Goal: Task Accomplishment & Management: Manage account settings

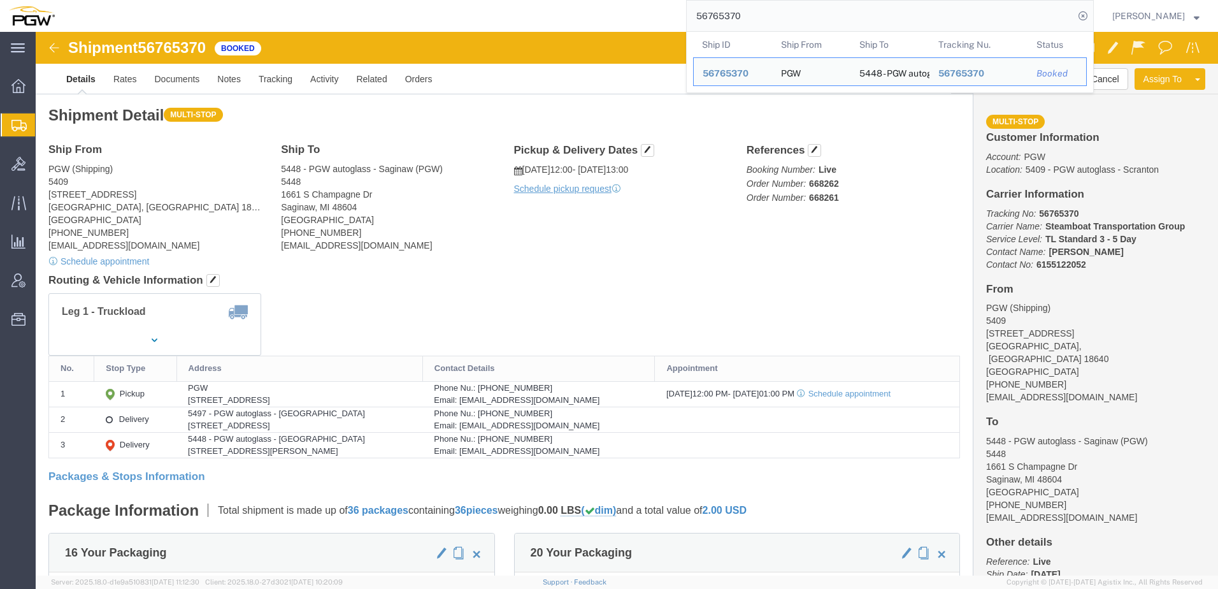
drag, startPoint x: 858, startPoint y: 15, endPoint x: 170, endPoint y: -21, distance: 688.9
click at [170, 0] on html "main_menu Created with Sketch. Collapse Menu Overview Shipments Shipment Manage…" at bounding box center [609, 294] width 1218 height 589
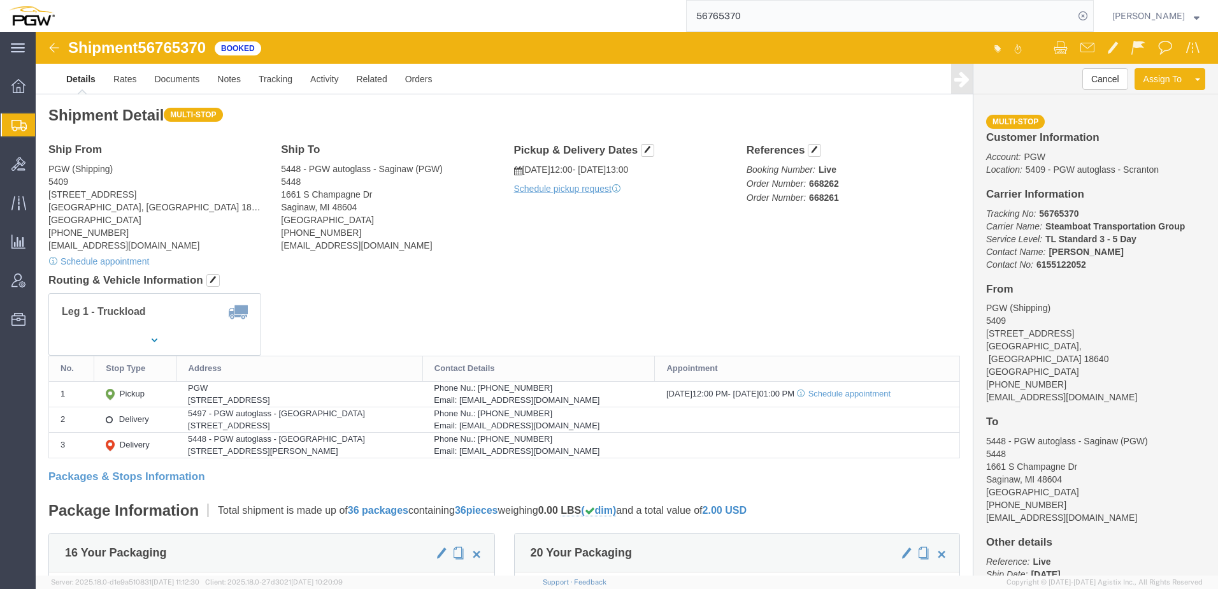
paste input "6"
type input "56765376"
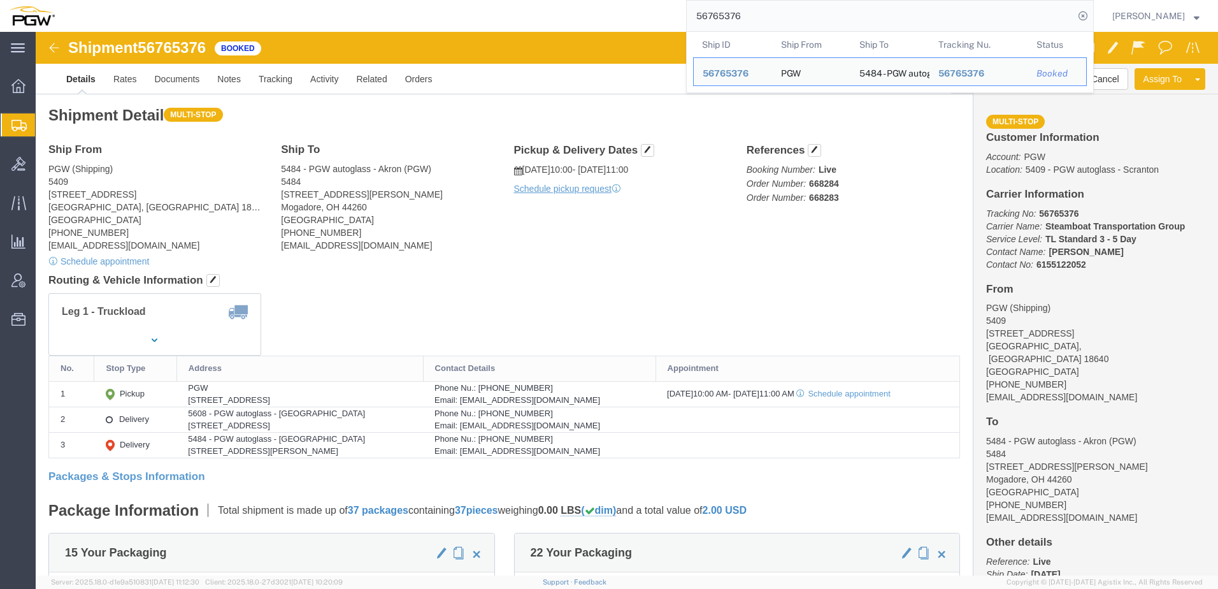
click at [0, 0] on span "Shipment Manager" at bounding box center [0, 0] width 0 height 0
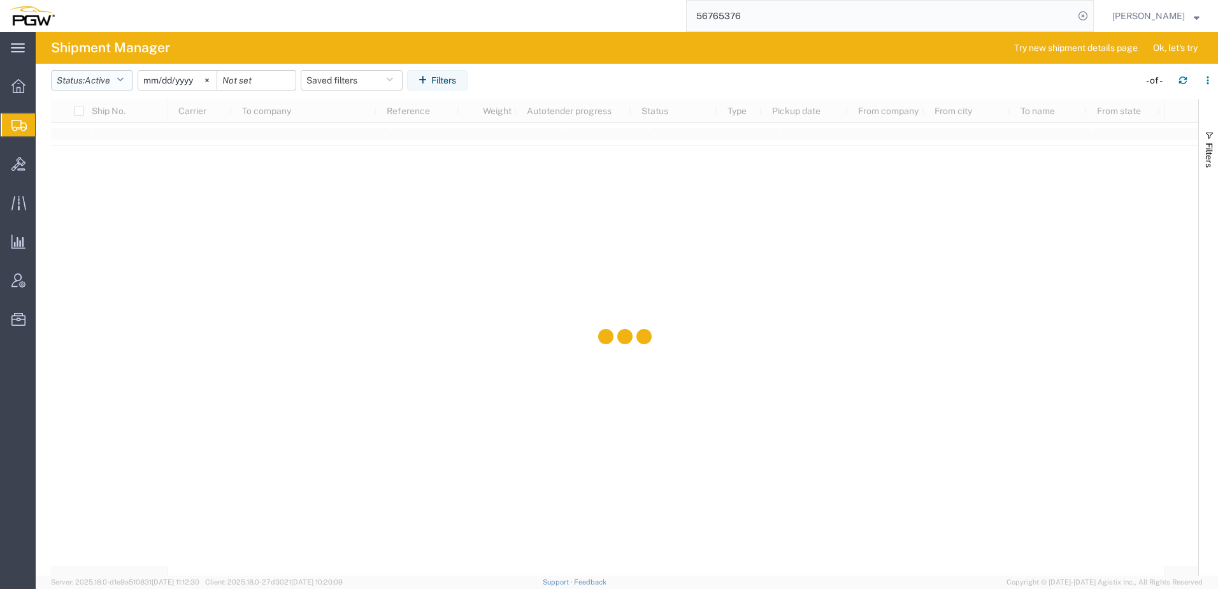
click at [110, 82] on span "Active" at bounding box center [97, 80] width 25 height 10
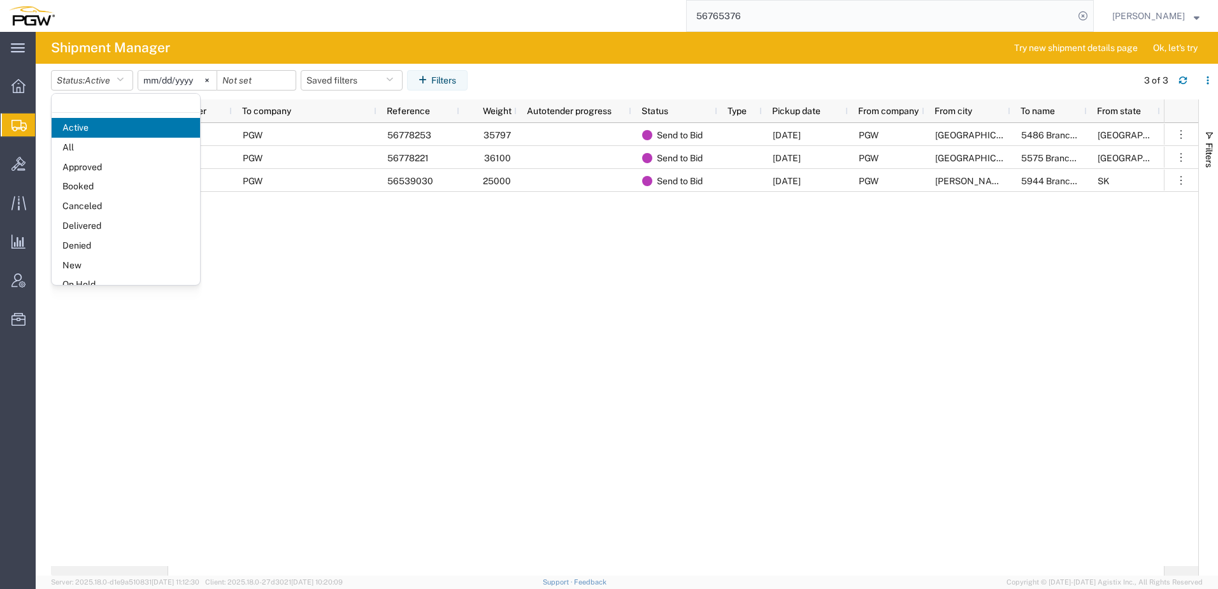
click at [80, 262] on span "New" at bounding box center [126, 265] width 148 height 20
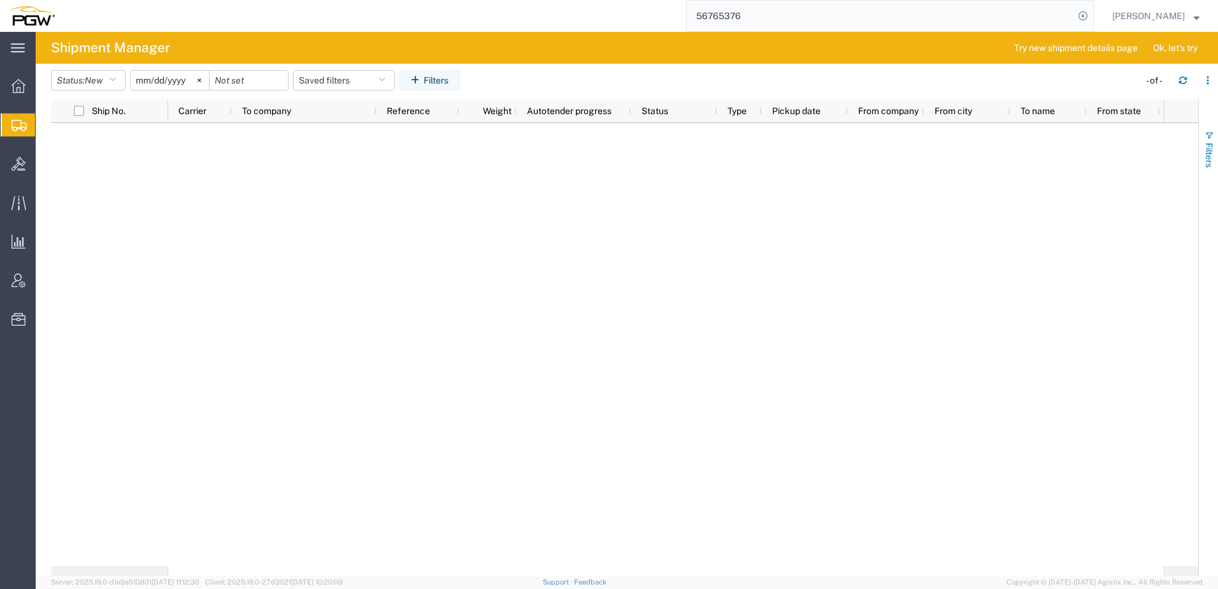
click at [1208, 158] on span "Filters" at bounding box center [1209, 155] width 10 height 25
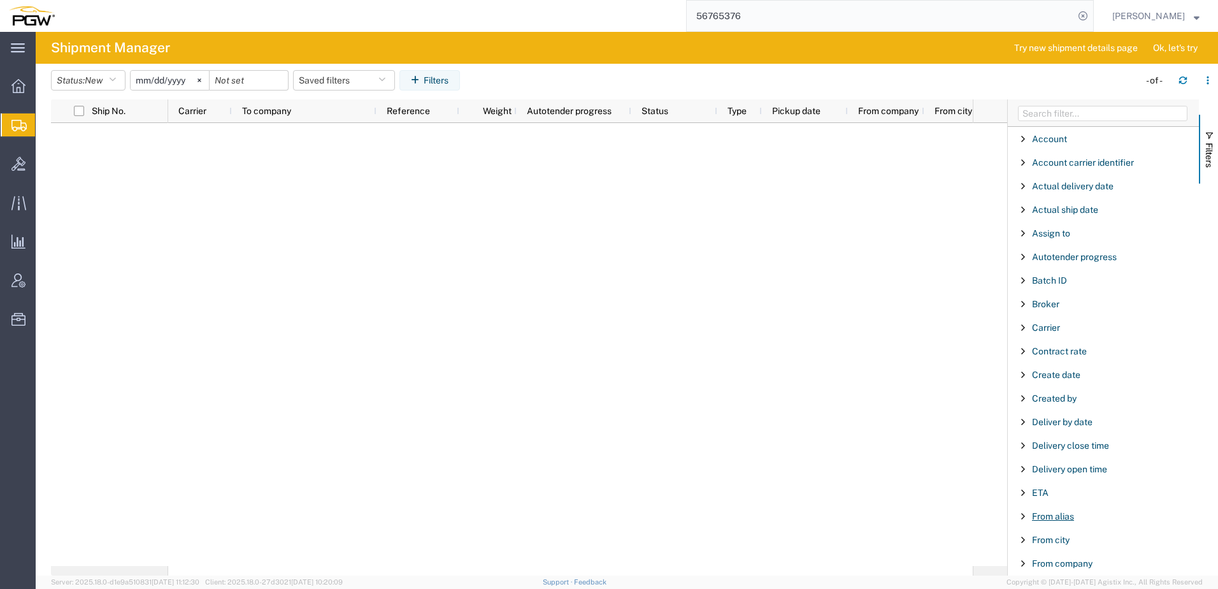
click at [1043, 512] on span "From alias" at bounding box center [1053, 516] width 42 height 10
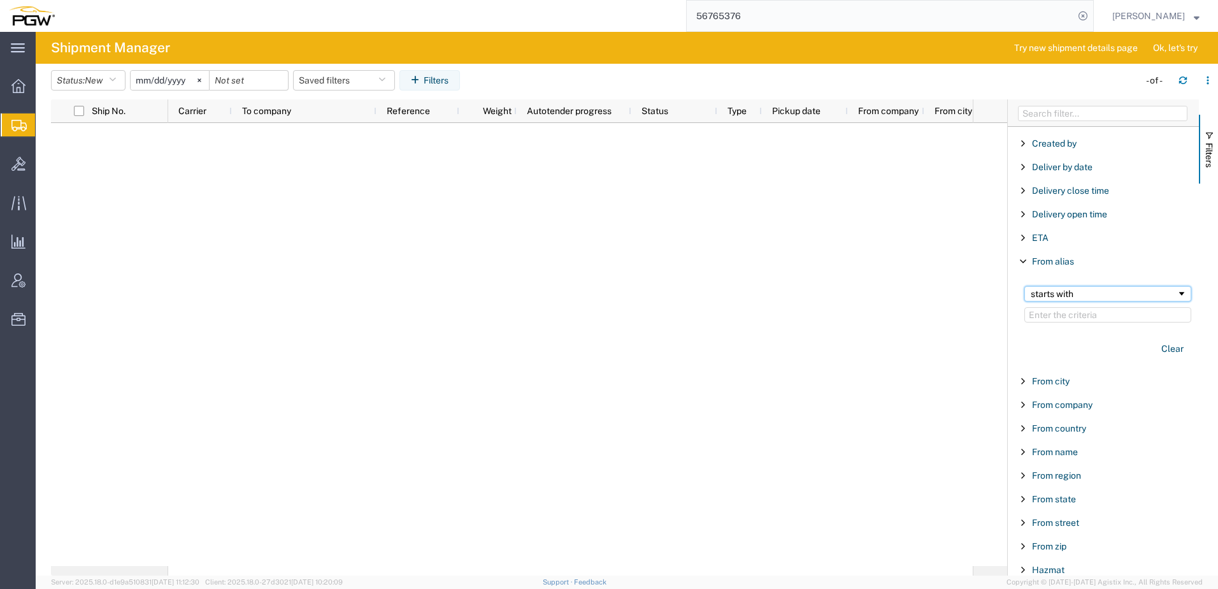
click at [1082, 294] on div "starts with" at bounding box center [1104, 294] width 146 height 10
click at [1073, 311] on input "Filter Value" at bounding box center [1107, 314] width 167 height 15
click at [1108, 317] on input "Filter Value" at bounding box center [1107, 314] width 167 height 15
type input "5505"
click at [252, 249] on div at bounding box center [570, 344] width 805 height 443
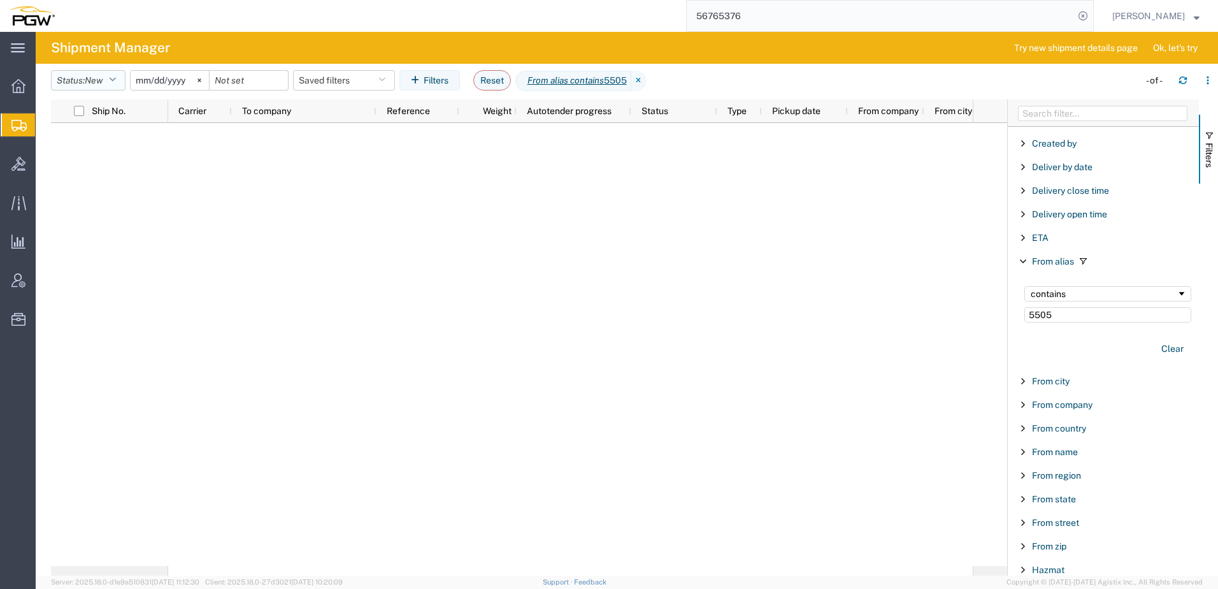
click at [91, 83] on span "New" at bounding box center [94, 80] width 18 height 10
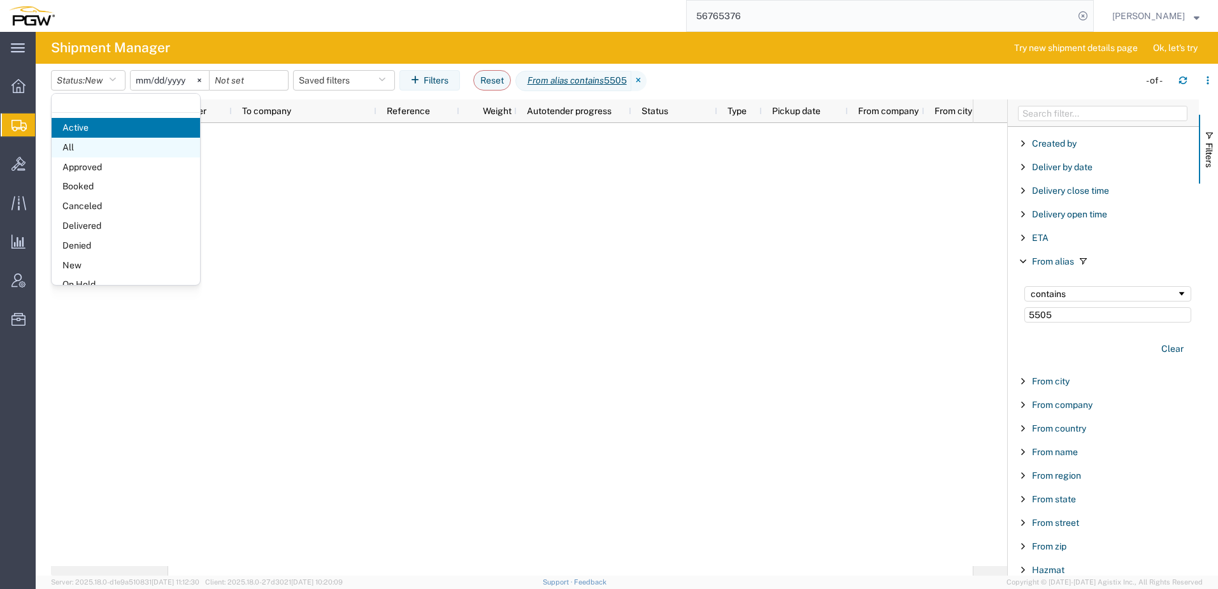
click at [85, 144] on span "All" at bounding box center [126, 148] width 148 height 20
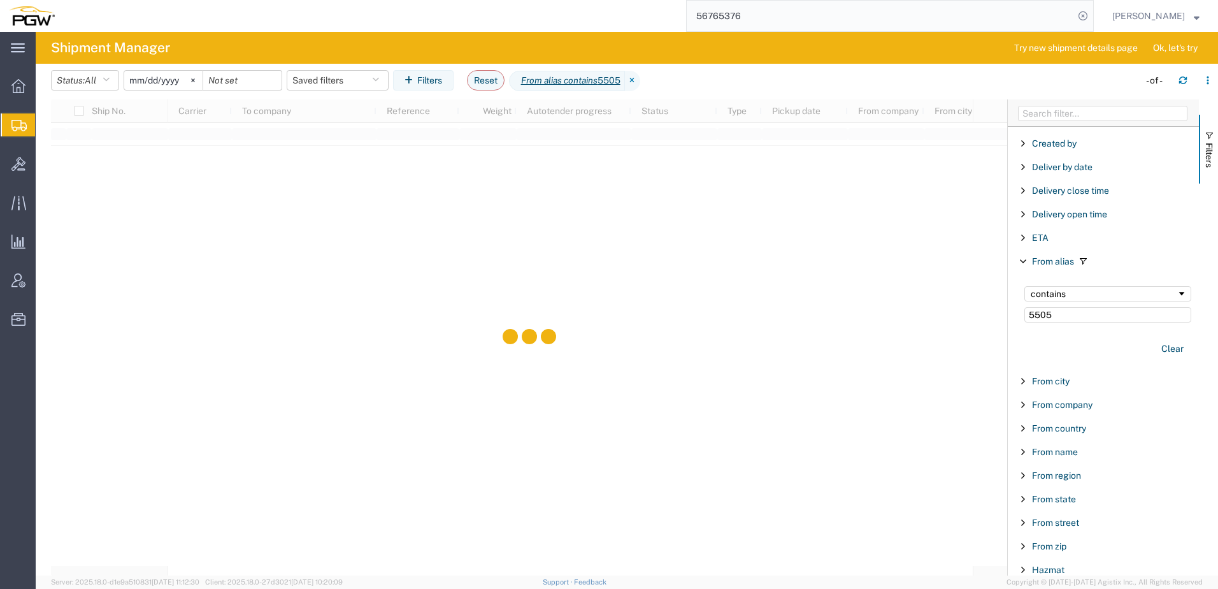
click at [171, 81] on input "2025-08-10" at bounding box center [163, 80] width 78 height 19
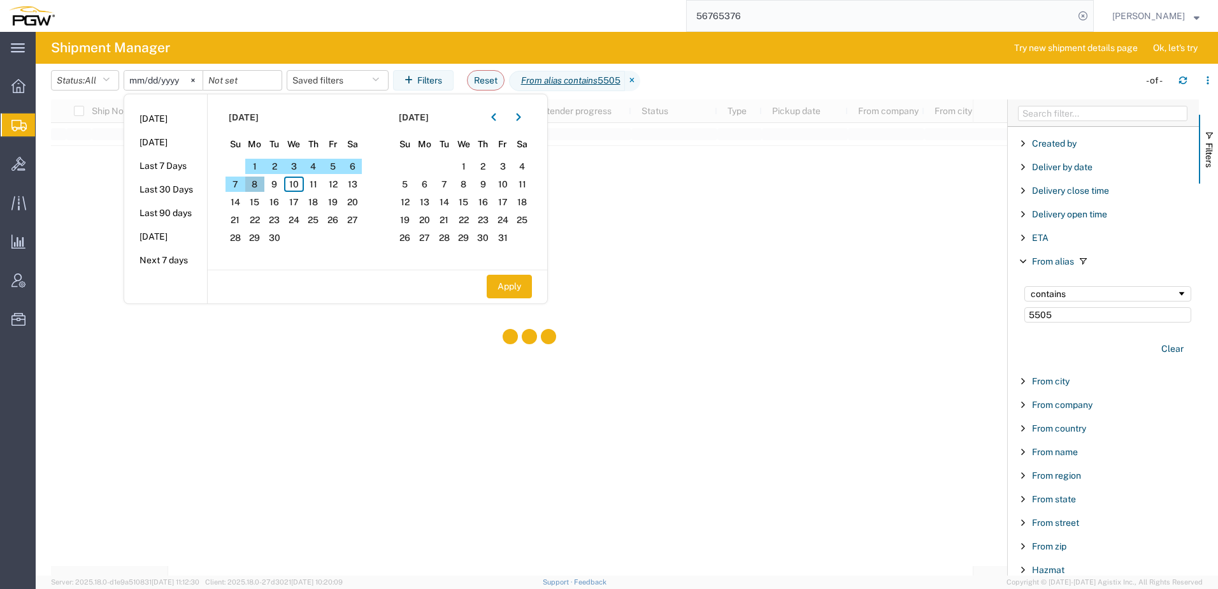
click at [261, 185] on span "8" at bounding box center [255, 183] width 20 height 15
click at [319, 184] on span "11" at bounding box center [314, 183] width 20 height 15
click at [516, 283] on button "Apply" at bounding box center [509, 287] width 45 height 24
type input "2025-09-08"
type input "2025-09-11"
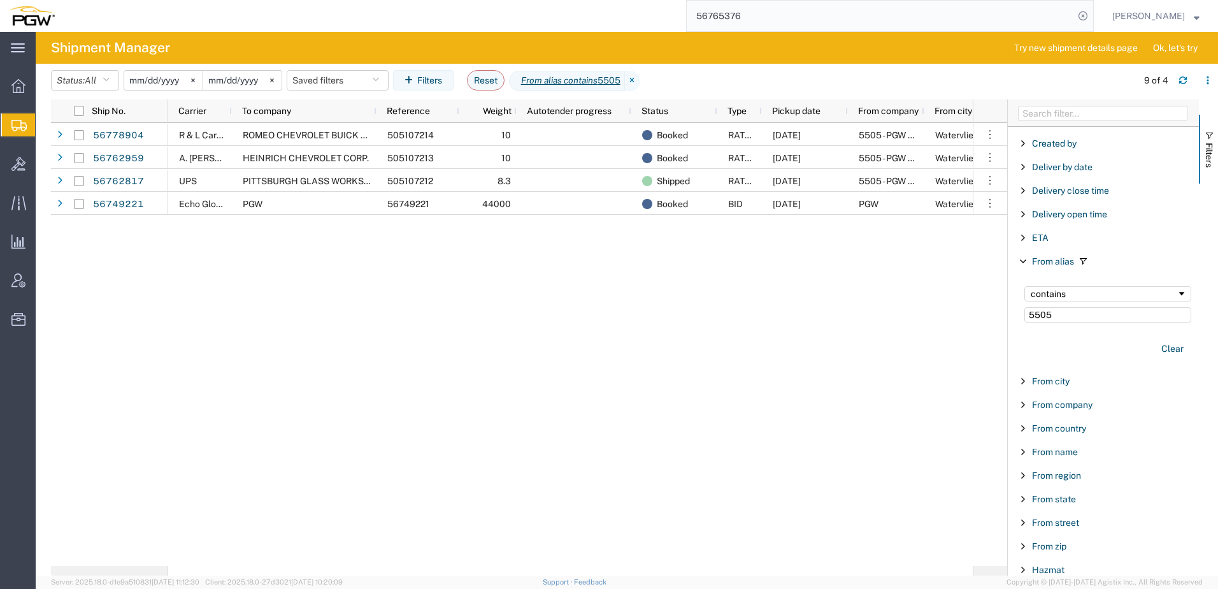
click at [295, 317] on div "R & L Carriers ROMEO CHEVROLET BUICK GMC LLC 505107214 10 Booked RATED 09/10/20…" at bounding box center [570, 344] width 805 height 443
click at [1201, 144] on button "Filters" at bounding box center [1208, 149] width 19 height 69
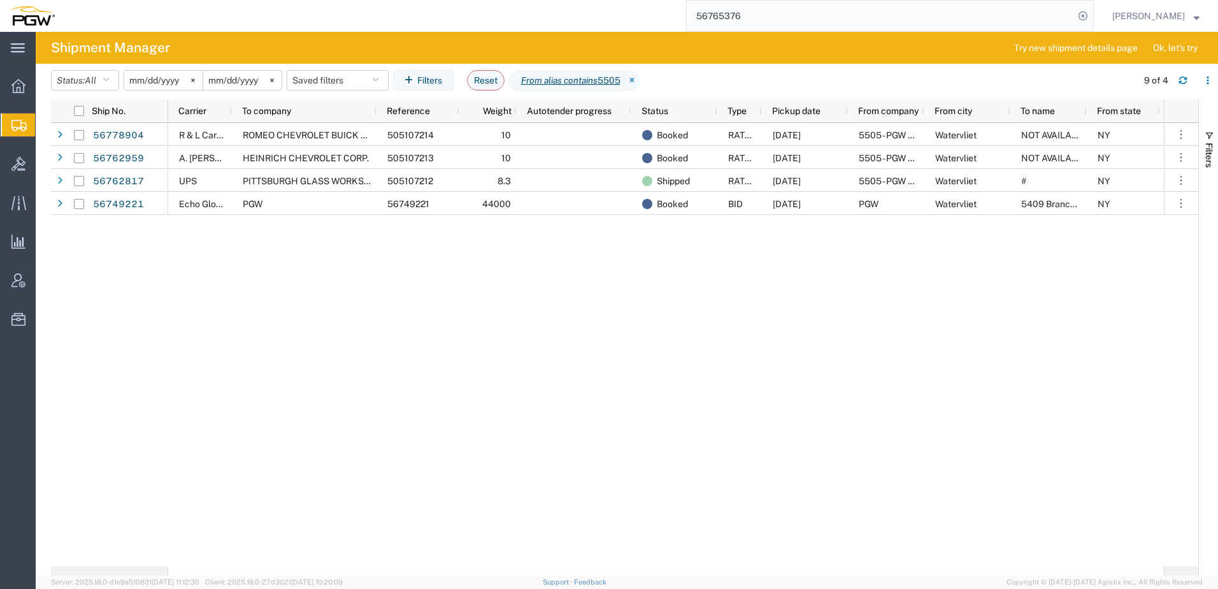
click at [441, 467] on div "R & L Carriers ROMEO CHEVROLET BUICK GMC LLC 505107214 10 Booked RATED 09/10/20…" at bounding box center [666, 344] width 996 height 443
click at [44, 168] on span "Bids" at bounding box center [39, 163] width 9 height 25
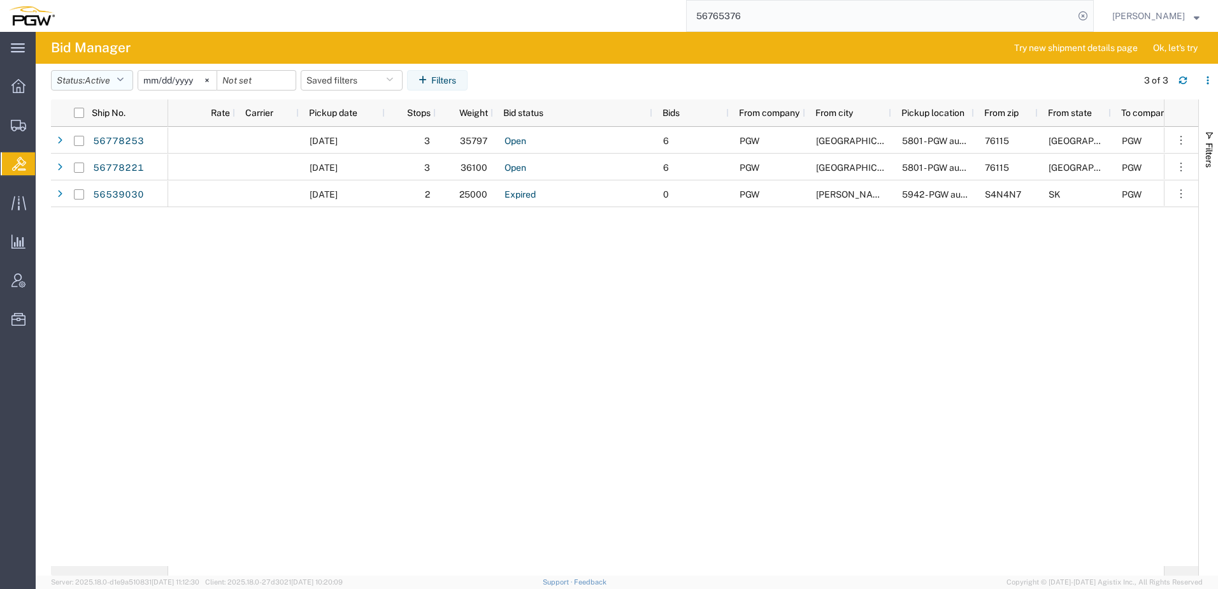
click at [68, 76] on button "Status: Active" at bounding box center [92, 80] width 82 height 20
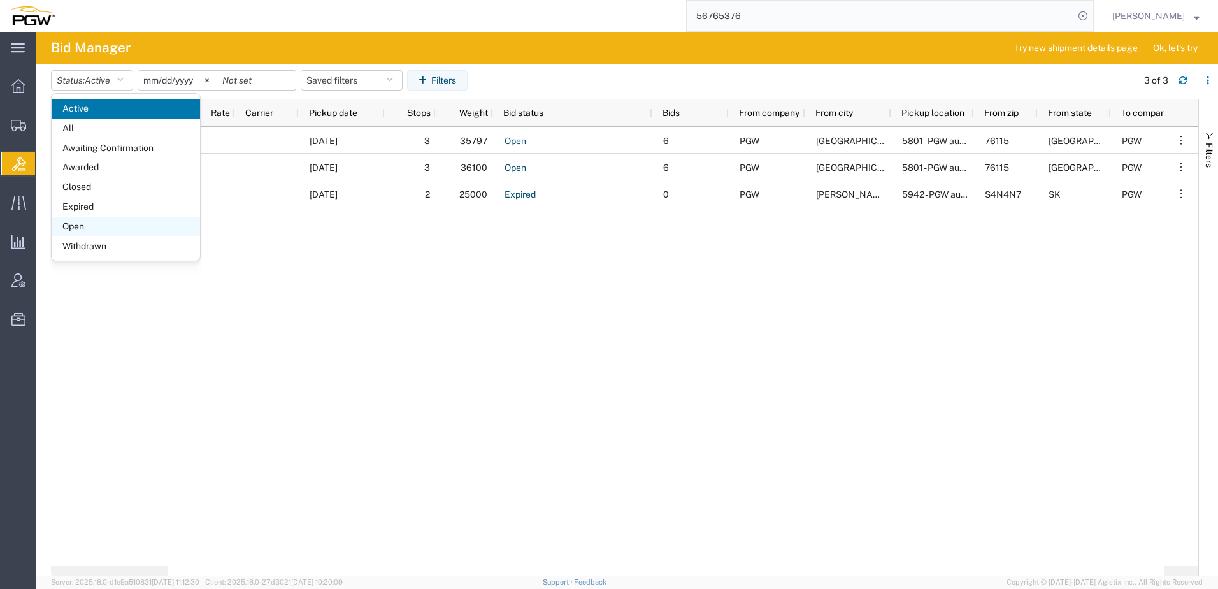
click at [91, 226] on span "Open" at bounding box center [126, 227] width 148 height 20
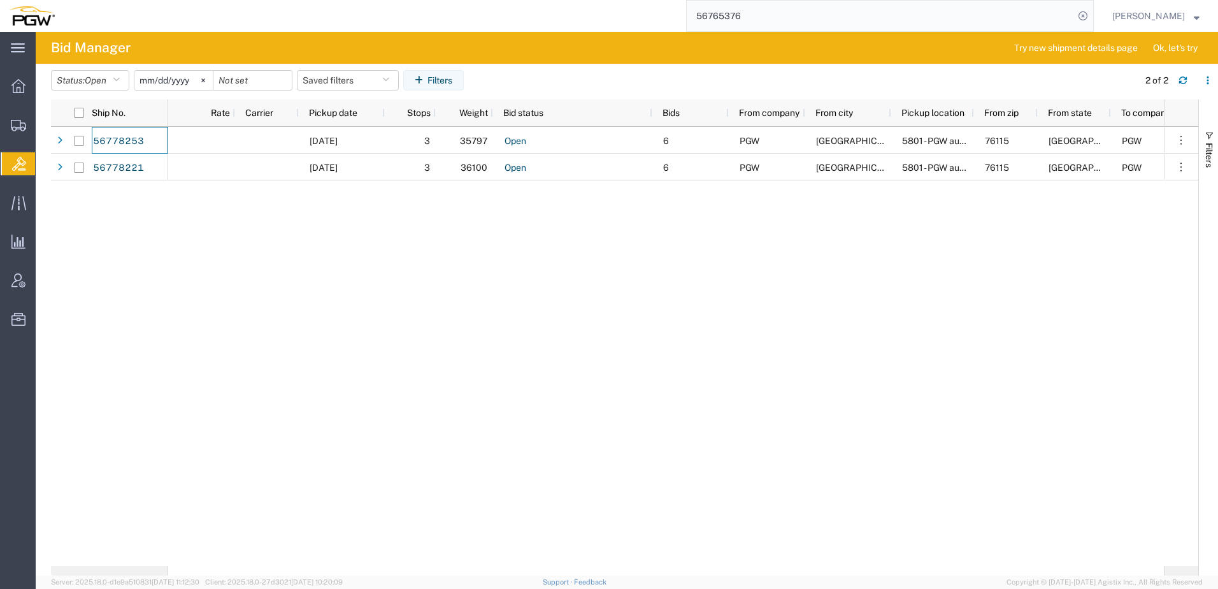
click at [557, 296] on div "09/12/2025 3 35797 Open 6 PGW Fort Worth 5801 - PGW autoglass - Fort Worth Hub …" at bounding box center [666, 346] width 996 height 439
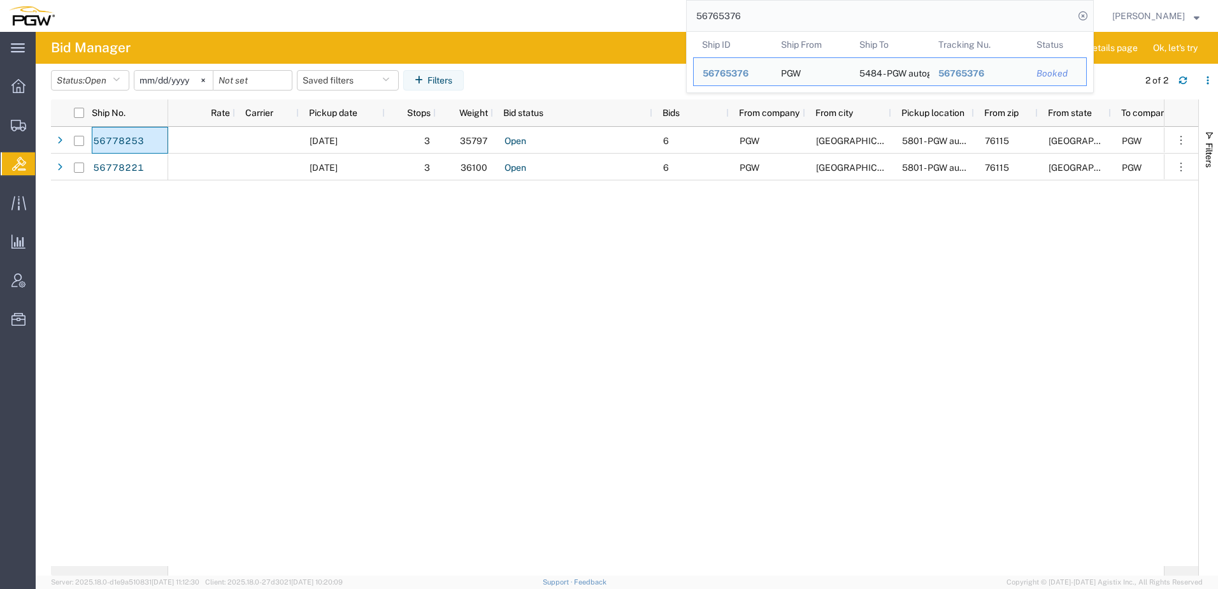
drag, startPoint x: 919, startPoint y: 16, endPoint x: 536, endPoint y: 31, distance: 383.8
click at [572, 22] on div "56765376 Ship ID Ship From Ship To Tracking Nu. Status Ship ID 56765376 Ship Fr…" at bounding box center [579, 16] width 1030 height 32
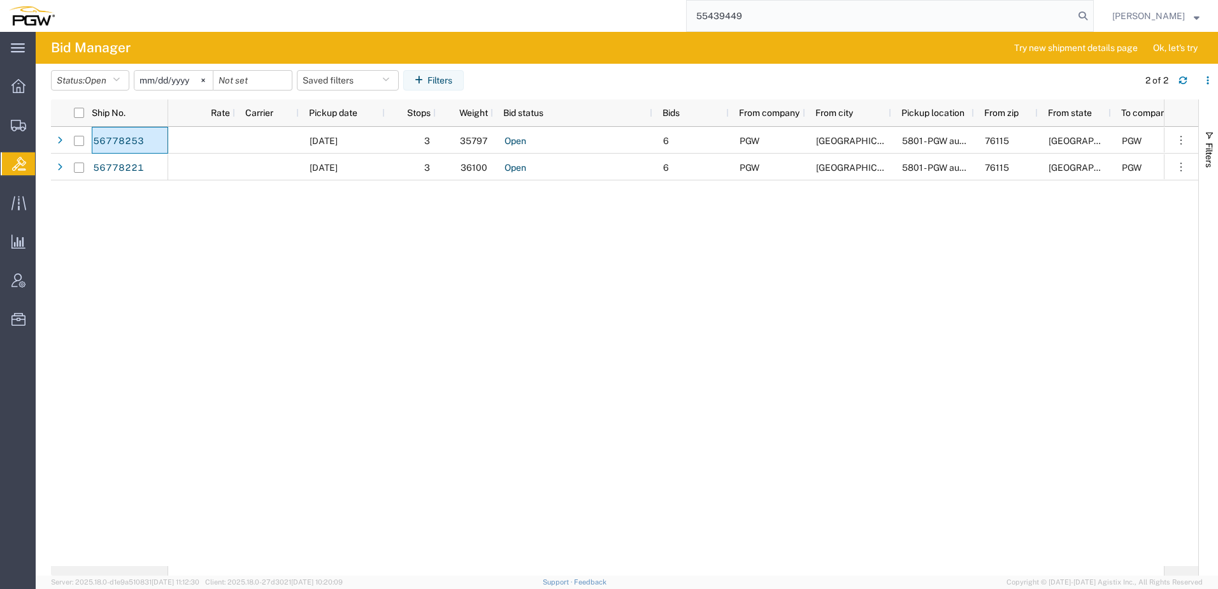
type input "55439449"
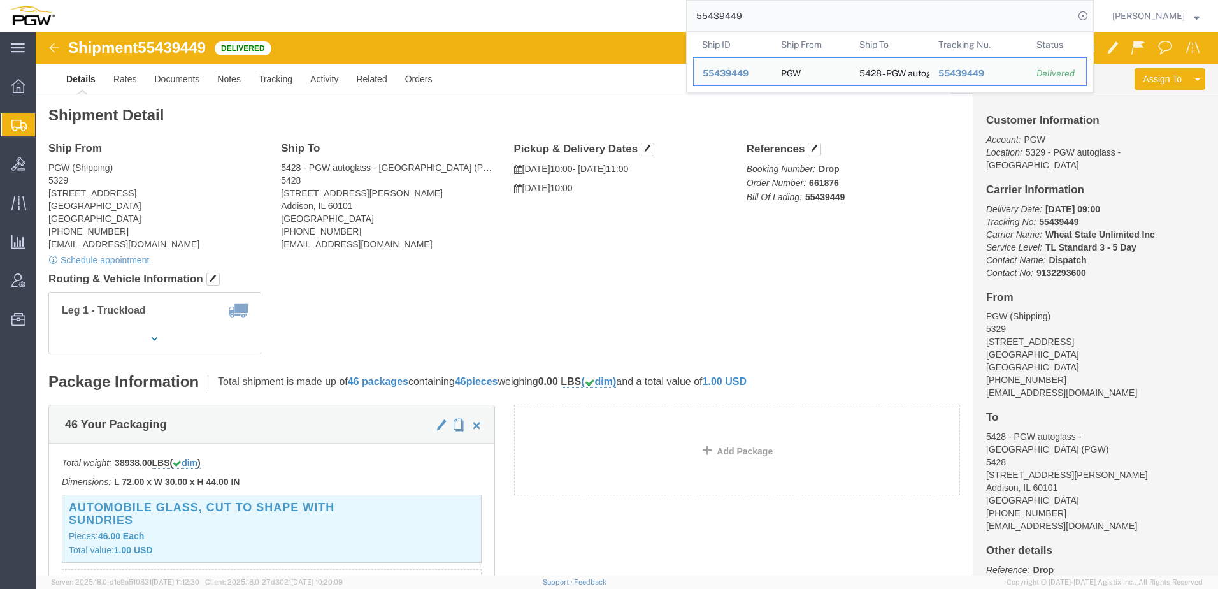
drag, startPoint x: 794, startPoint y: 14, endPoint x: 264, endPoint y: 15, distance: 529.4
click at [264, 15] on div "55439449 Ship ID Ship From Ship To Tracking Nu. Status Ship ID 55439449 Ship Fr…" at bounding box center [579, 16] width 1030 height 32
paste input "search"
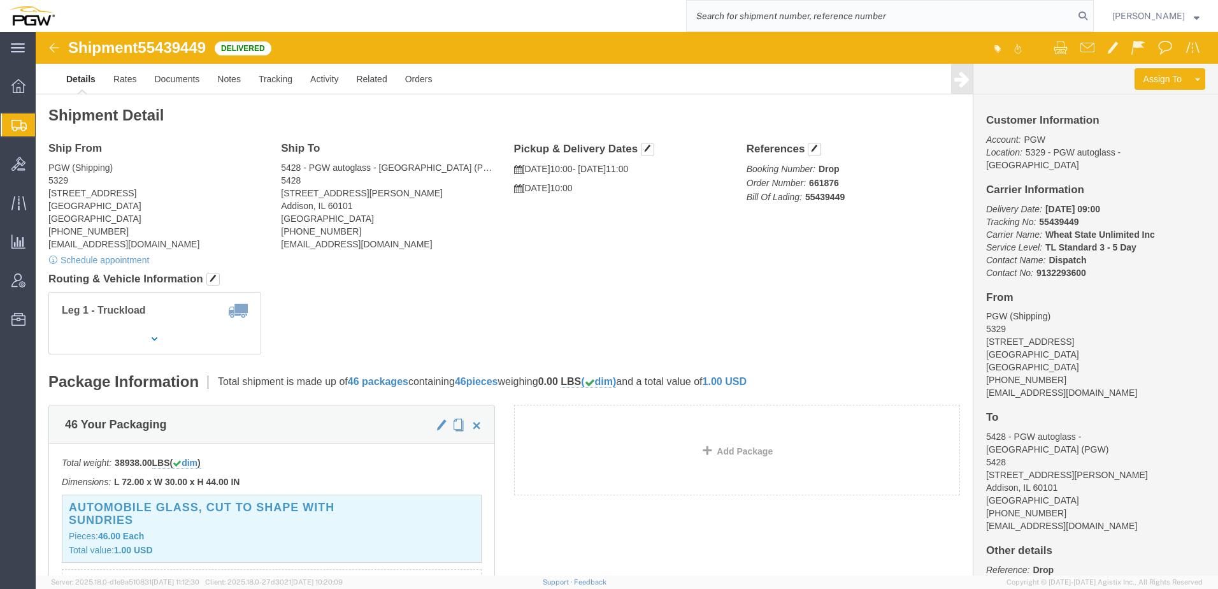
click at [820, 22] on input "search" at bounding box center [880, 16] width 387 height 31
paste input "55422586"
click at [729, 18] on input "55422586" at bounding box center [880, 16] width 387 height 31
type input "55422586"
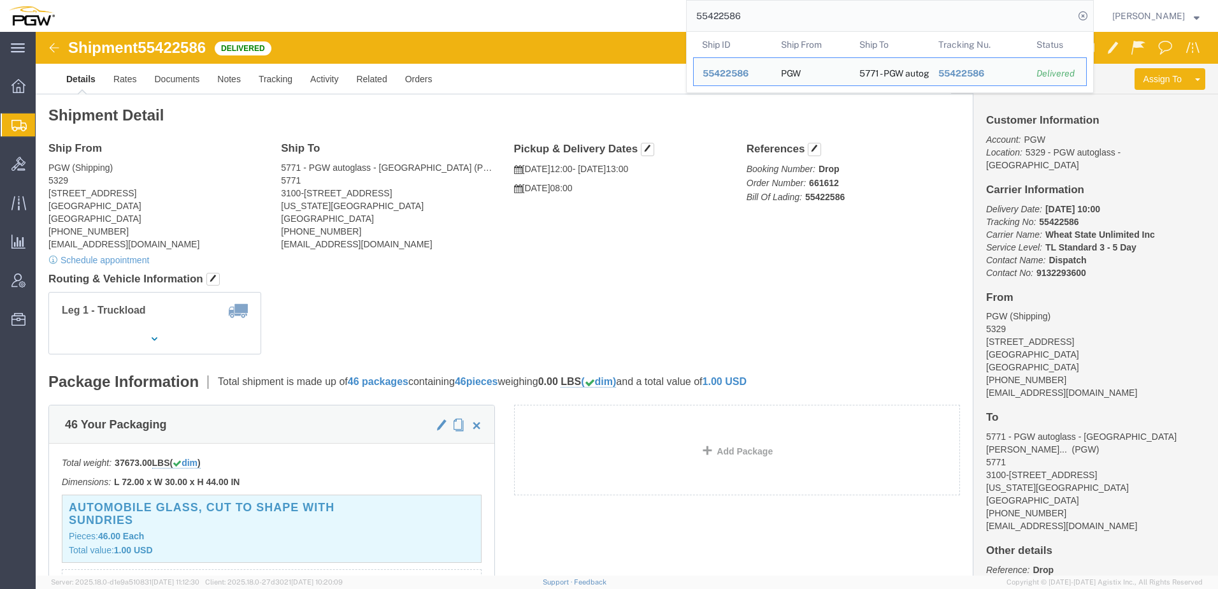
click div "Ship From PGW (Shipping) 5329 850 Southern Ave Chillicothe, OH 45601 United Sta…"
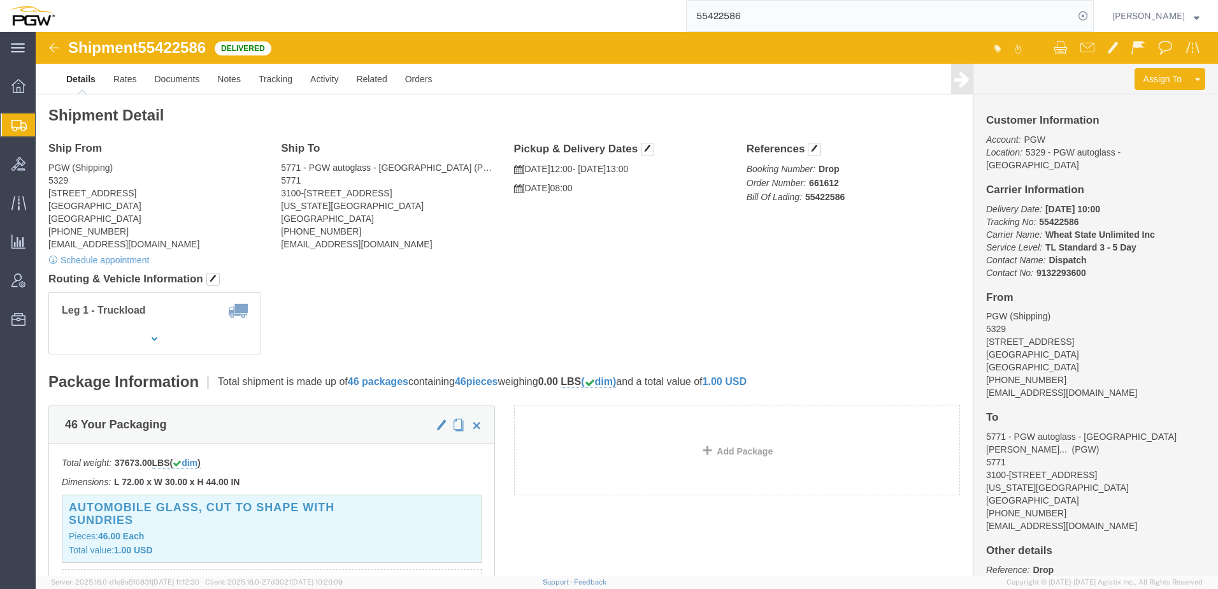
click h4 "Routing & Vehicle Information"
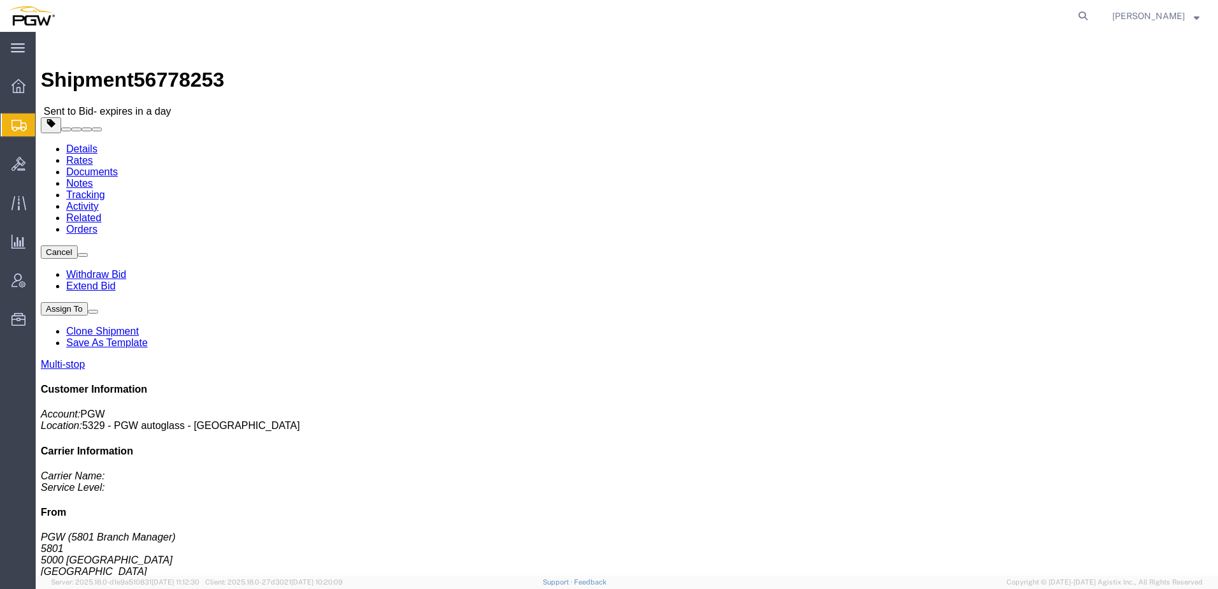
click link "Rates"
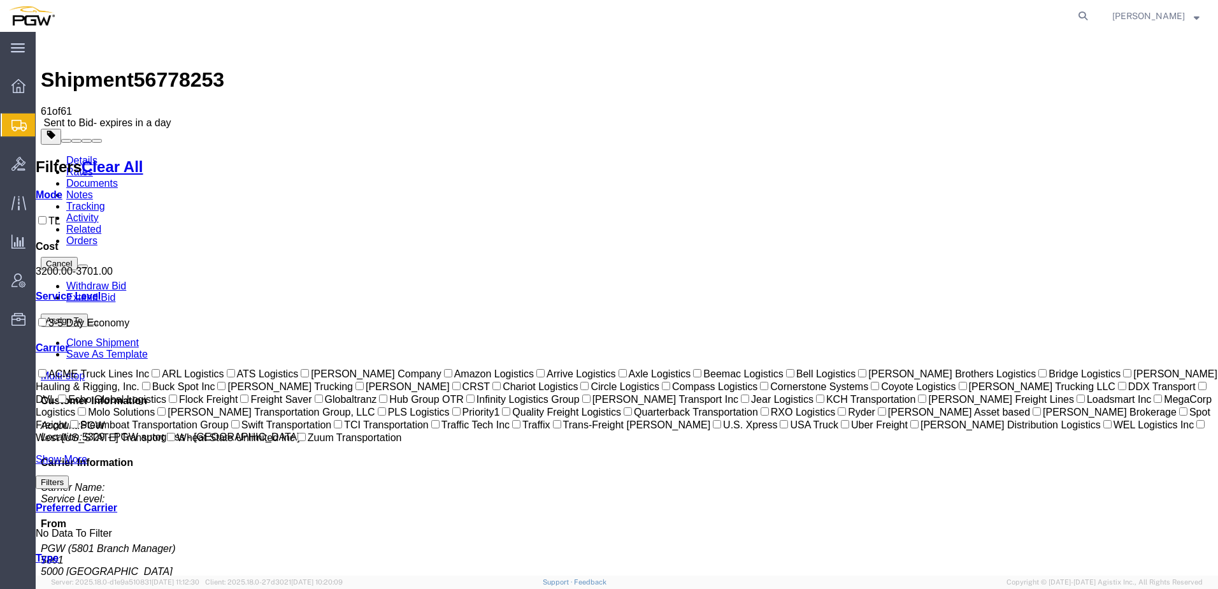
click at [81, 155] on link "Details" at bounding box center [81, 160] width 31 height 11
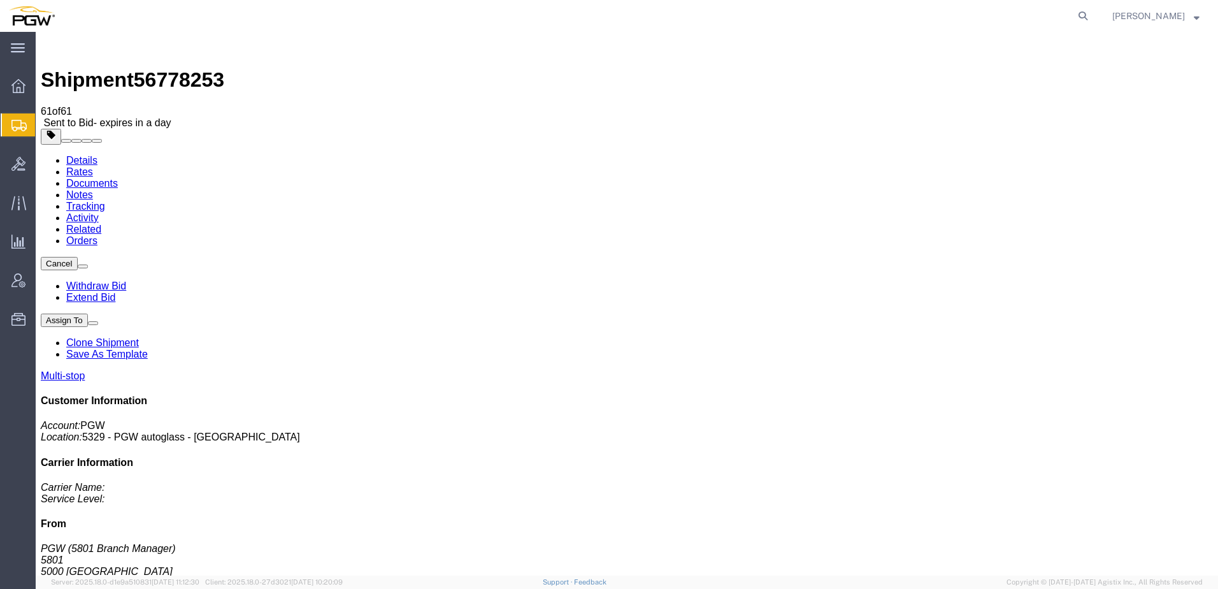
click link "Rates"
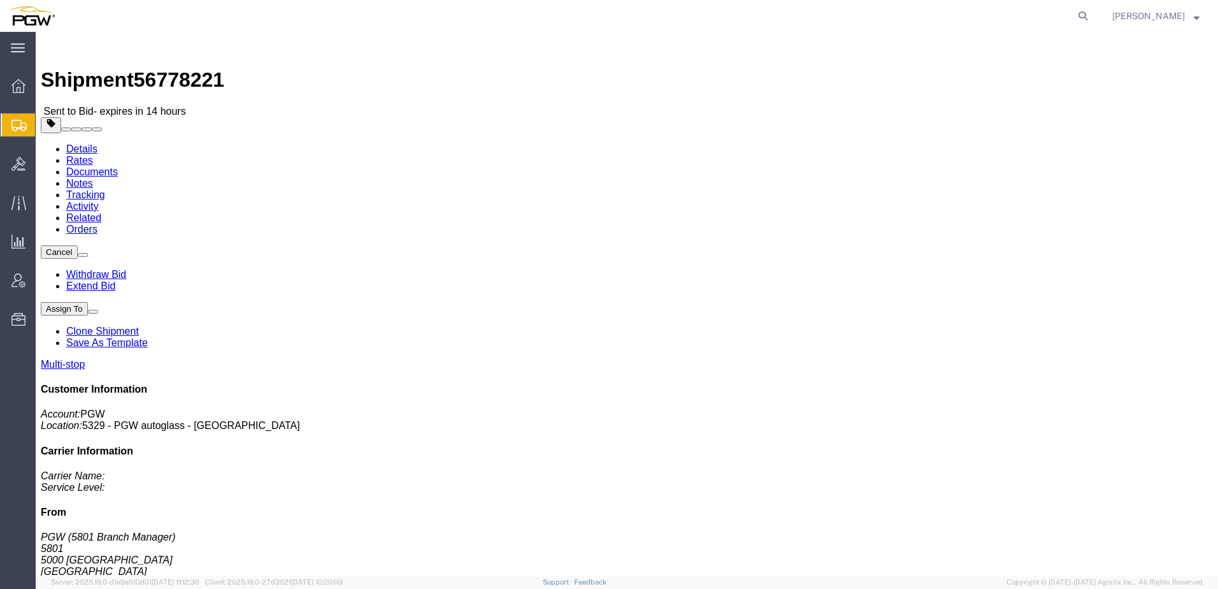
click link "Rates"
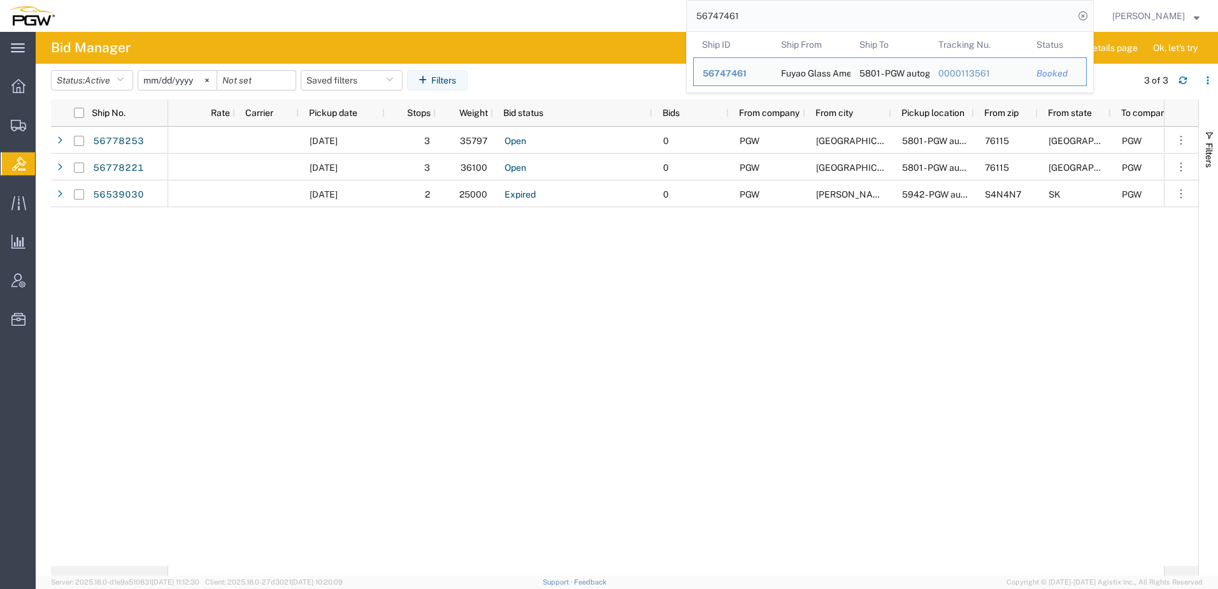
drag, startPoint x: 840, startPoint y: 20, endPoint x: 223, endPoint y: -9, distance: 618.0
click at [223, 0] on html "main_menu Created with Sketch. Collapse Menu Overview Shipments Shipment Manage…" at bounding box center [609, 294] width 1218 height 589
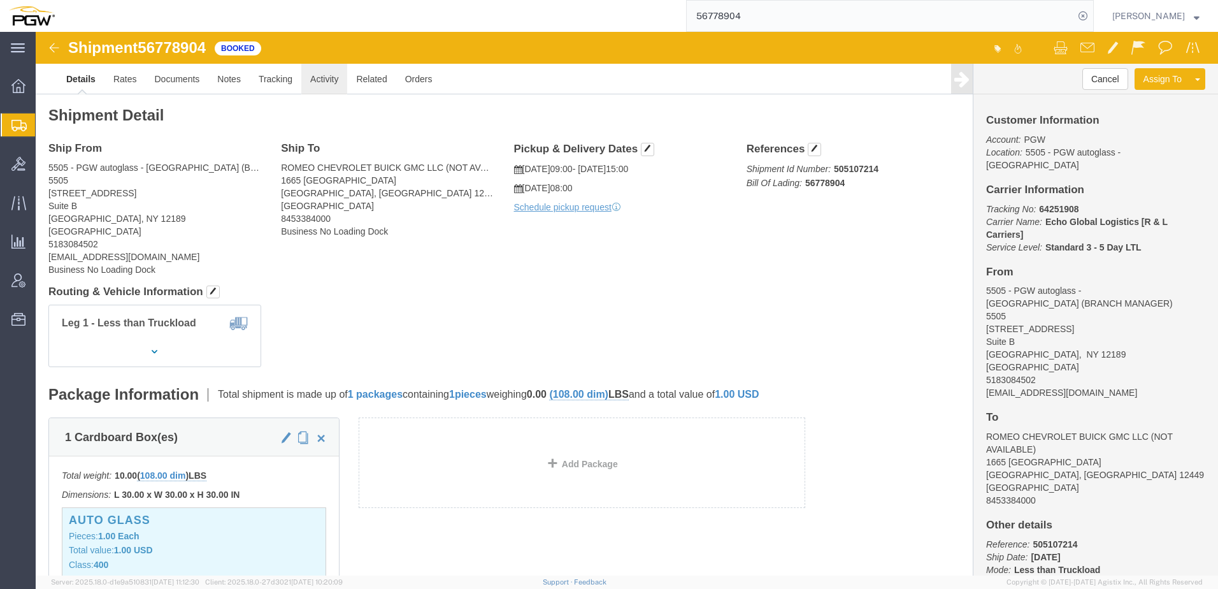
click link "Activity"
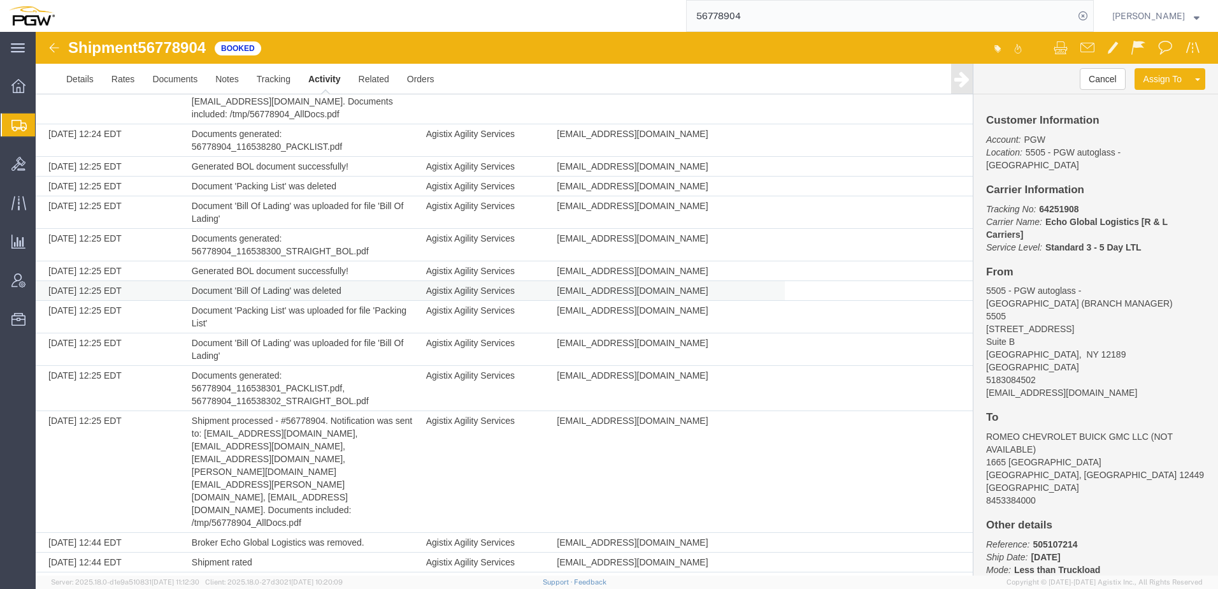
scroll to position [585, 0]
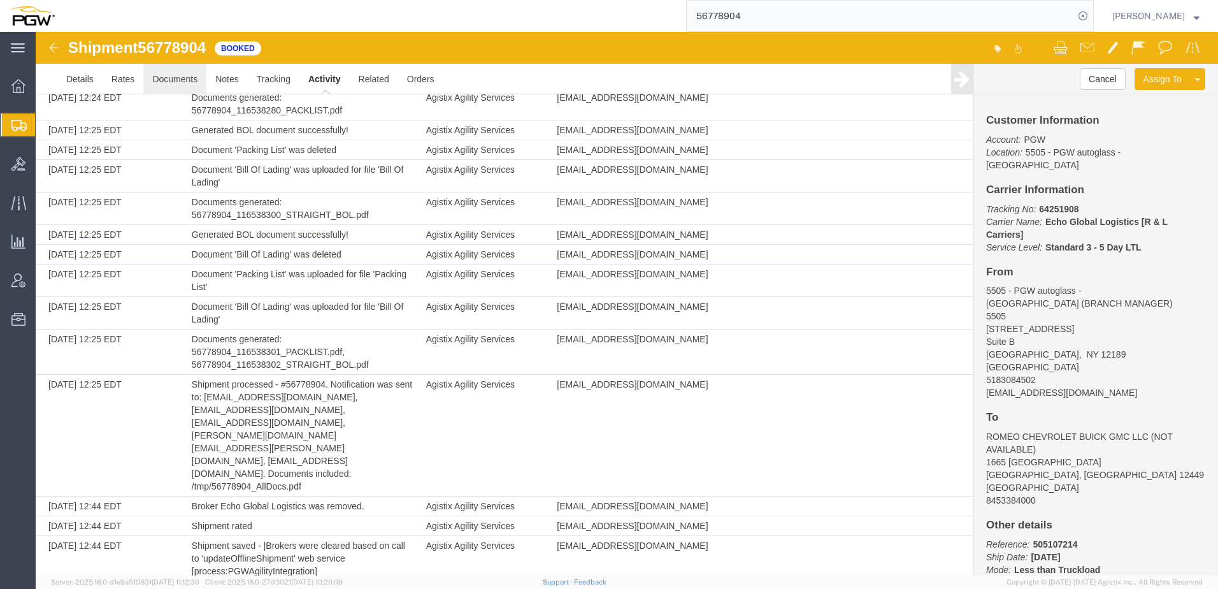
click at [174, 78] on link "Documents" at bounding box center [174, 79] width 63 height 31
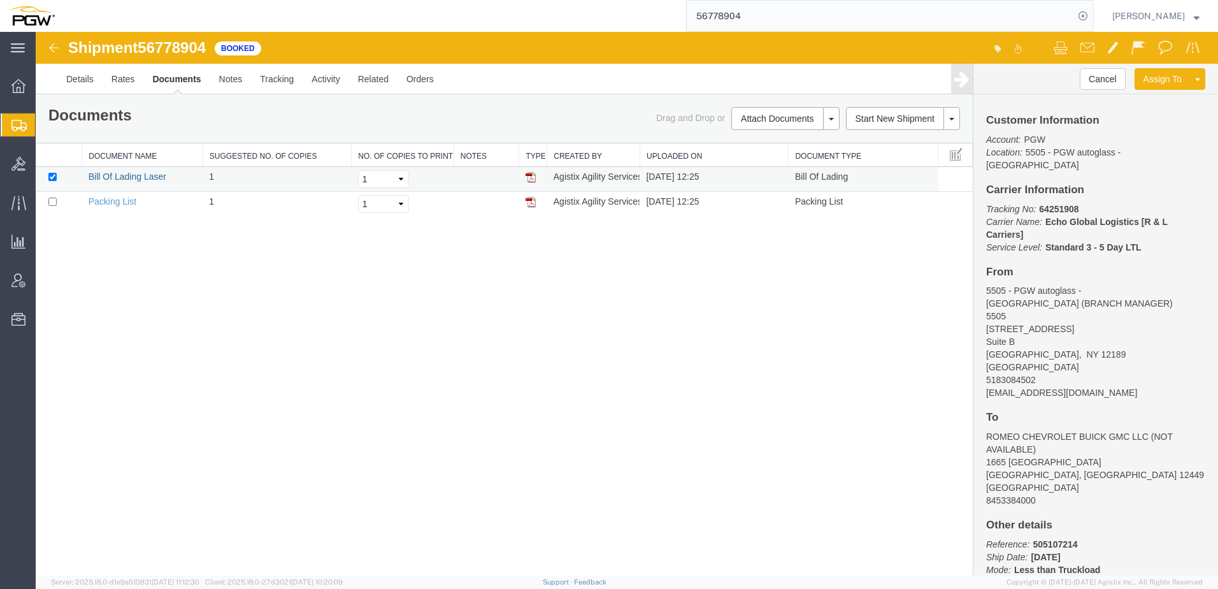
drag, startPoint x: 110, startPoint y: 178, endPoint x: 97, endPoint y: 187, distance: 14.7
click at [110, 178] on link "Bill Of Lading Laser" at bounding box center [128, 176] width 78 height 10
click at [114, 198] on link "Packing List" at bounding box center [113, 201] width 48 height 10
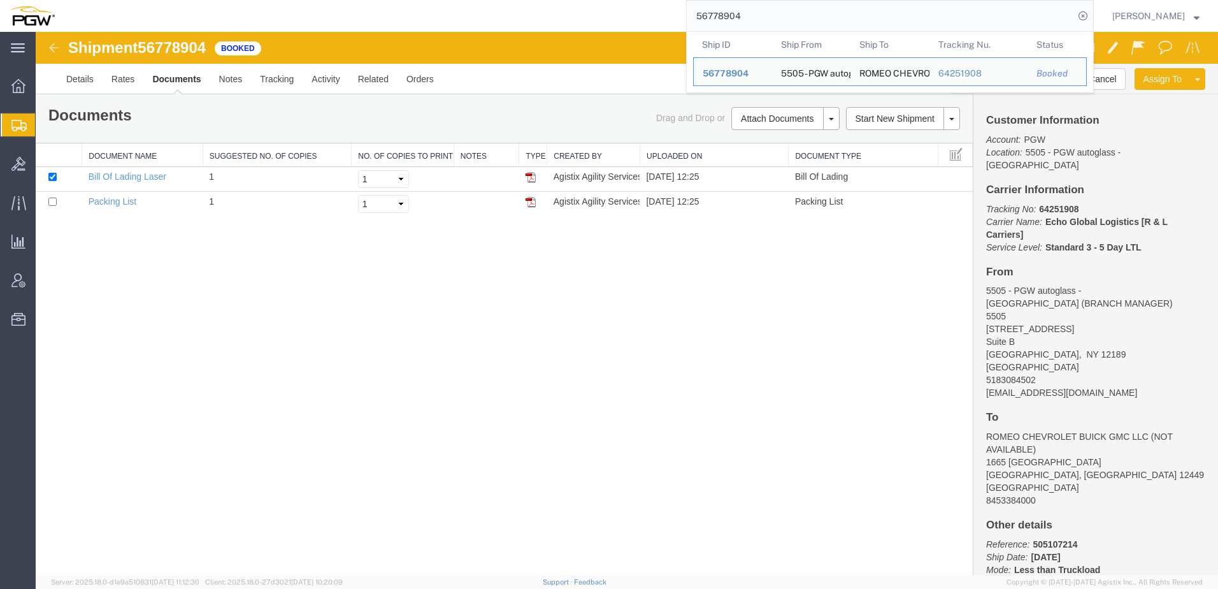
drag, startPoint x: 882, startPoint y: 19, endPoint x: 345, endPoint y: 31, distance: 537.1
click at [343, 31] on div "56778904 Ship ID Ship From Ship To Tracking Nu. Status Ship ID 56778904 Ship Fr…" at bounding box center [579, 16] width 1030 height 32
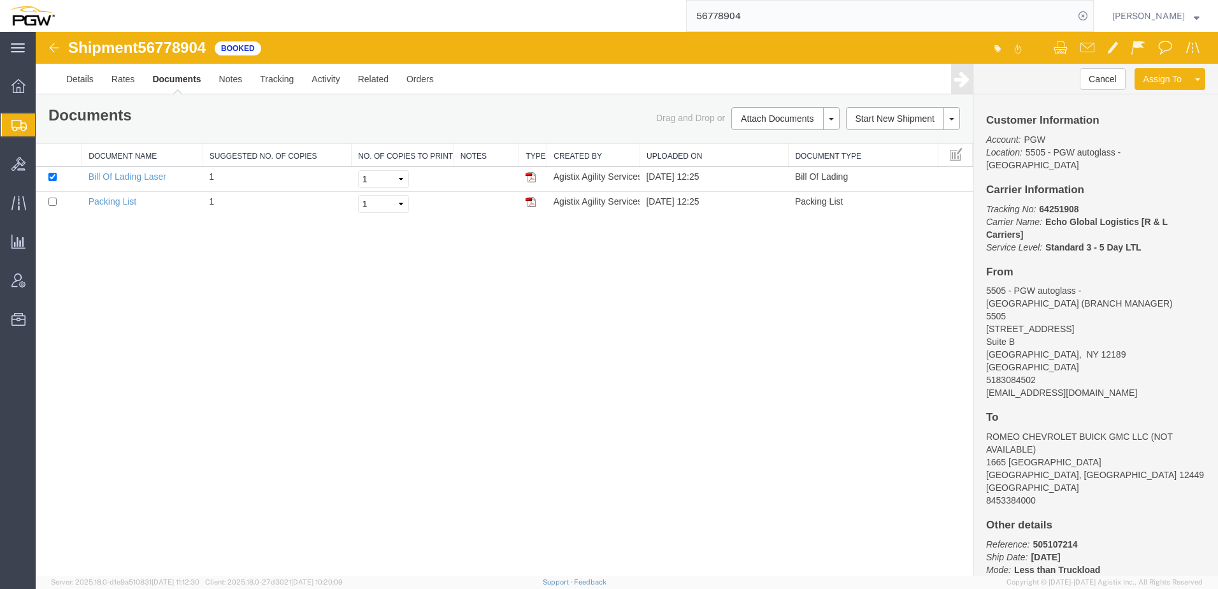
paste input "62982"
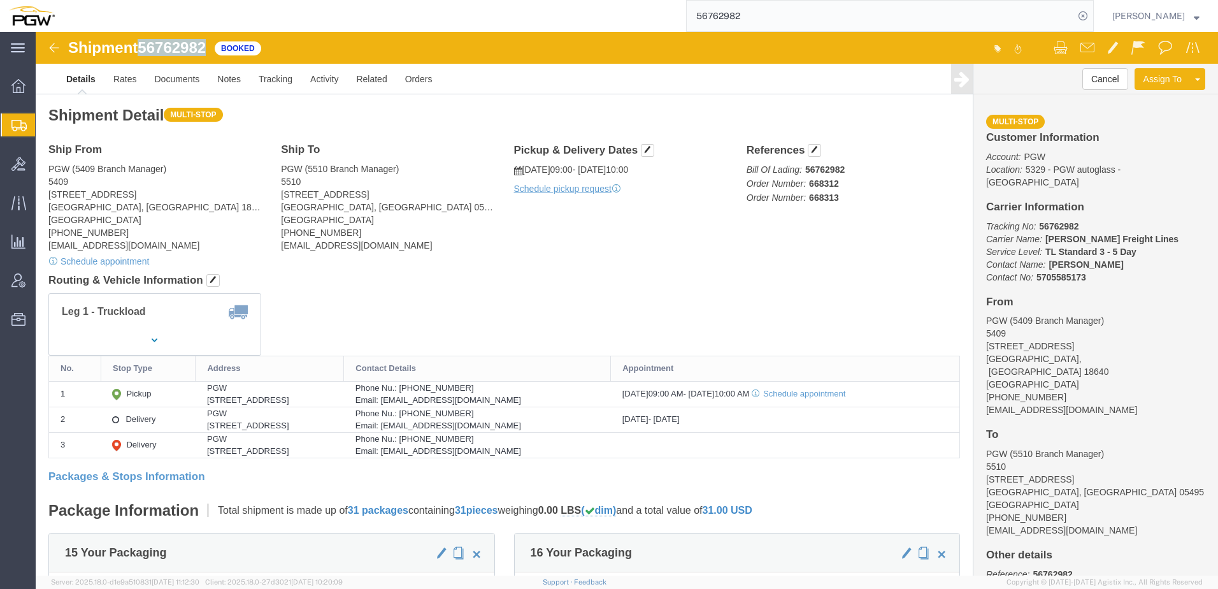
drag, startPoint x: 106, startPoint y: 15, endPoint x: 15, endPoint y: 339, distance: 337.0
click div "Shipment 56762982 Booked"
copy span "56762982"
click span "button"
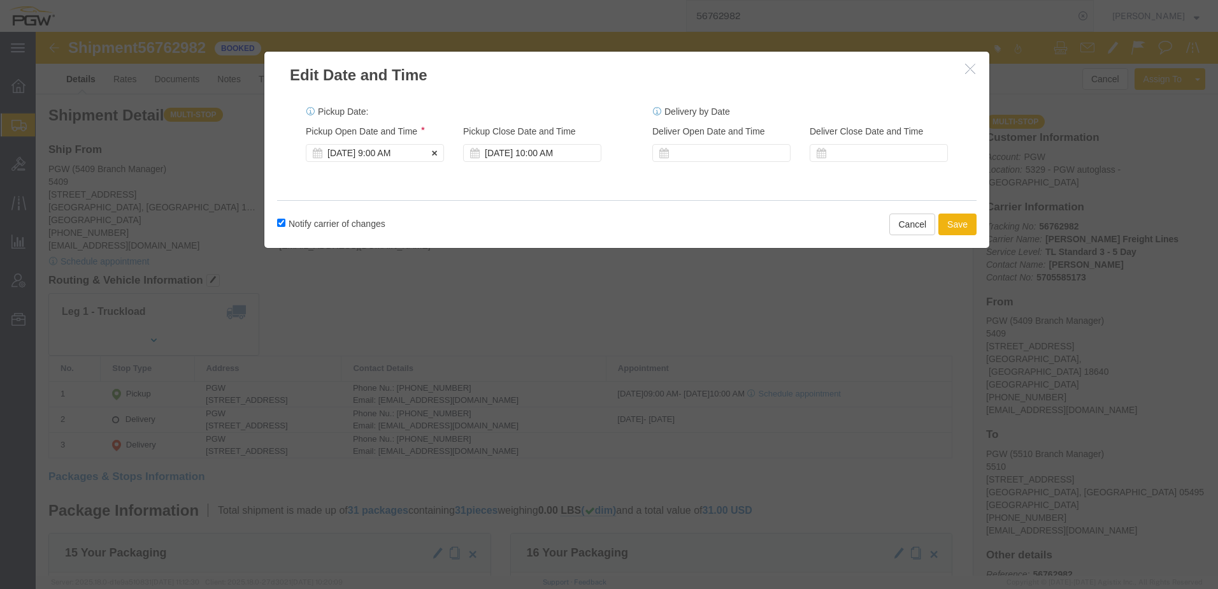
click div "Sep 11 2025 9:00 AM"
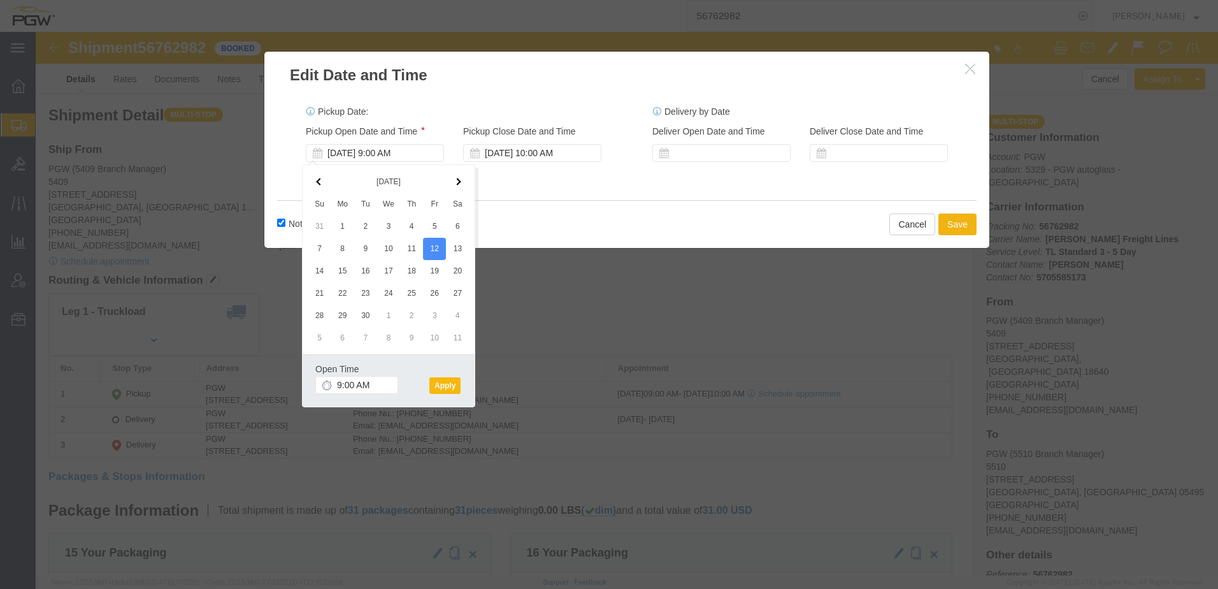
click button "Apply"
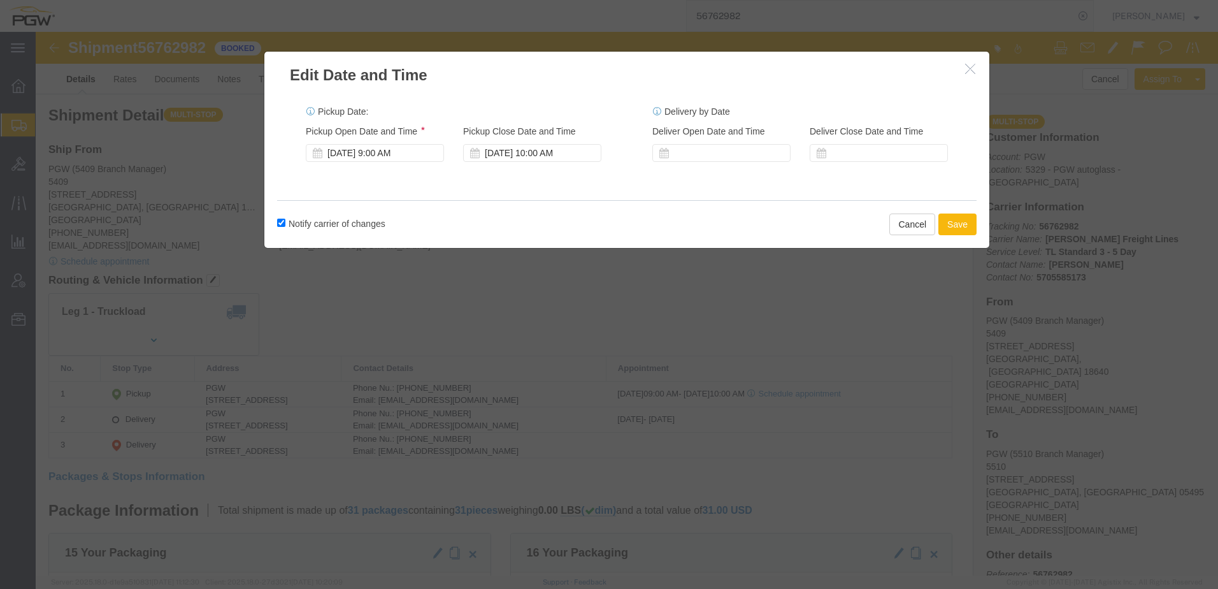
click button "Save"
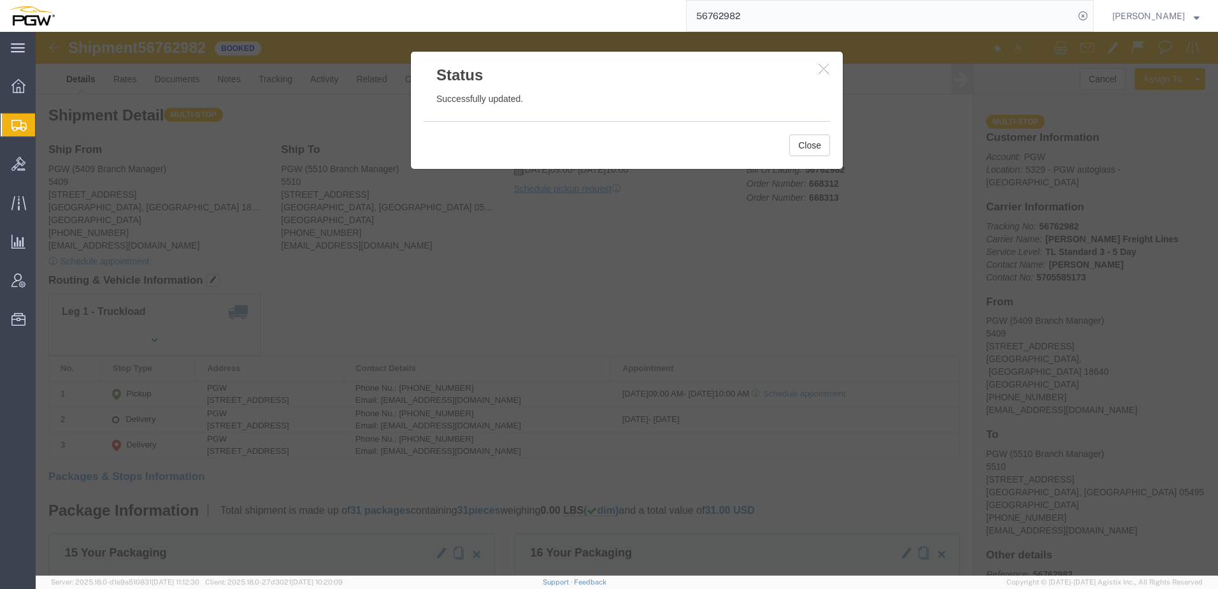
drag, startPoint x: 110, startPoint y: 17, endPoint x: 131, endPoint y: 13, distance: 21.4
click at [110, 17] on div "56762982" at bounding box center [579, 16] width 1030 height 32
click button "Close"
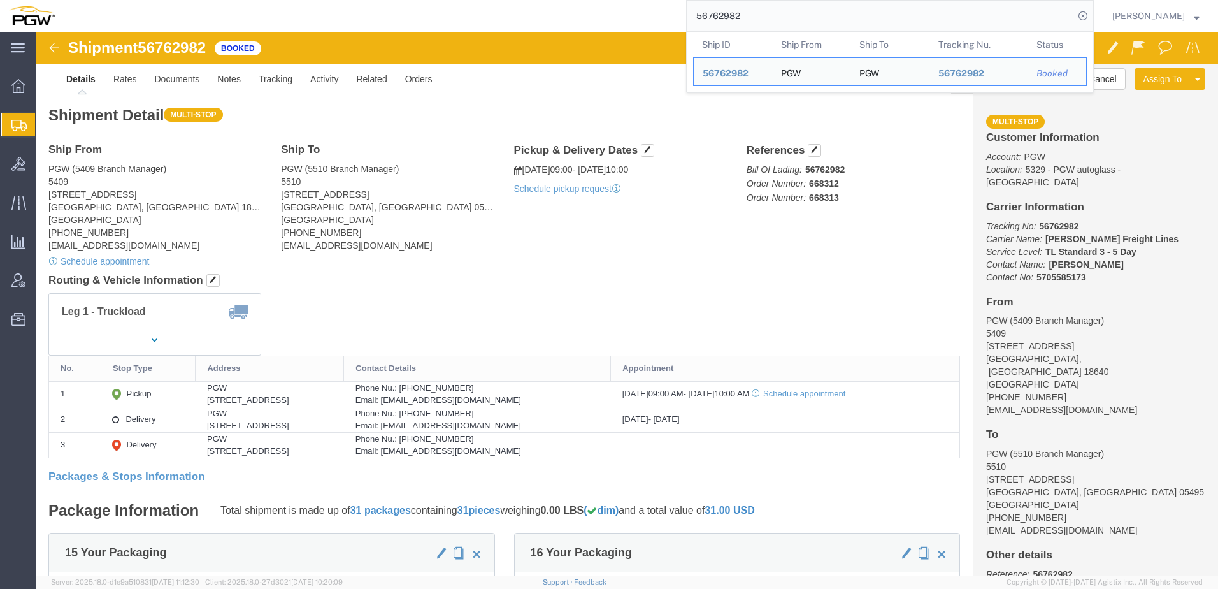
drag, startPoint x: 782, startPoint y: 19, endPoint x: 7, endPoint y: 5, distance: 774.8
click at [7, 5] on div "main_menu Created with Sketch. Collapse Menu Overview Shipments Shipment Manage…" at bounding box center [609, 294] width 1218 height 589
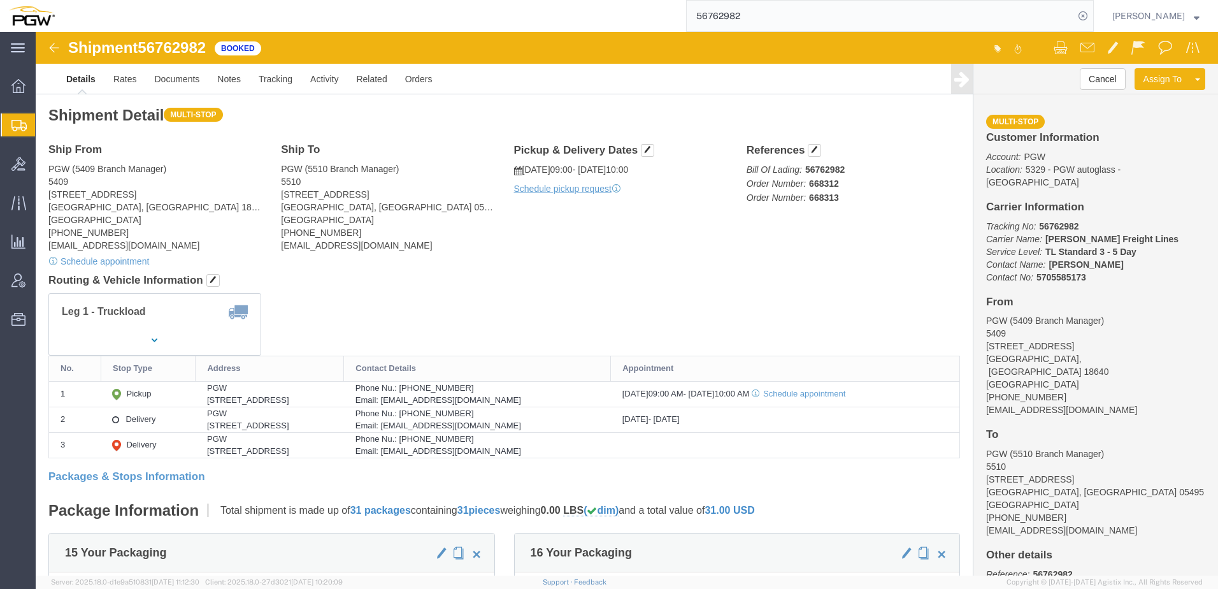
paste input "5370"
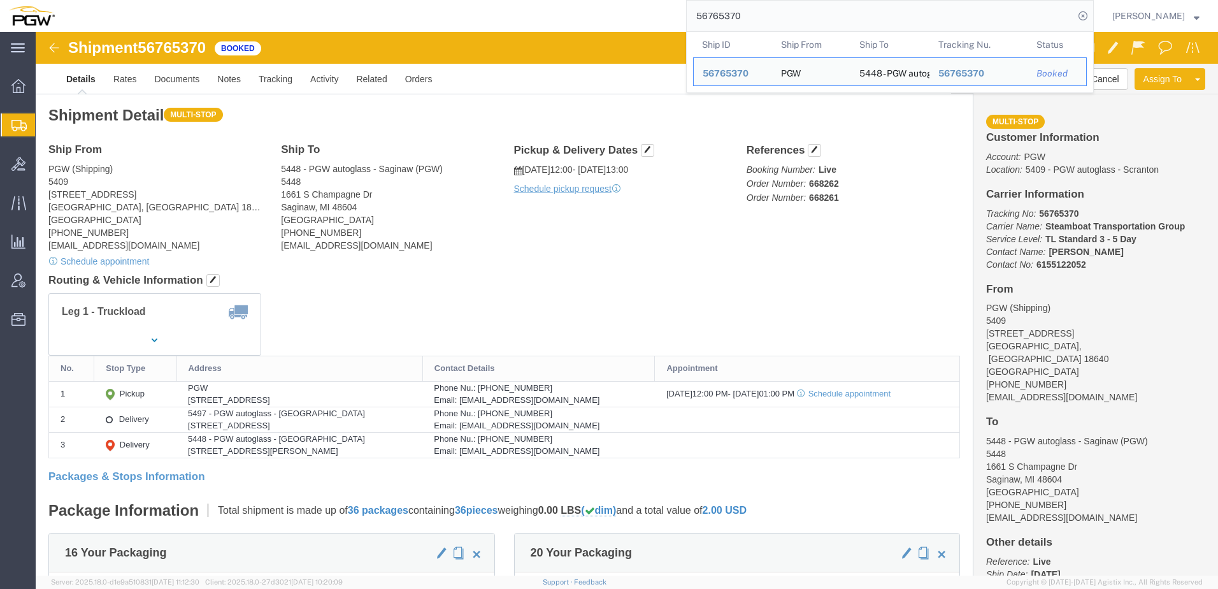
drag, startPoint x: 174, startPoint y: 164, endPoint x: 151, endPoint y: 167, distance: 23.1
click address "PGW (Shipping) 5409 125 Enterprise Way Pittston, PA 18640 United States 272-379…"
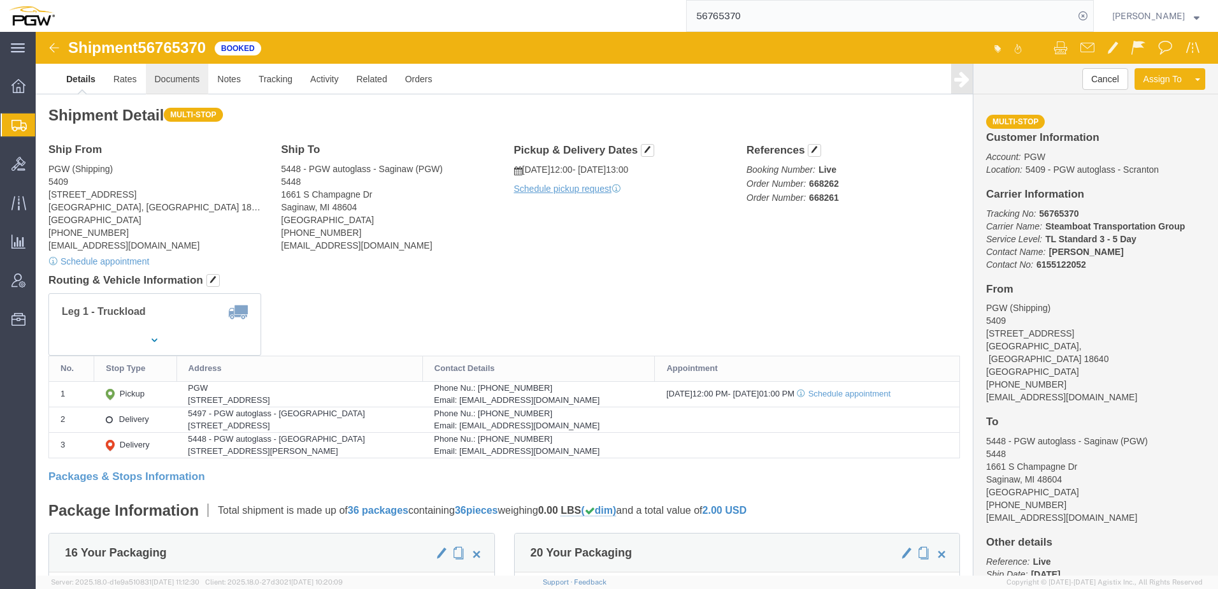
click link "Documents"
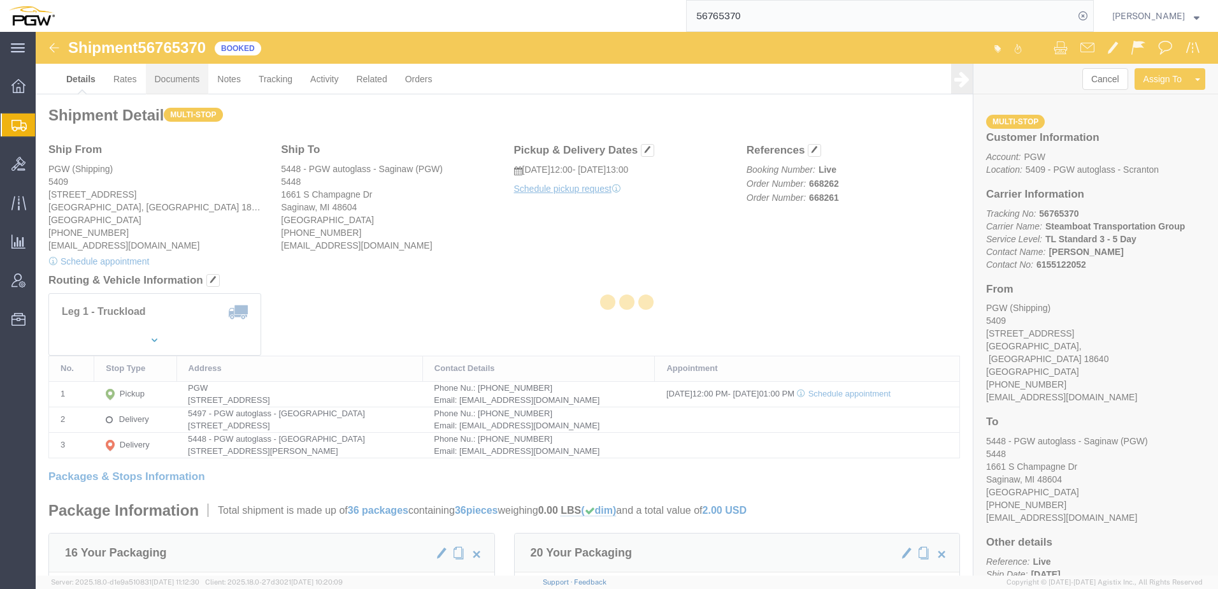
click at [182, 73] on div at bounding box center [627, 303] width 1182 height 543
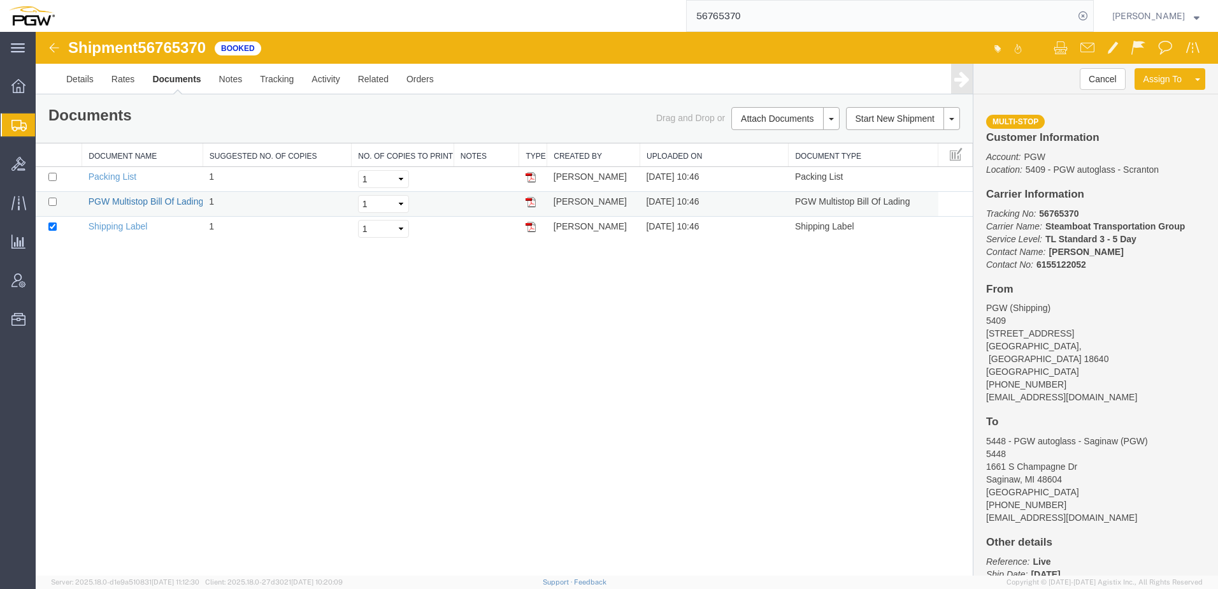
click at [139, 204] on link "PGW Multistop Bill Of Lading" at bounding box center [146, 201] width 115 height 10
click at [85, 75] on link "Details" at bounding box center [79, 79] width 45 height 31
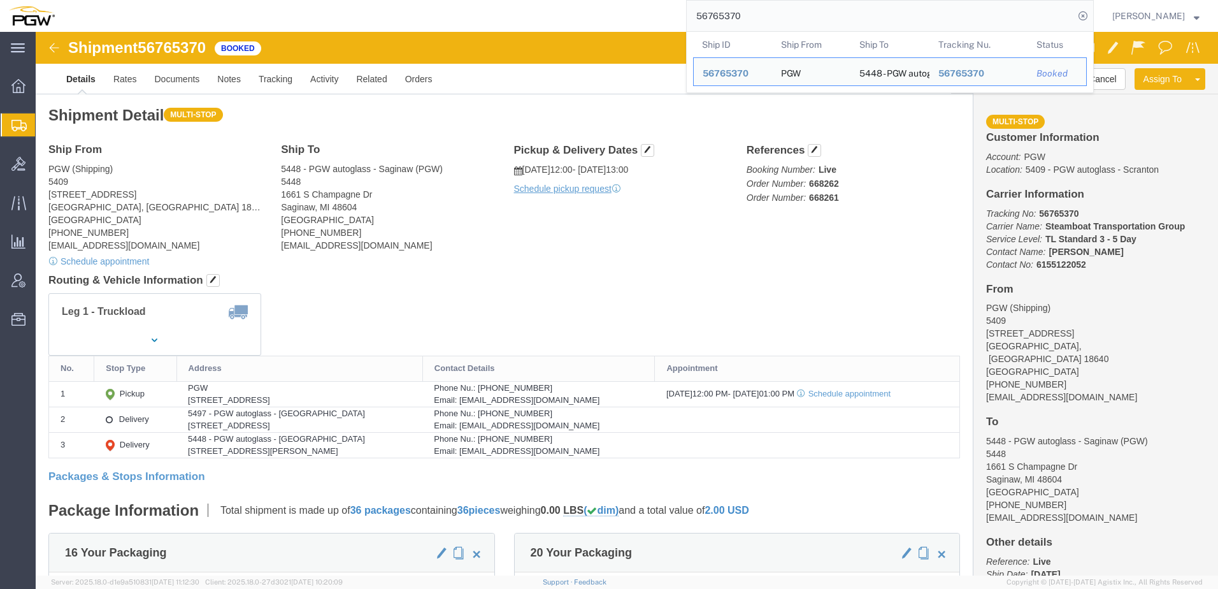
drag, startPoint x: 801, startPoint y: 20, endPoint x: 69, endPoint y: -51, distance: 736.0
click at [69, 0] on html "main_menu Created with Sketch. Collapse Menu Overview Shipments Shipment Manage…" at bounding box center [609, 294] width 1218 height 589
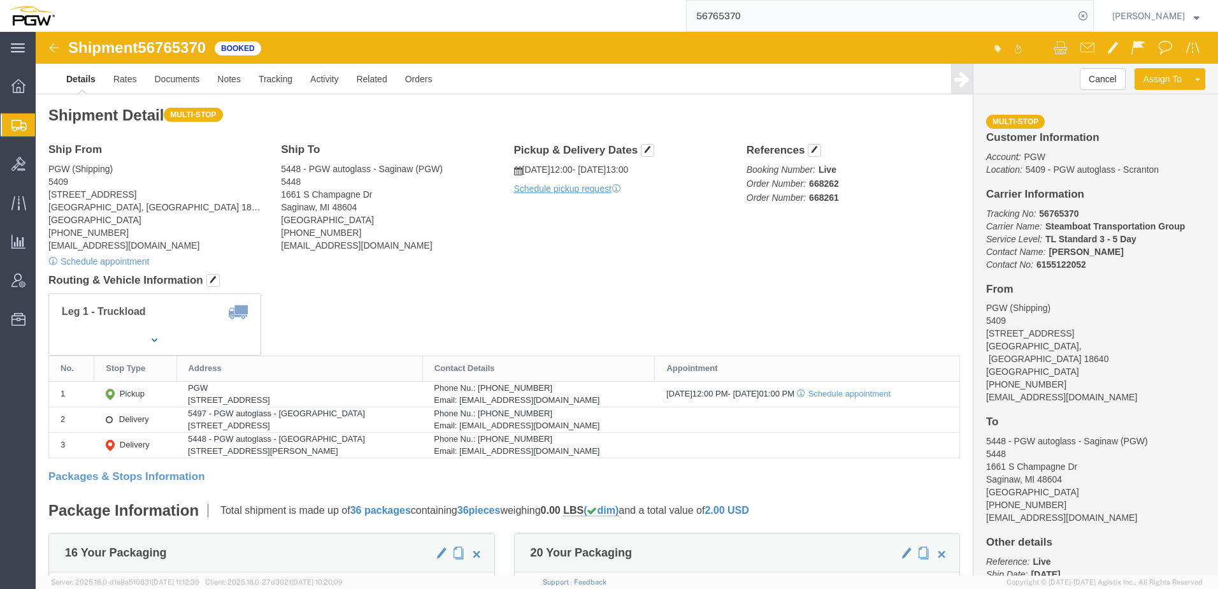
paste input "6"
type input "56765376"
click link "Documents"
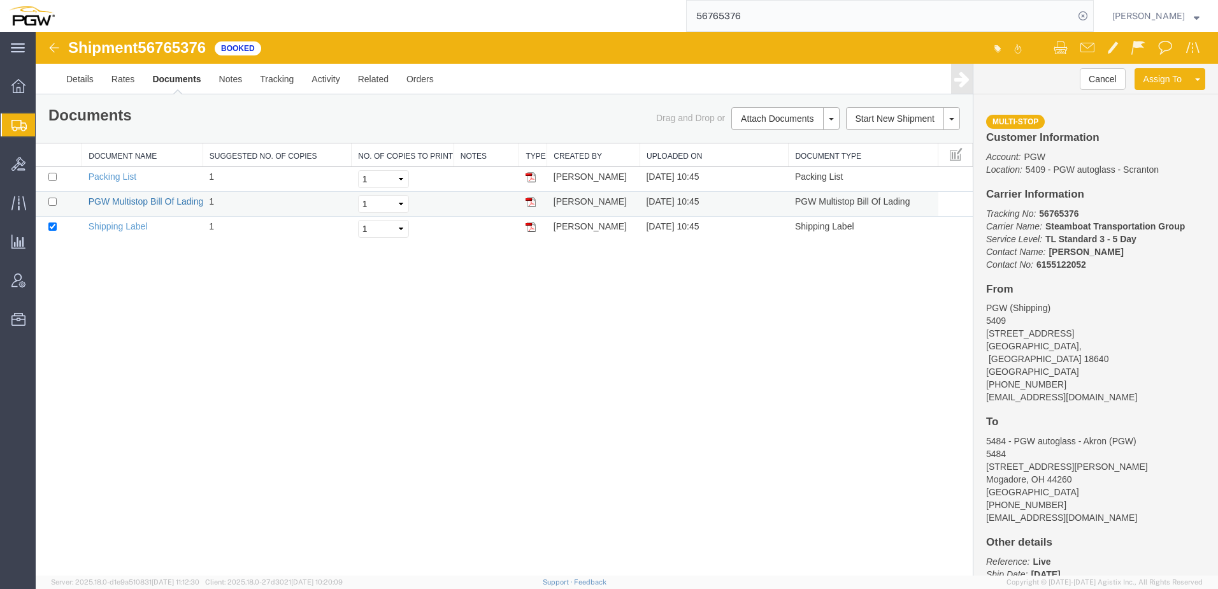
click at [143, 204] on link "PGW Multistop Bill Of Lading" at bounding box center [146, 201] width 115 height 10
click at [484, 326] on div "Shipment 56765376 3 of 3 Booked Details Rates Documents Notes Tracking Activity…" at bounding box center [627, 303] width 1182 height 543
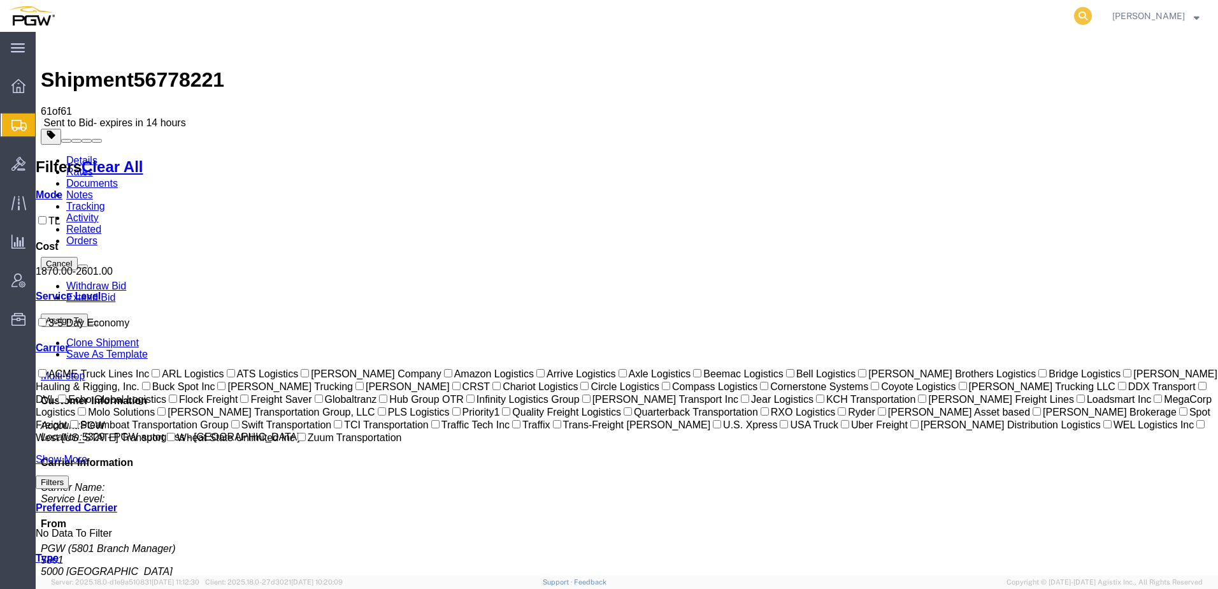
click at [1092, 11] on icon at bounding box center [1083, 16] width 18 height 18
click at [811, 14] on input "search" at bounding box center [880, 16] width 387 height 31
type input "56730364"
drag, startPoint x: 815, startPoint y: 55, endPoint x: 364, endPoint y: 59, distance: 451.0
click at [856, 6] on input "56730364" at bounding box center [880, 16] width 387 height 31
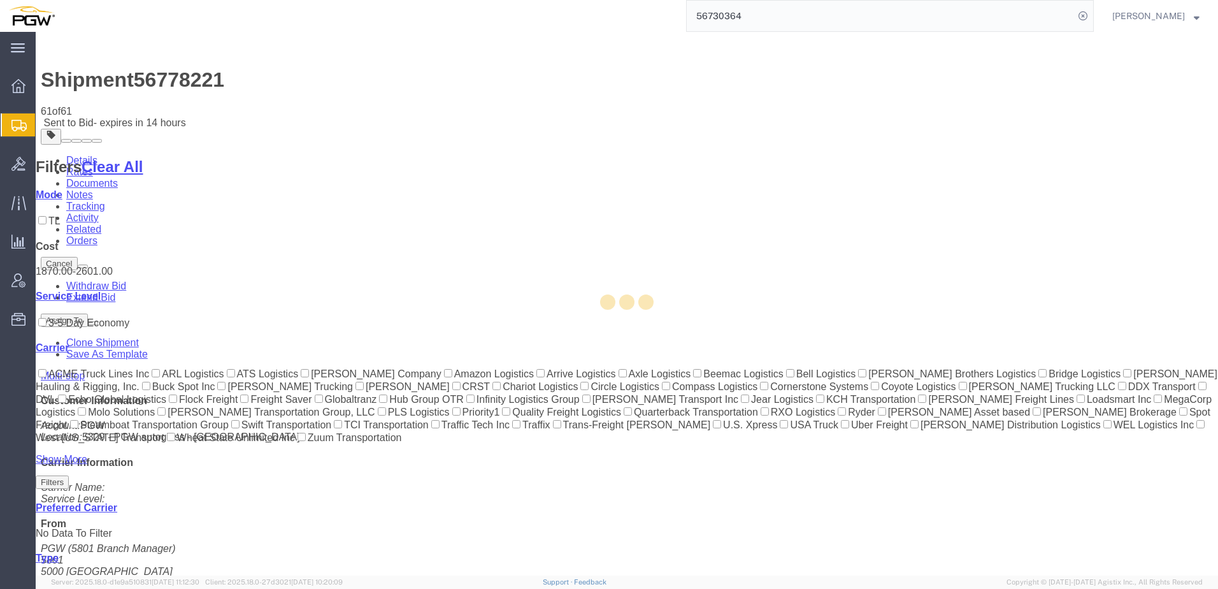
drag, startPoint x: 837, startPoint y: 13, endPoint x: 621, endPoint y: 10, distance: 216.0
click at [621, 10] on div "56730364" at bounding box center [579, 16] width 1030 height 32
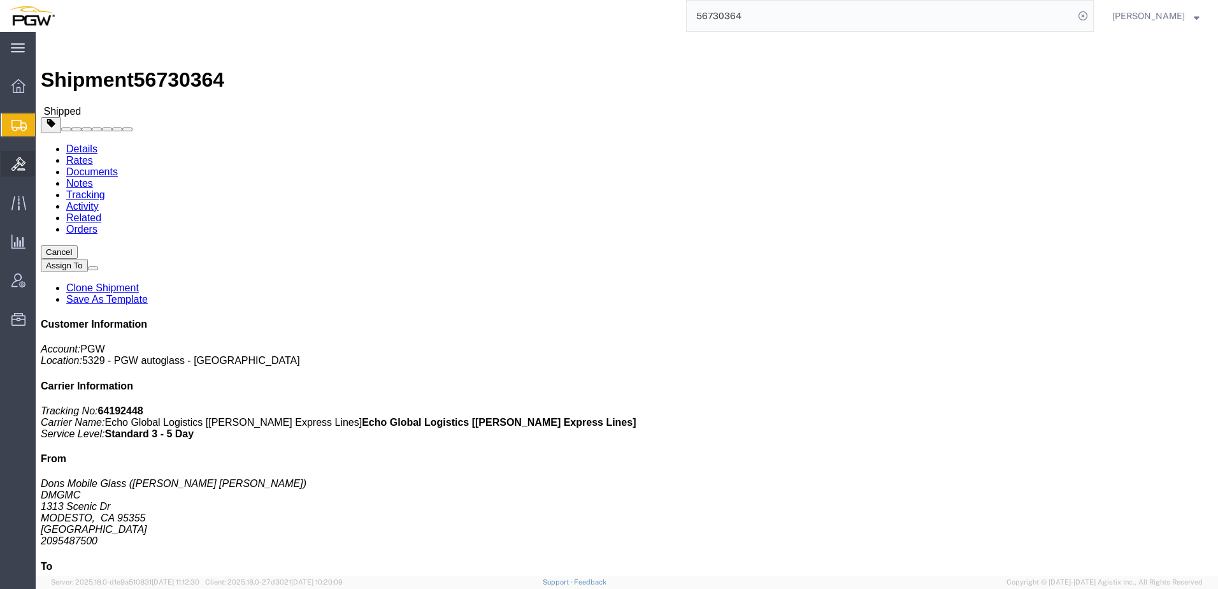
drag, startPoint x: 66, startPoint y: 169, endPoint x: 58, endPoint y: 171, distance: 7.9
click at [44, 169] on span "Bids" at bounding box center [39, 163] width 9 height 25
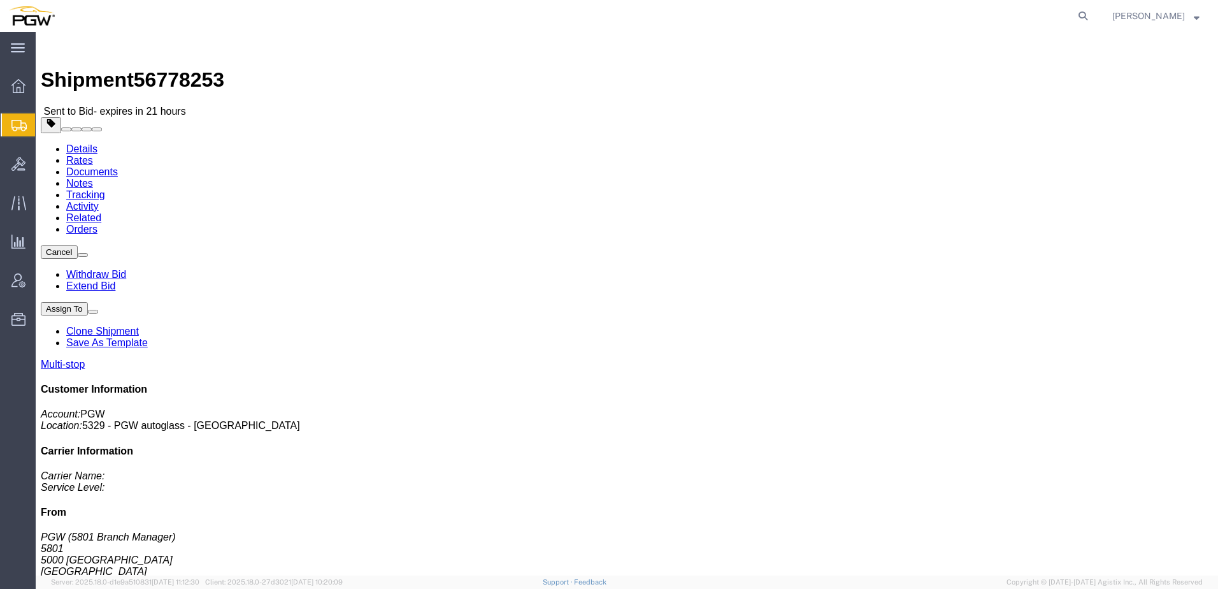
click link "Rates"
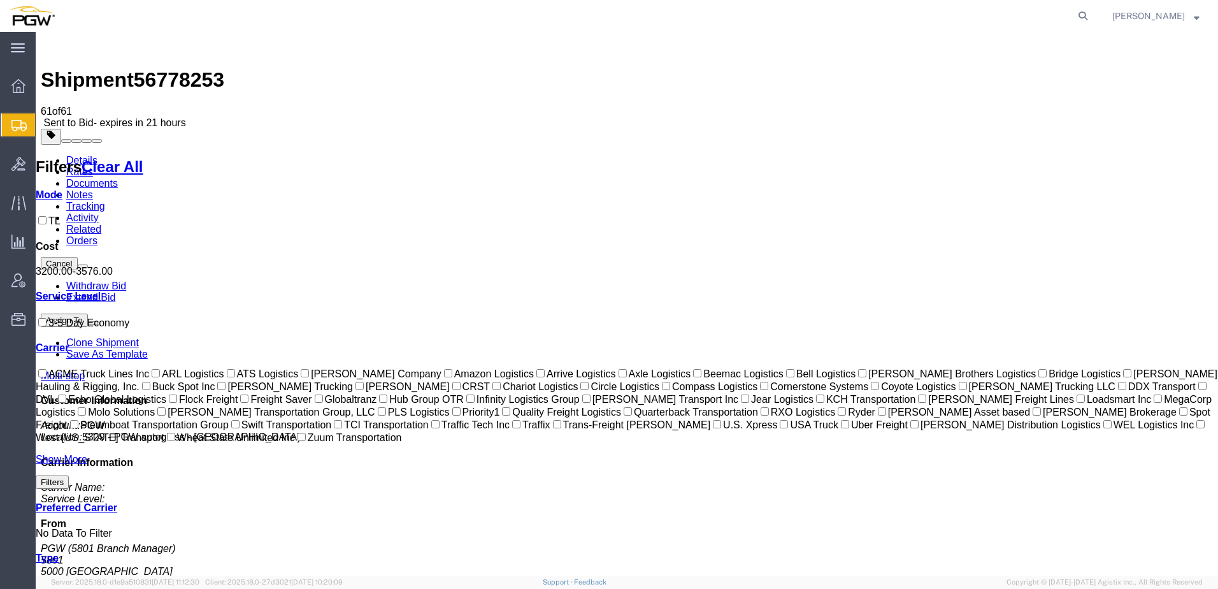
drag, startPoint x: 145, startPoint y: 43, endPoint x: 202, endPoint y: 52, distance: 58.0
click at [208, 68] on span "56778253" at bounding box center [179, 79] width 90 height 23
copy span "56778253"
click at [89, 155] on link "Details" at bounding box center [81, 160] width 31 height 11
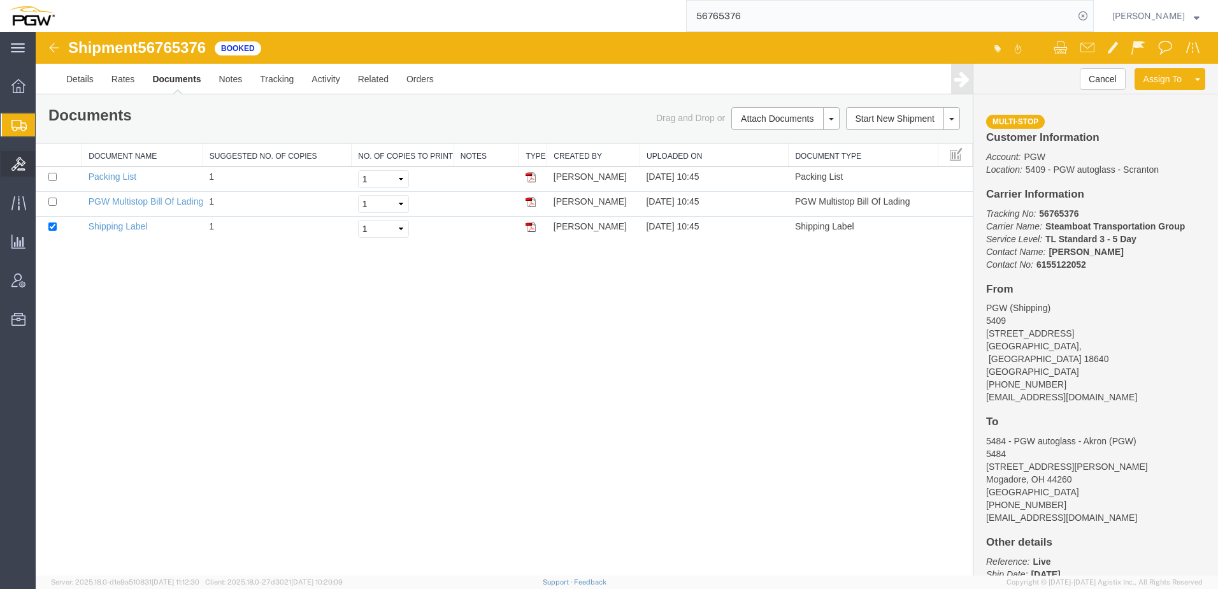
drag, startPoint x: 55, startPoint y: 164, endPoint x: 3, endPoint y: 159, distance: 52.4
click at [44, 164] on span "Bids" at bounding box center [39, 163] width 9 height 25
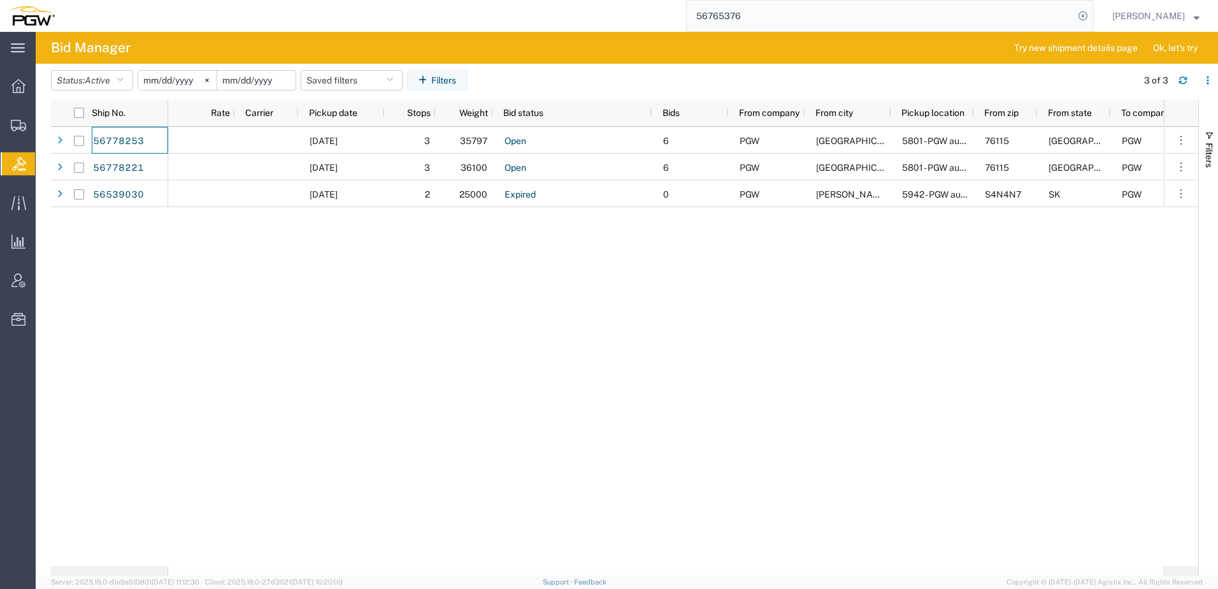
click at [273, 82] on input "date" at bounding box center [256, 80] width 78 height 19
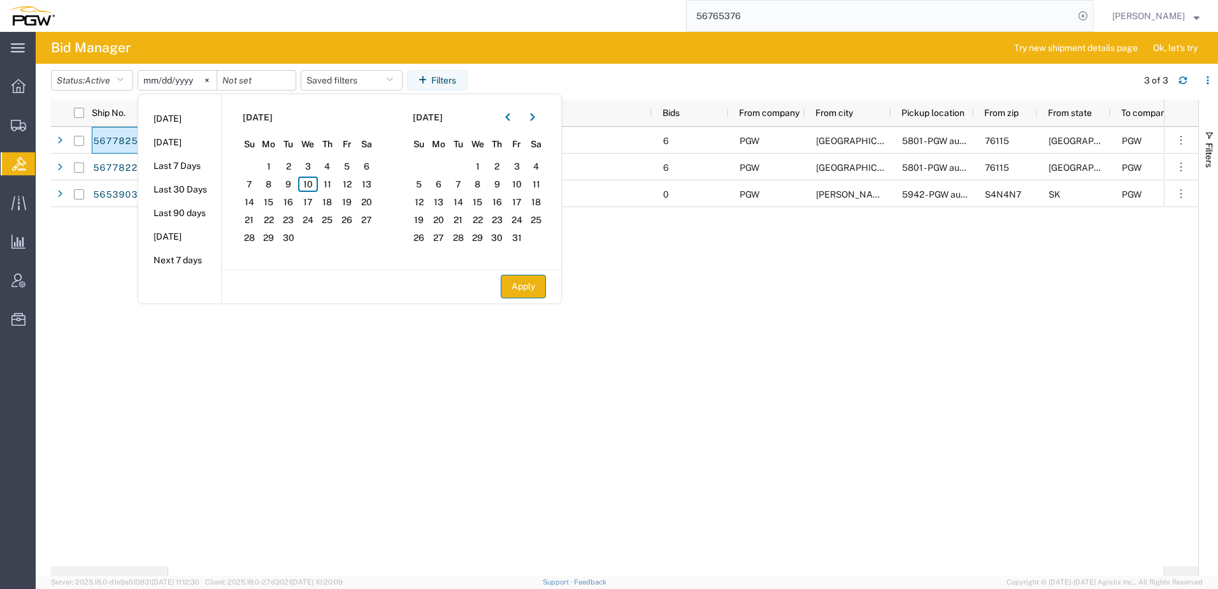
click at [527, 290] on button "Apply" at bounding box center [523, 287] width 45 height 24
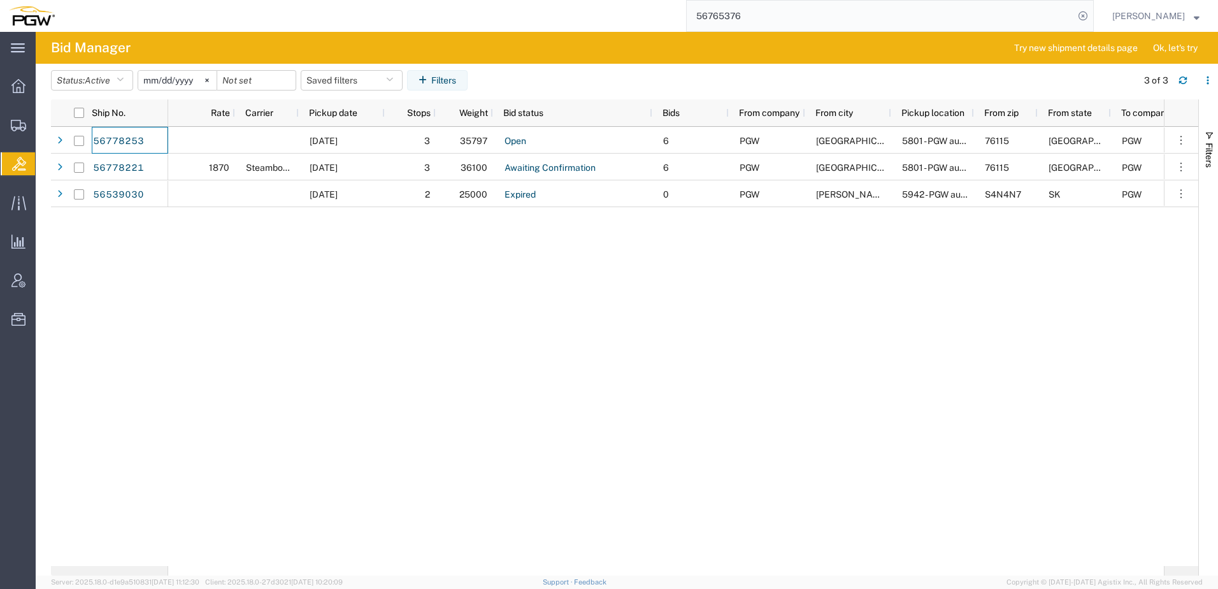
click at [301, 334] on div "[DATE] 3 35797 Open 6 PGW [GEOGRAPHIC_DATA] 5801 - PGW autoglass - [GEOGRAPHIC_…" at bounding box center [666, 346] width 996 height 439
click at [292, 358] on div "[DATE] 3 35797 Open 6 PGW [GEOGRAPHIC_DATA] 5801 - PGW autoglass - [GEOGRAPHIC_…" at bounding box center [666, 346] width 996 height 439
click at [391, 378] on div "09/12/2025 3 35797 Open 6 PGW Fort Worth 5801 - PGW autoglass - Fort Worth Hub …" at bounding box center [666, 346] width 996 height 439
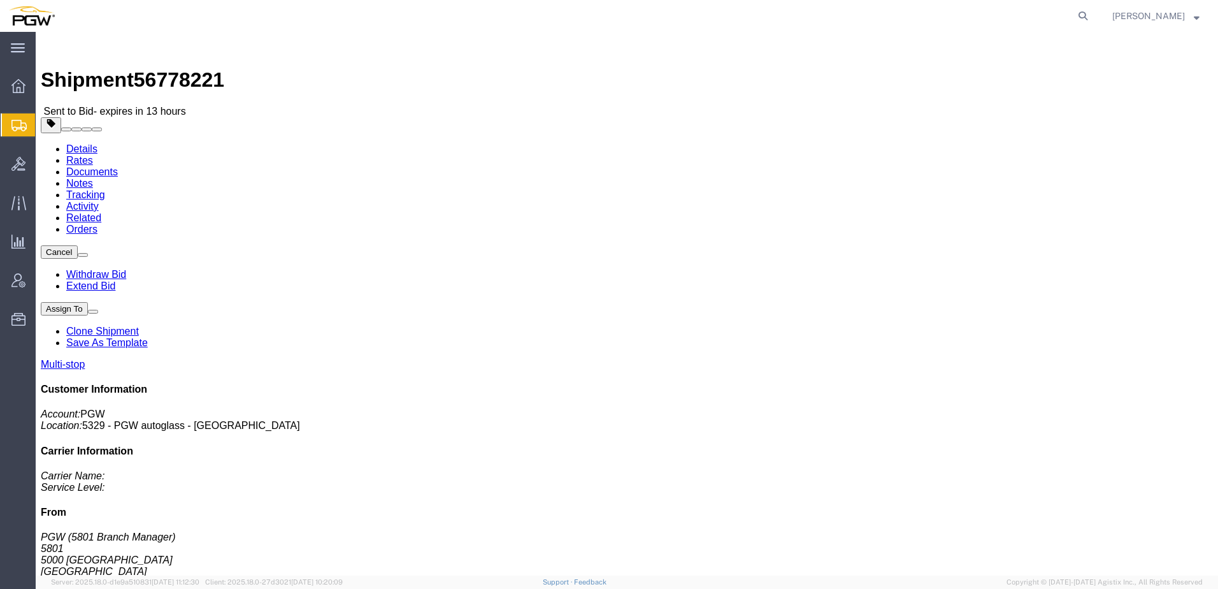
click link "Rates"
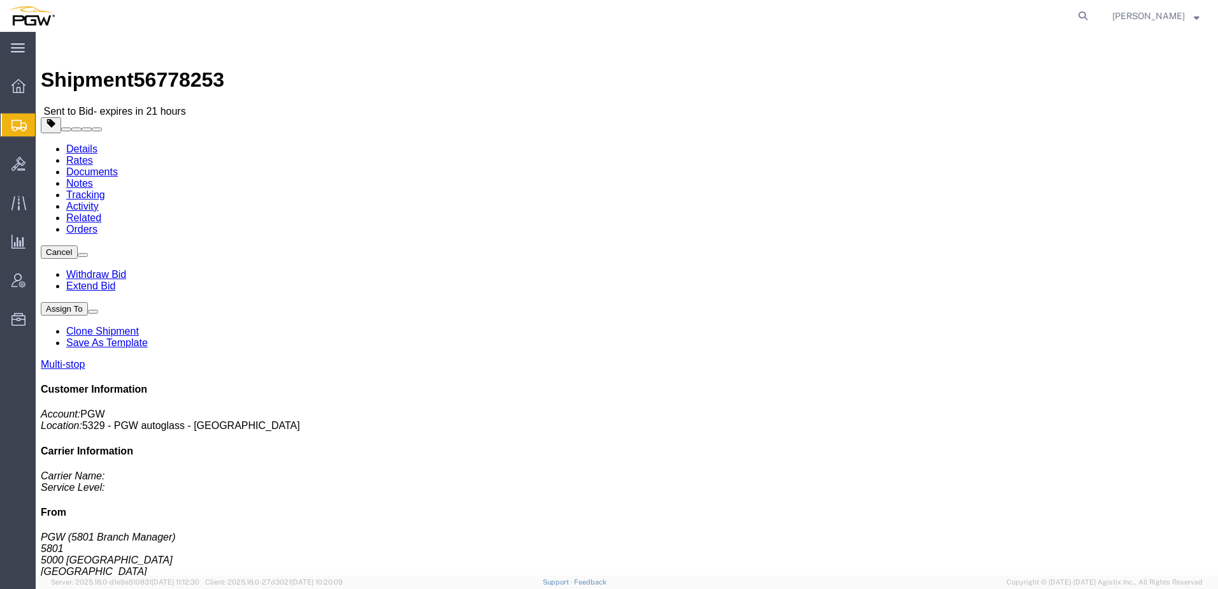
click link "Rates"
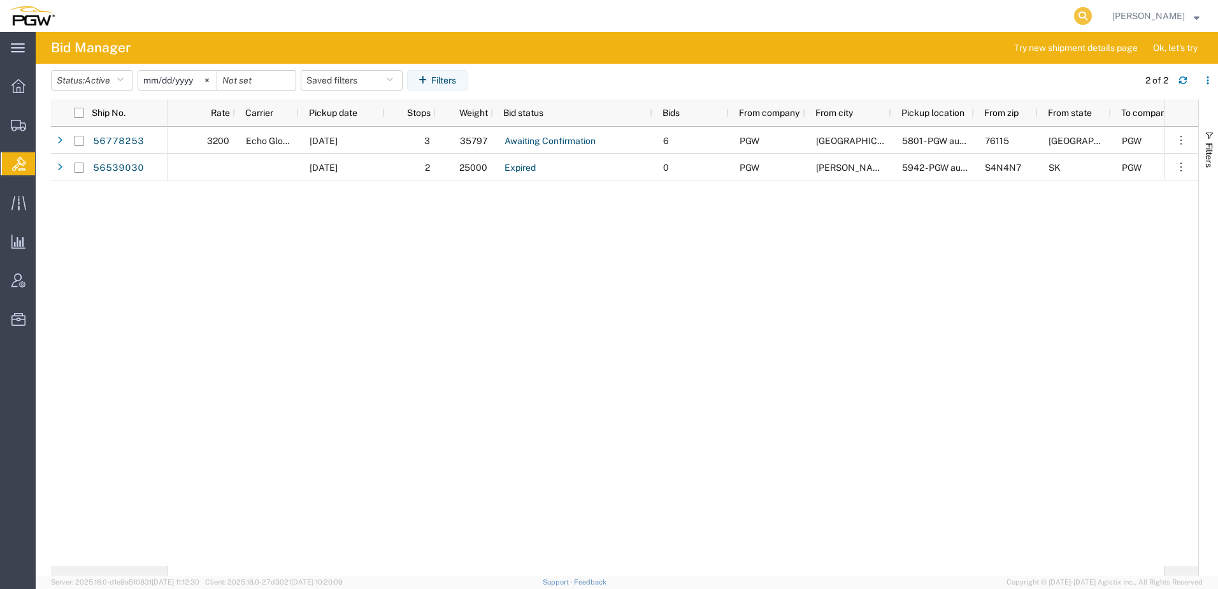
click at [1092, 12] on icon at bounding box center [1083, 16] width 18 height 18
click at [1021, 18] on input "search" at bounding box center [880, 16] width 387 height 31
paste input "56549922"
type input "56549922"
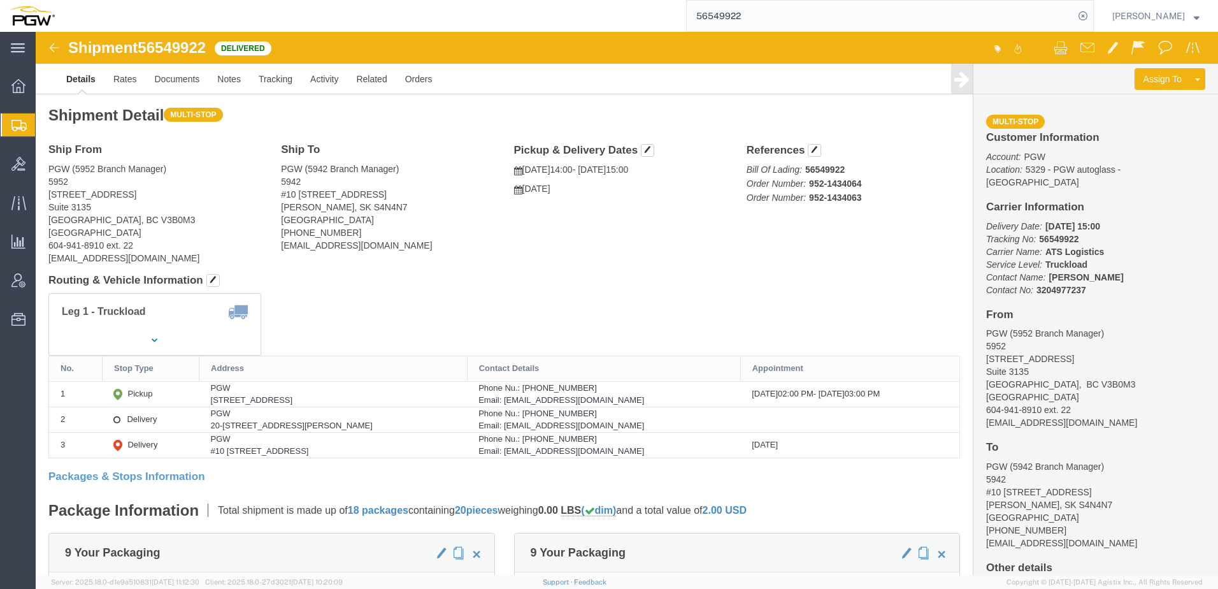
click div "Leg 1 - Truckload Vehicle 1: Standard Dry Van (53 Feet) Number of trucks: 1"
click link "Rates"
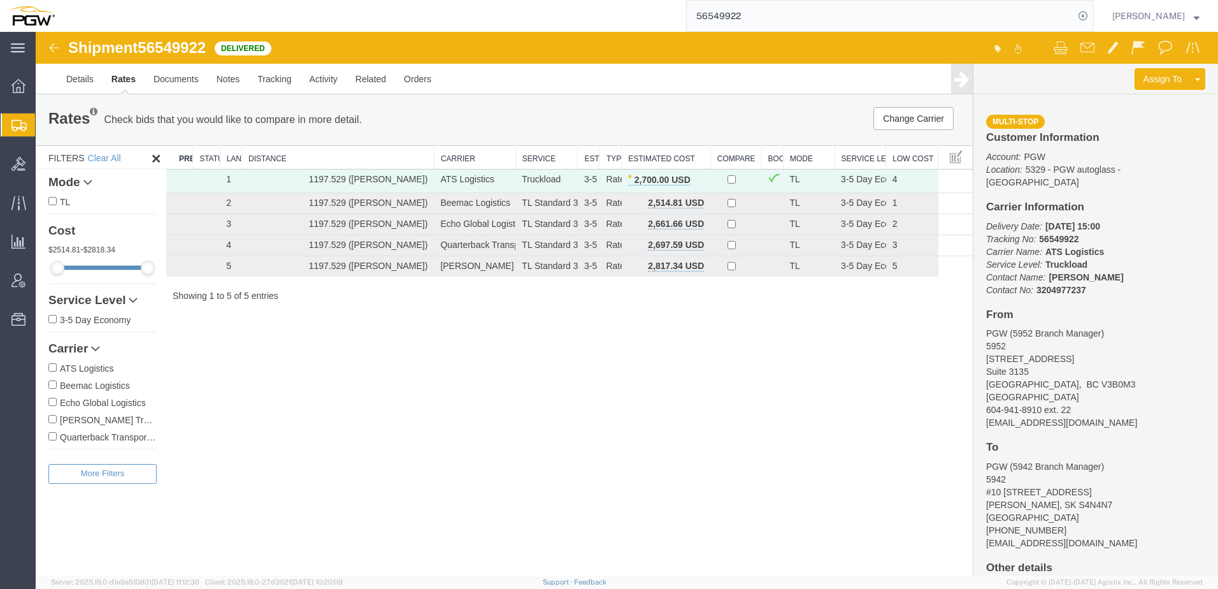
click at [629, 359] on div "Shipment 56549922 5 of 5 Delivered Details Rates Documents Notes Tracking Activ…" at bounding box center [627, 303] width 1182 height 543
click at [1166, 97] on link "Clone Shipment" at bounding box center [1149, 99] width 110 height 19
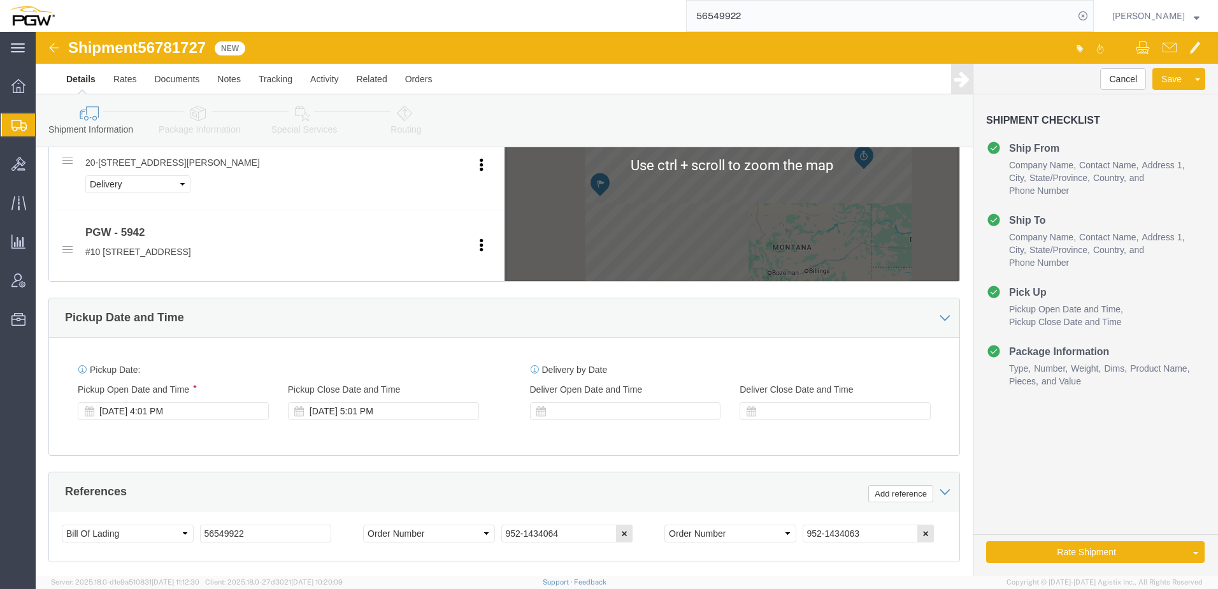
select select "28525"
select select "28521"
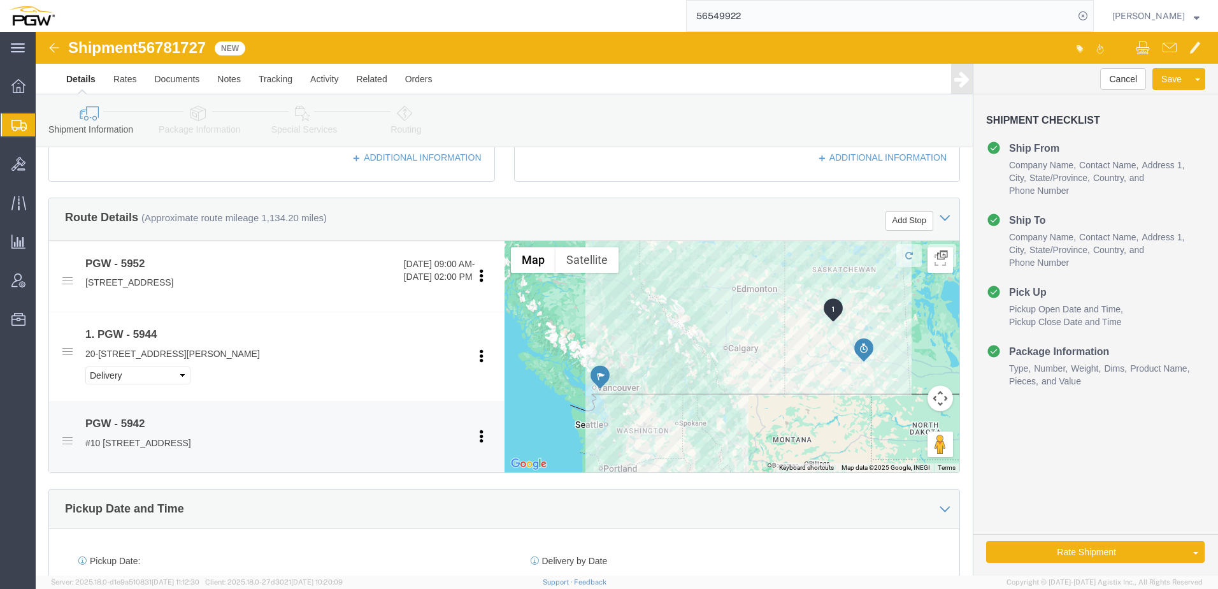
scroll to position [637, 0]
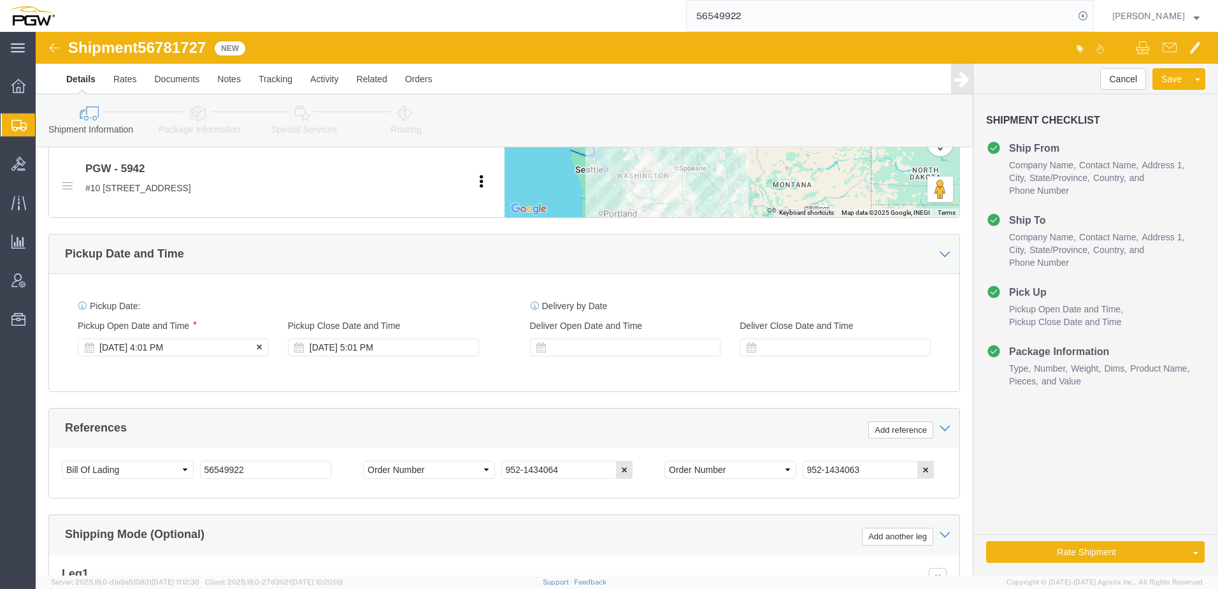
click div "[DATE] 4:01 PM"
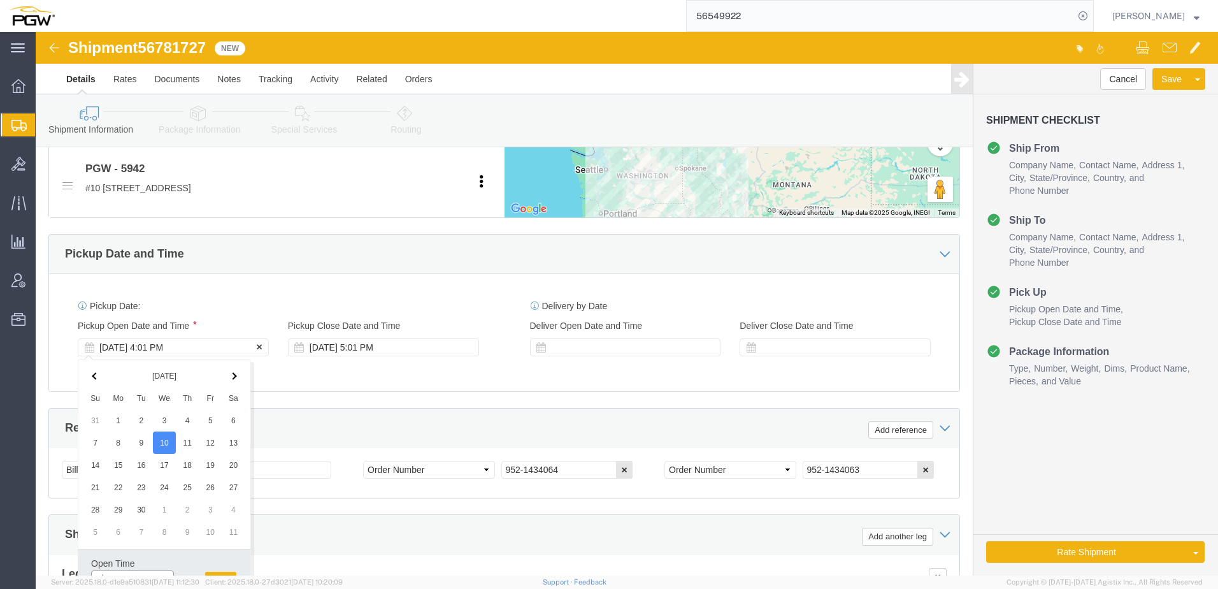
scroll to position [650, 0]
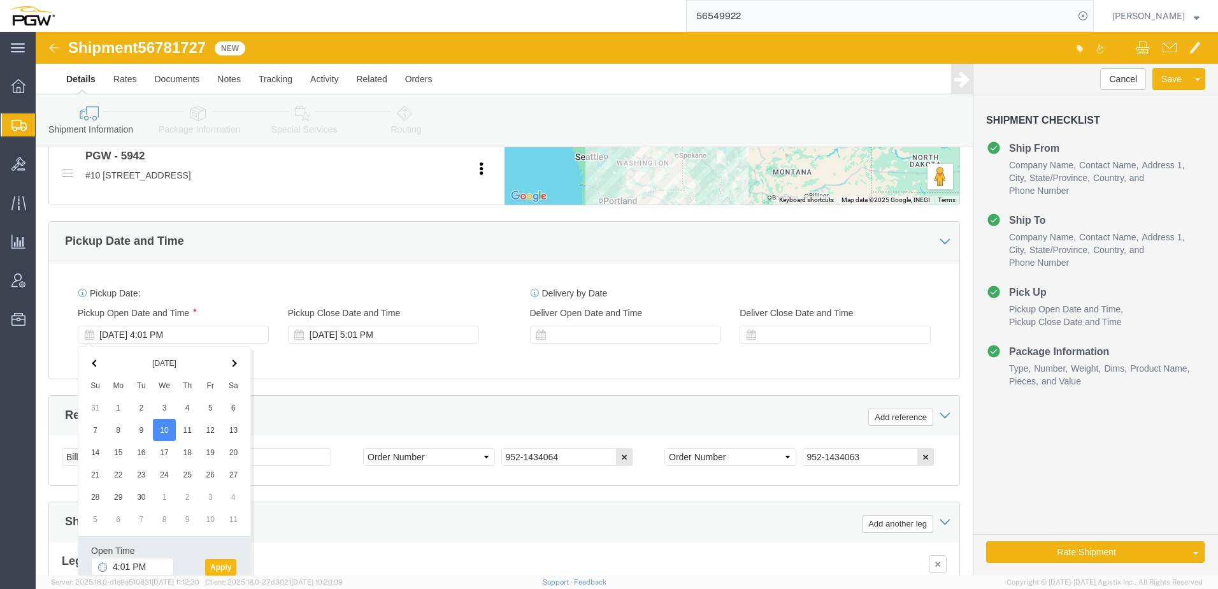
click button "Apply"
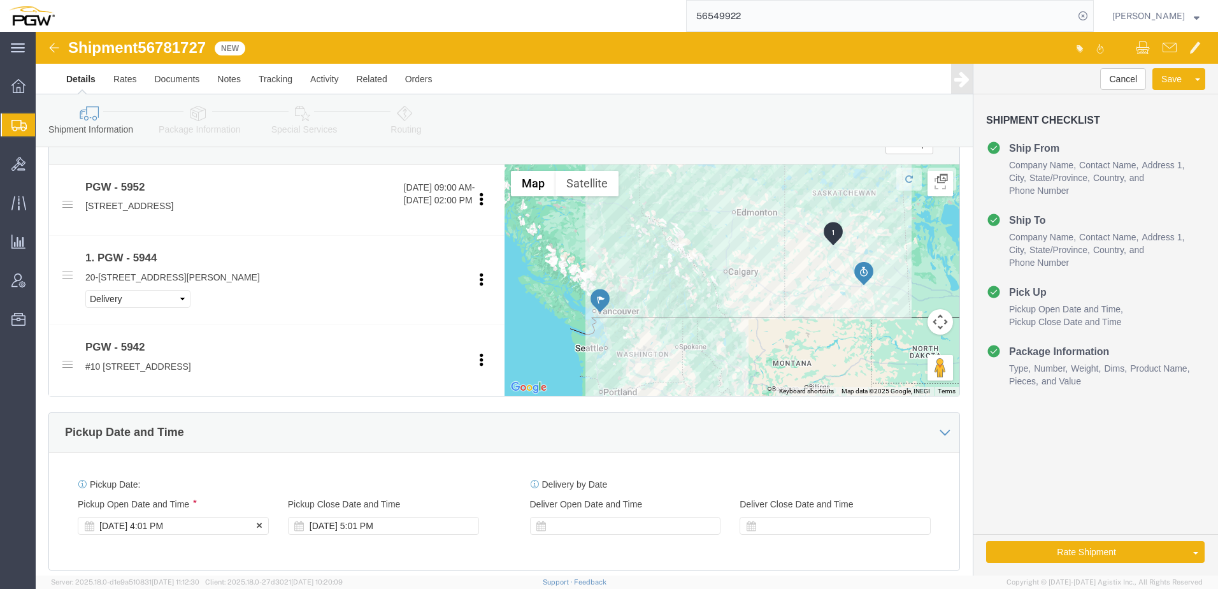
click div "[DATE] 4:01 PM"
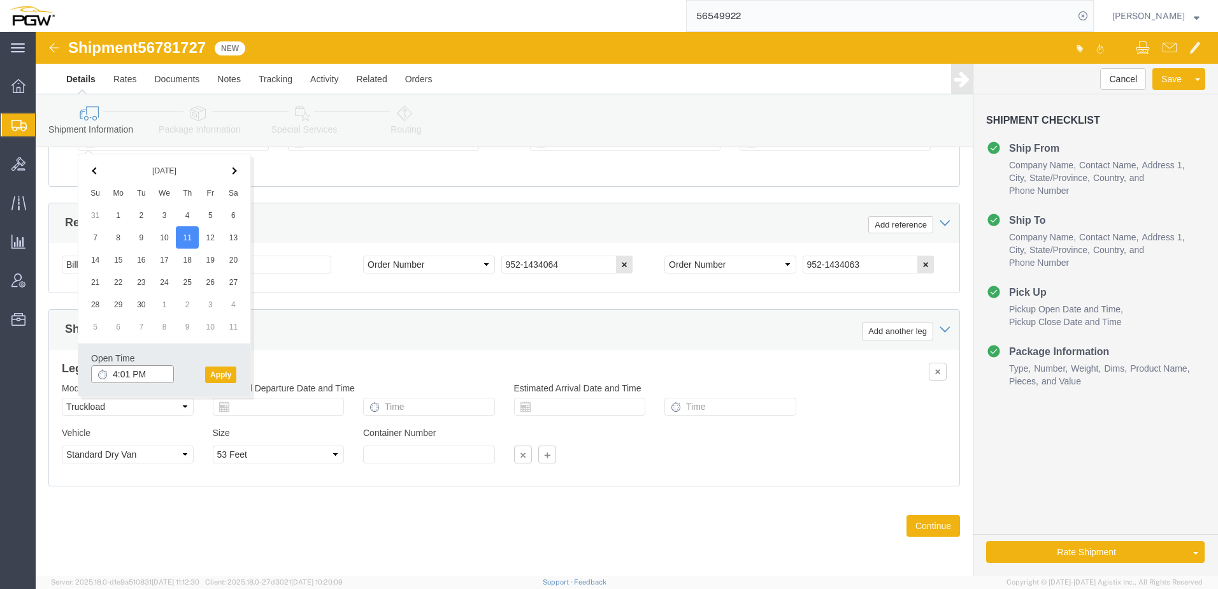
click input "4:01 PM"
type input "8:00 AM"
click button "Apply"
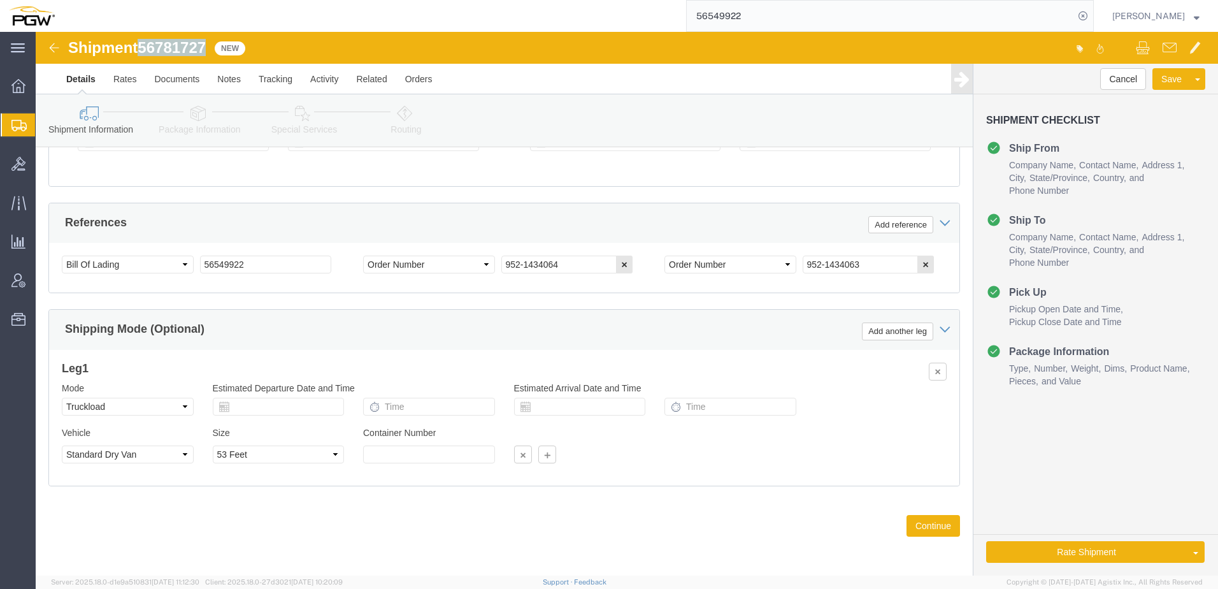
drag, startPoint x: 106, startPoint y: 20, endPoint x: 176, endPoint y: 15, distance: 70.3
click div "Shipment 56781727 New"
copy span "56781727"
drag, startPoint x: 225, startPoint y: 234, endPoint x: -320, endPoint y: 201, distance: 546.3
click html "Shipment 56781727 New Details Rates Documents Notes Tracking Activity Related O…"
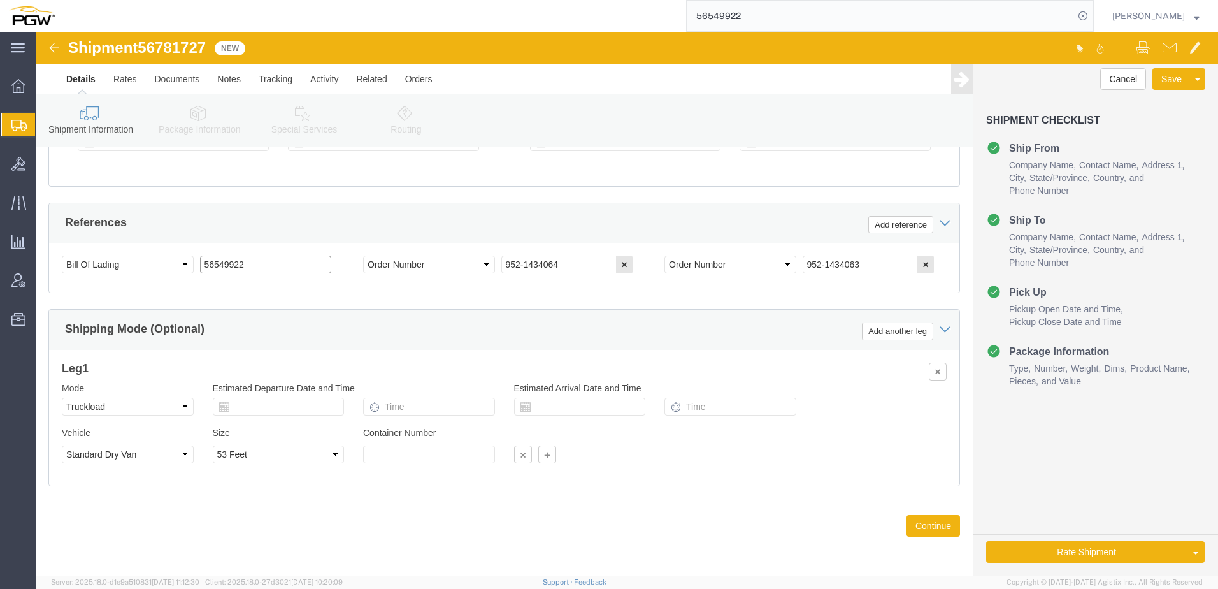
paste input "781727"
type input "56781727"
drag, startPoint x: 539, startPoint y: 230, endPoint x: -57, endPoint y: 193, distance: 597.4
click html "Shipment 56781727 New Details Rates Documents Notes Tracking Activity Related O…"
paste input "6007"
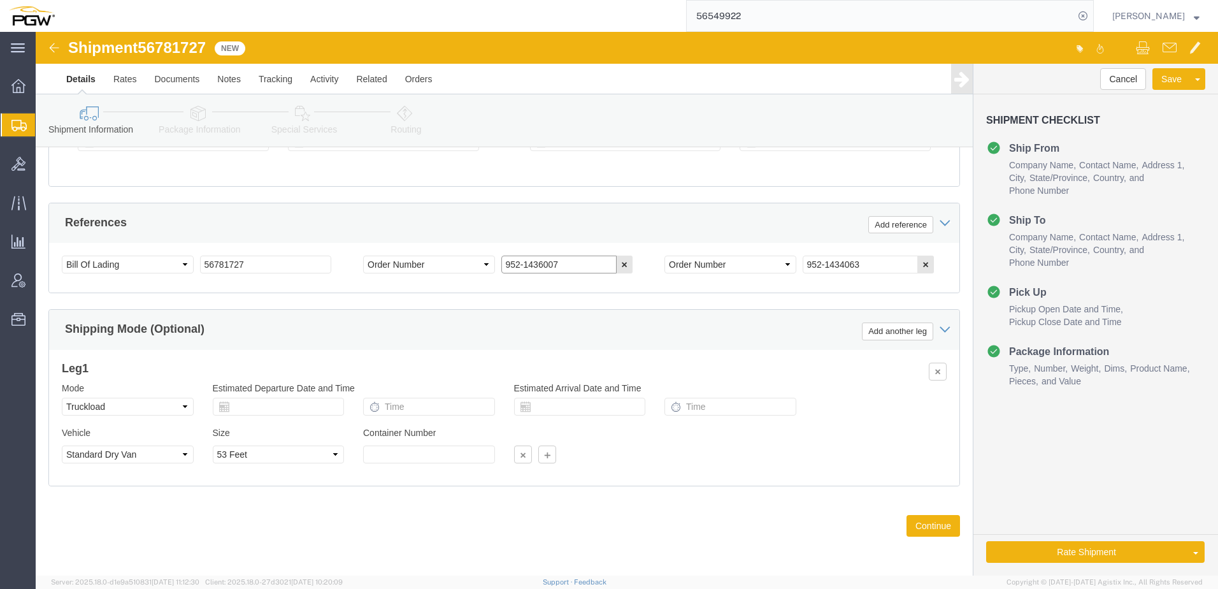
type input "952-1436007"
click button "Cancel"
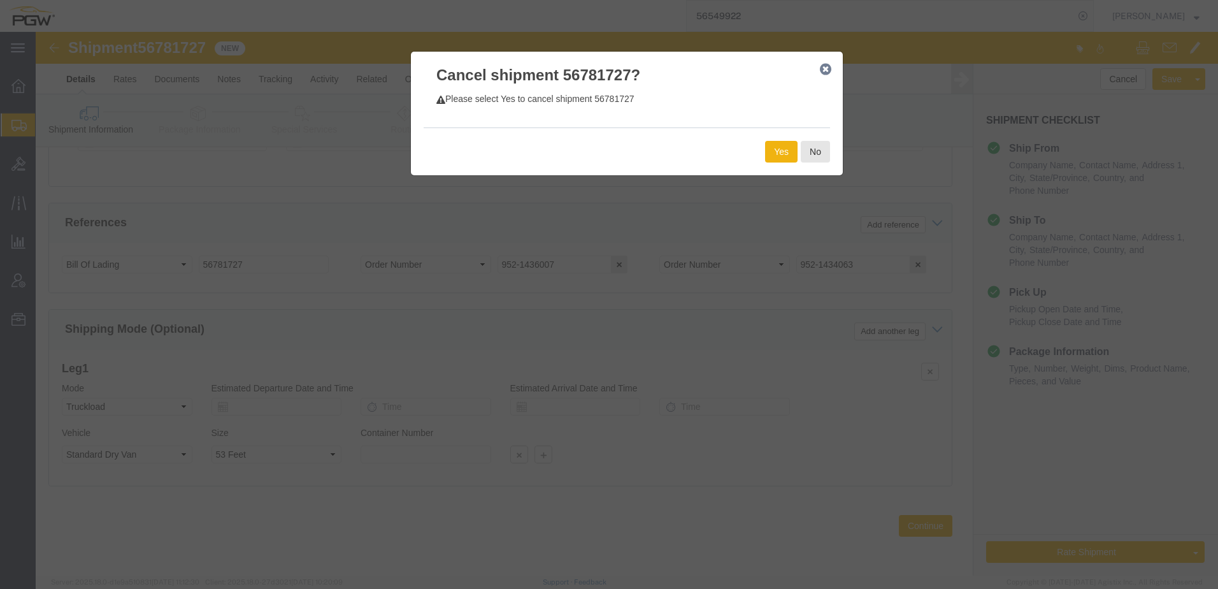
click icon "button"
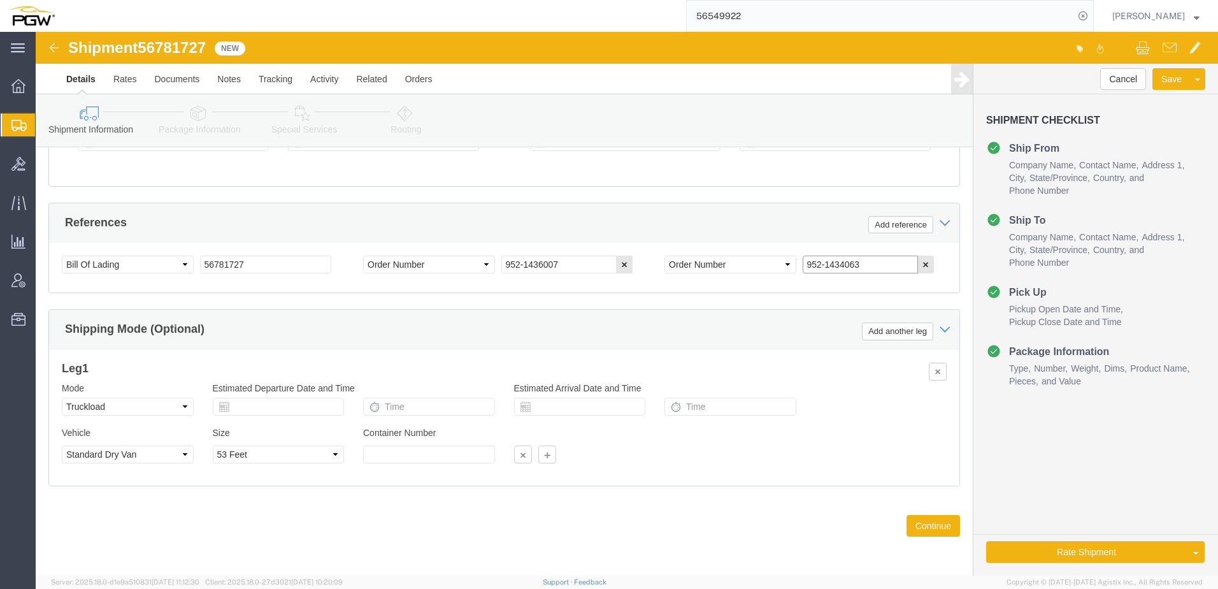
drag, startPoint x: 826, startPoint y: 229, endPoint x: 439, endPoint y: 229, distance: 386.7
click div "Select Account Type Activity ID Airline Appointment Number ASN Batch Request # …"
paste input "6009"
type input "952-1436009"
drag, startPoint x: 545, startPoint y: 229, endPoint x: 182, endPoint y: 219, distance: 363.3
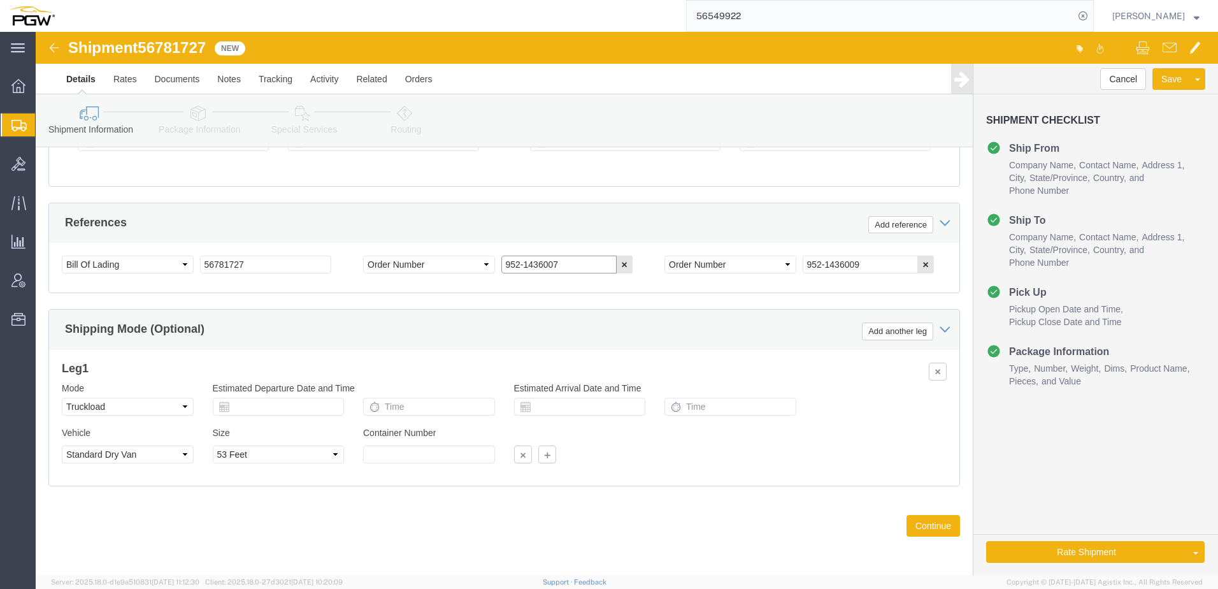
click div "Select Account Type Activity ID Airline Appointment Number ASN Batch Request # …"
click link "Package Information"
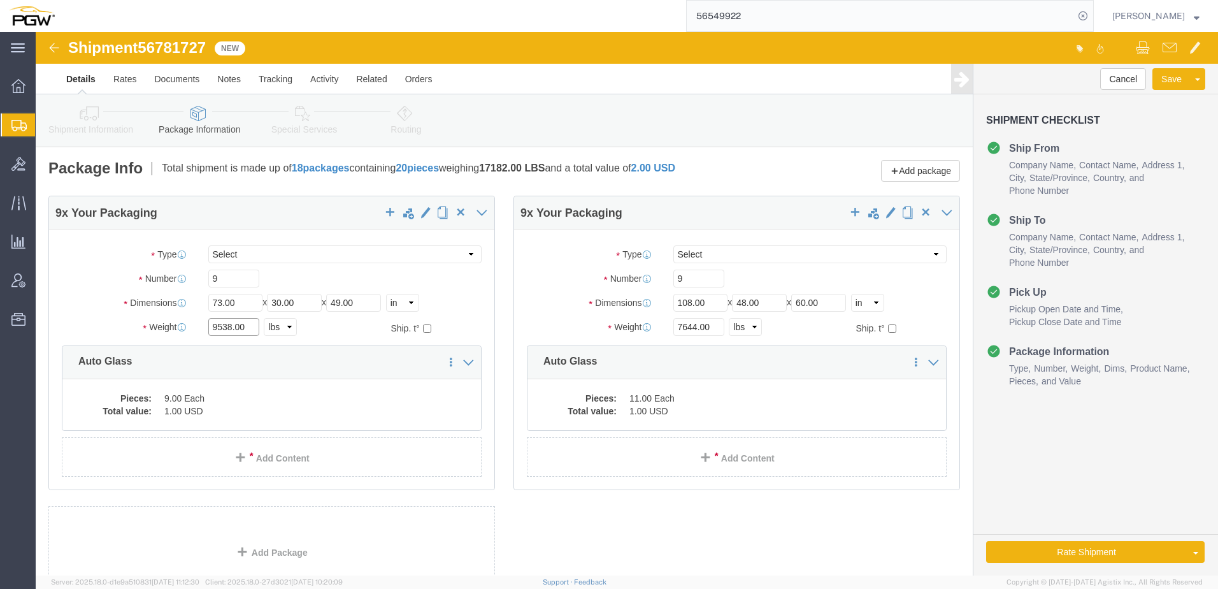
drag, startPoint x: 194, startPoint y: 293, endPoint x: 52, endPoint y: 292, distance: 142.1
click div "Weight 9538.00 Select kgs lbs Ship. t°"
type input "7590.00"
drag, startPoint x: 661, startPoint y: 246, endPoint x: 389, endPoint y: 248, distance: 272.7
click div "9 x Your Packaging Package Type Select Bale(s) Basket(s) Bolt(s) Bottle(s) Buck…"
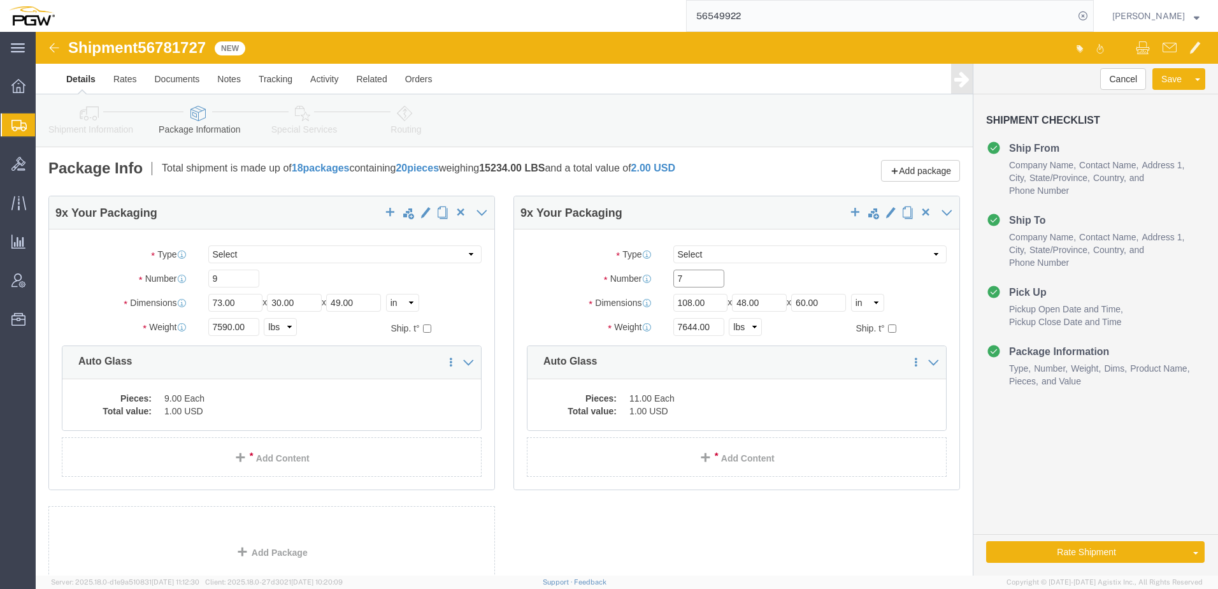
type input "7"
drag, startPoint x: 656, startPoint y: 294, endPoint x: 534, endPoint y: 297, distance: 121.7
click div "Weight 7644.00 Select kgs lbs Ship. t°"
paste input "9047"
type input "9047.00"
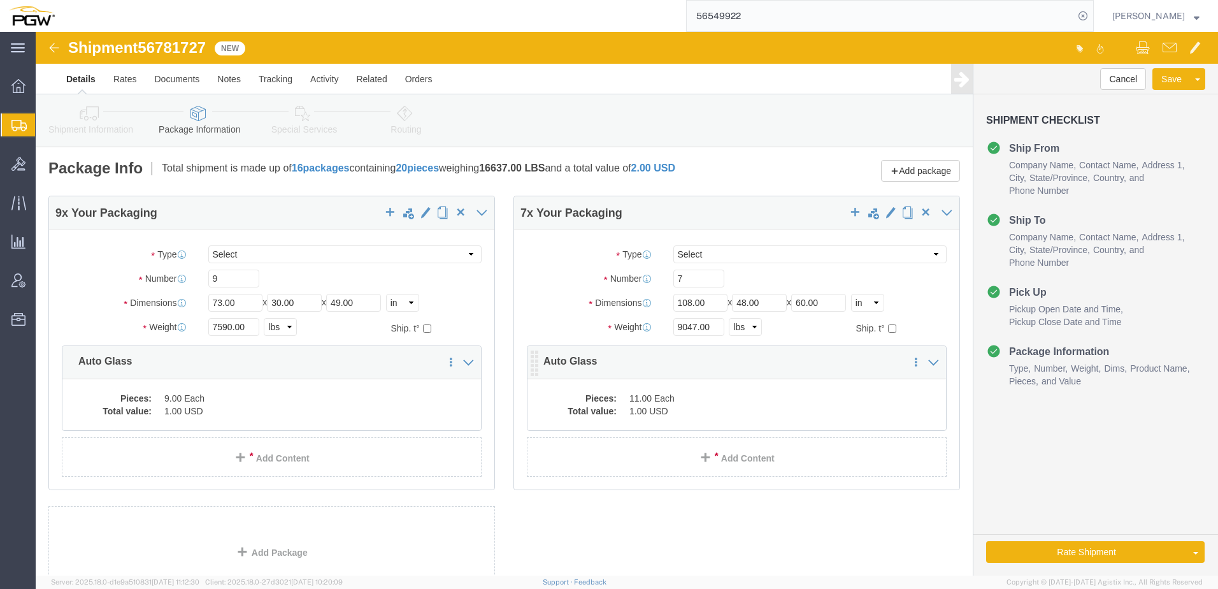
click dd "1.00 USD"
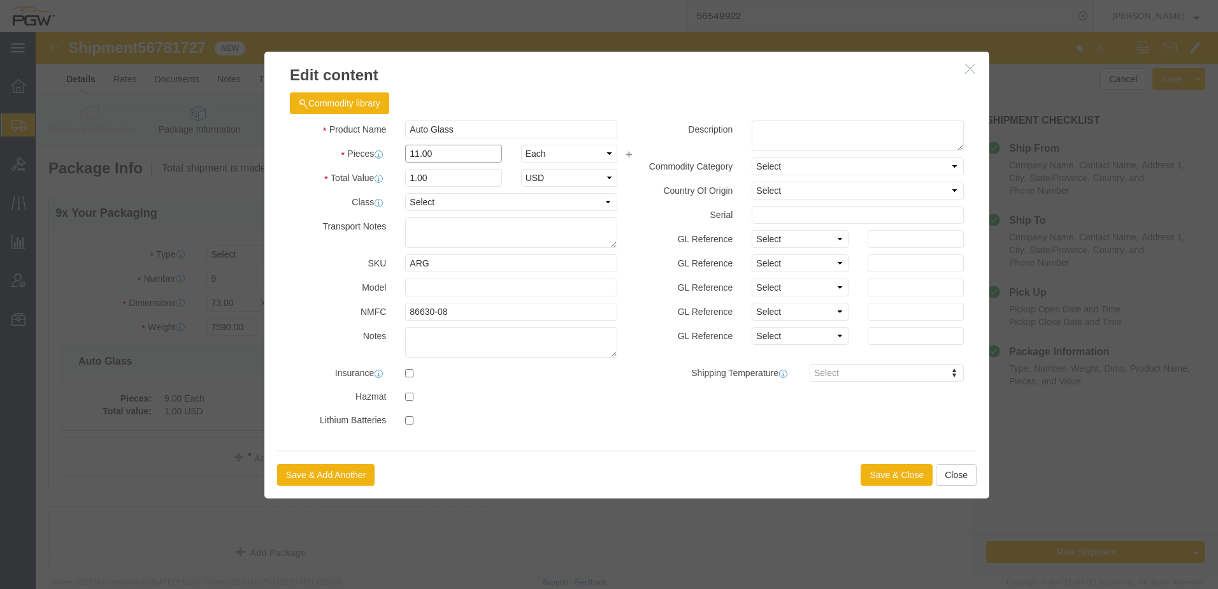
drag, startPoint x: 415, startPoint y: 118, endPoint x: -18, endPoint y: 97, distance: 433.7
click html "Shipment 56781727 New Details Rates Documents Notes Tracking Activity Related O…"
type input "7.00"
type input "0.64"
type input "1.00"
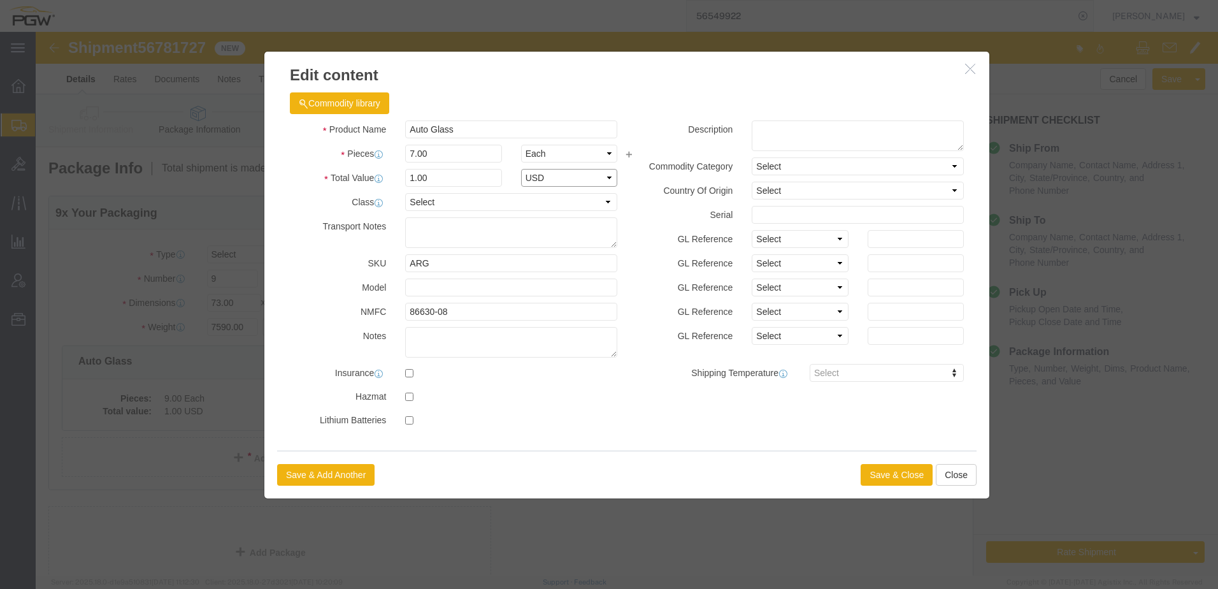
select select "USD"
click button "Save & Close"
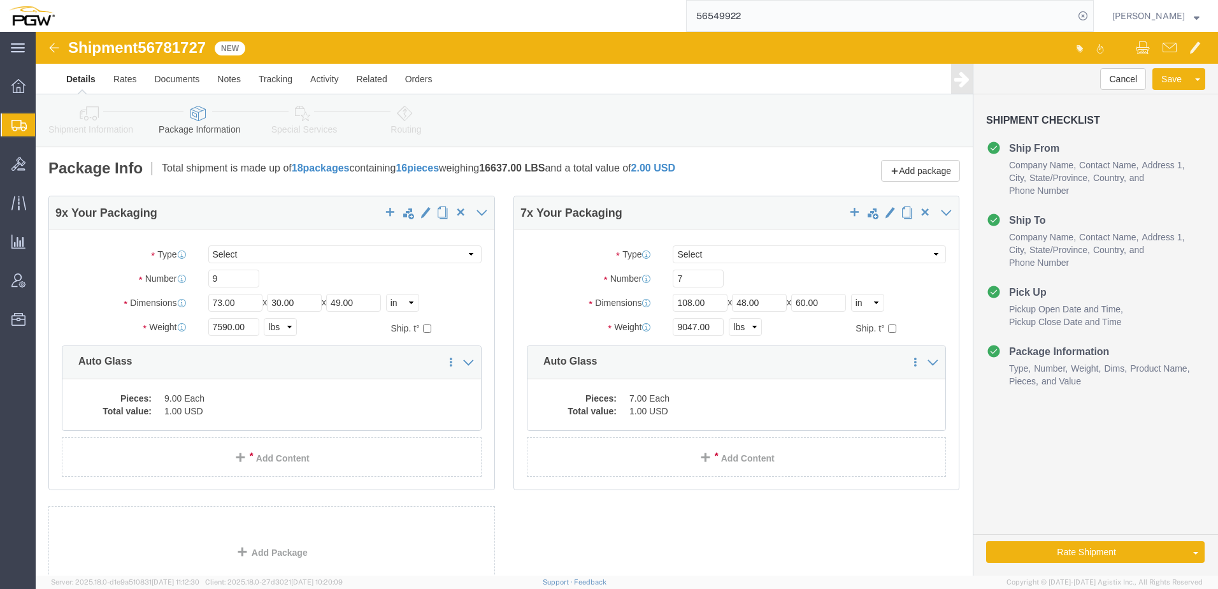
click icon
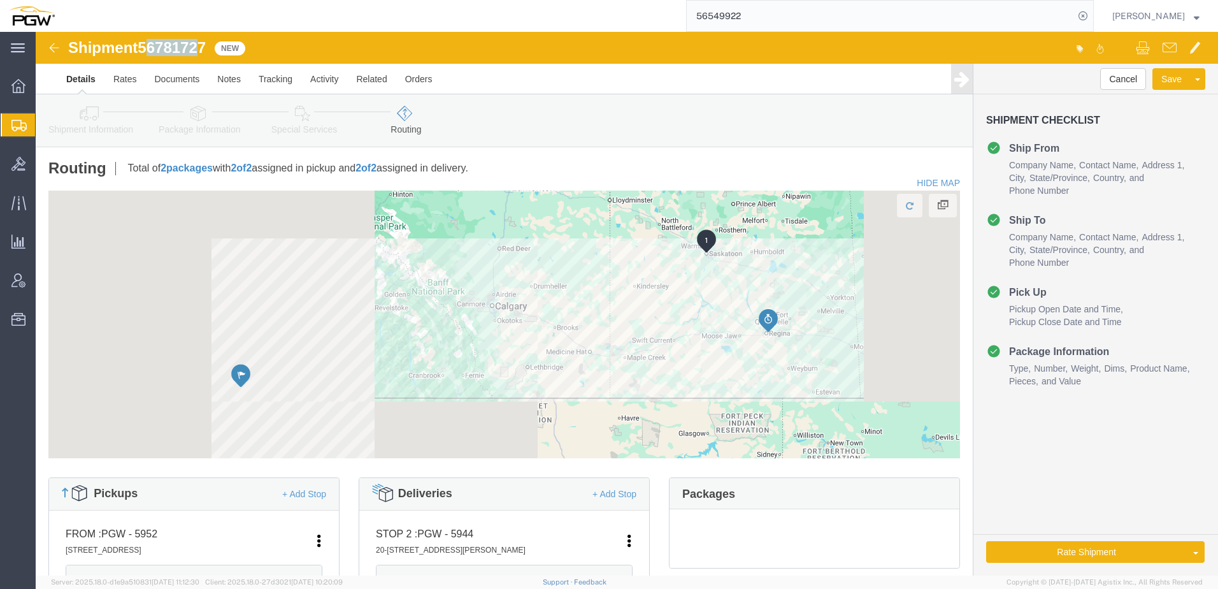
drag, startPoint x: 111, startPoint y: 20, endPoint x: 149, endPoint y: 22, distance: 37.6
click span "56781727"
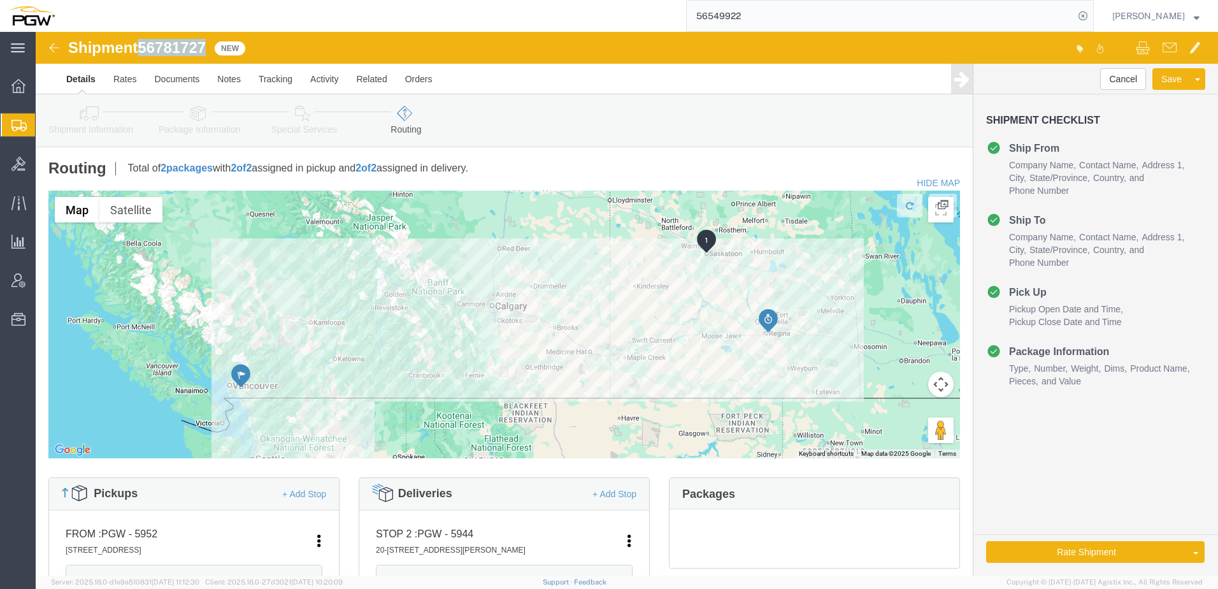
drag, startPoint x: 149, startPoint y: 22, endPoint x: 172, endPoint y: 18, distance: 23.2
click h1 "Shipment 56781727"
copy span "56781727"
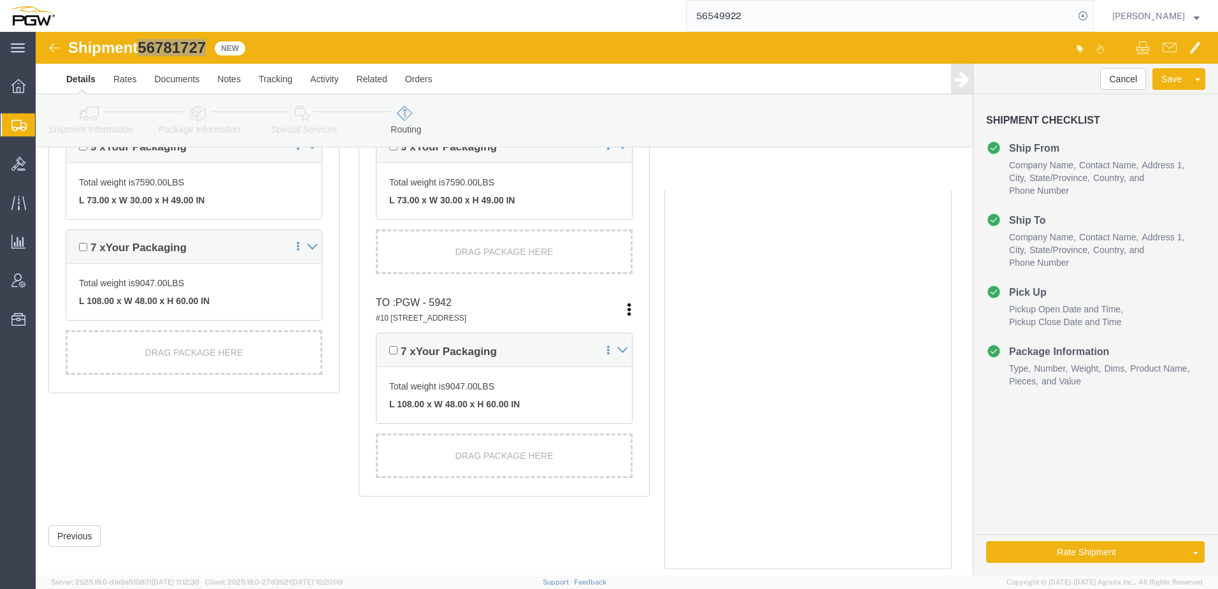
scroll to position [446, 0]
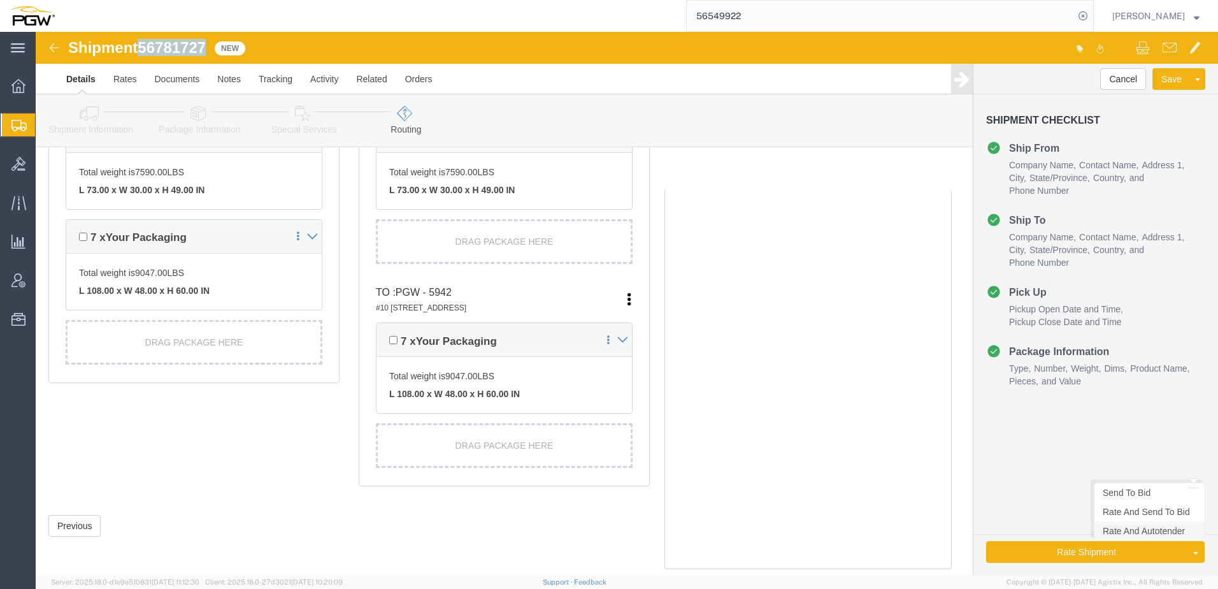
click link "Rate And Autotender"
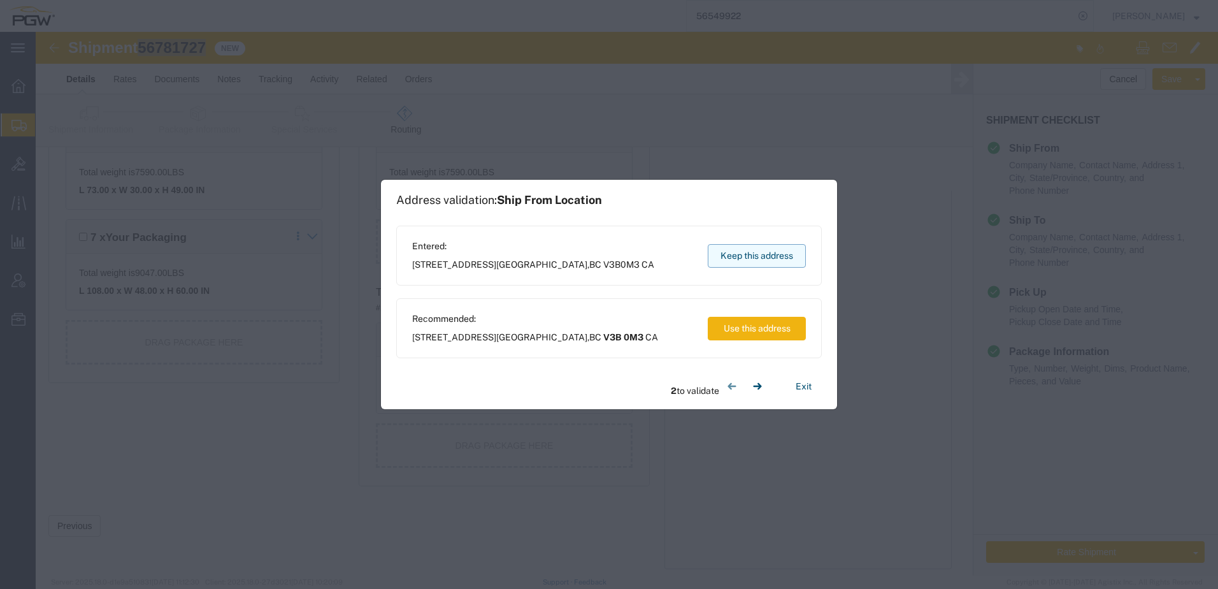
click at [788, 251] on button "Keep this address" at bounding box center [757, 256] width 98 height 24
click at [749, 261] on button "Keep this address" at bounding box center [757, 256] width 98 height 24
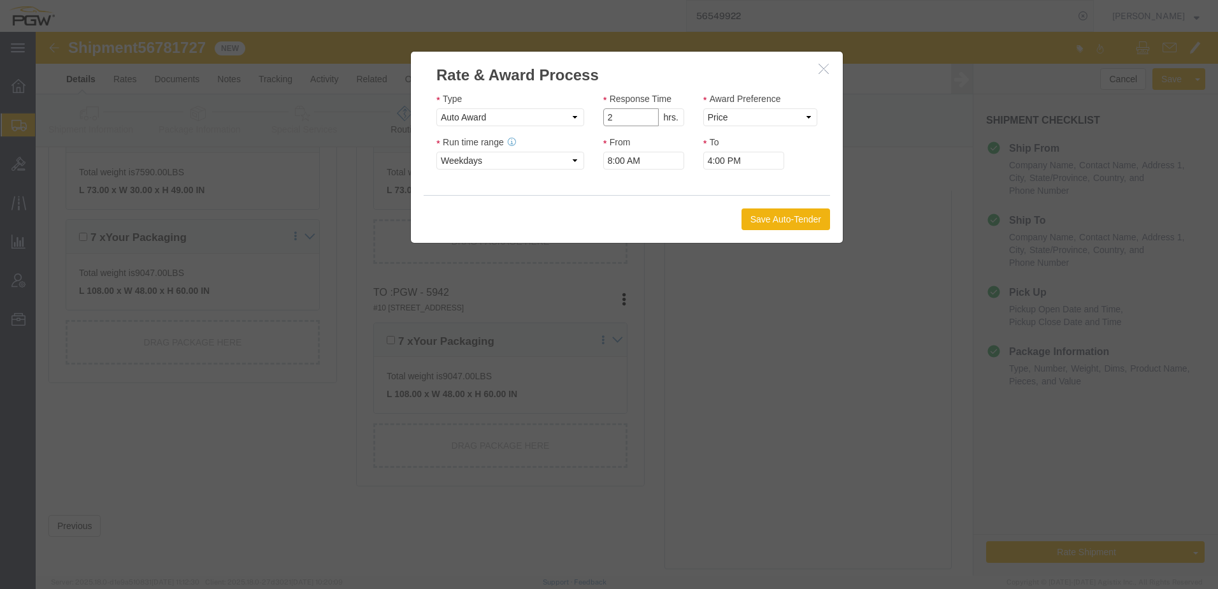
type input "2"
click input "2"
click button "button"
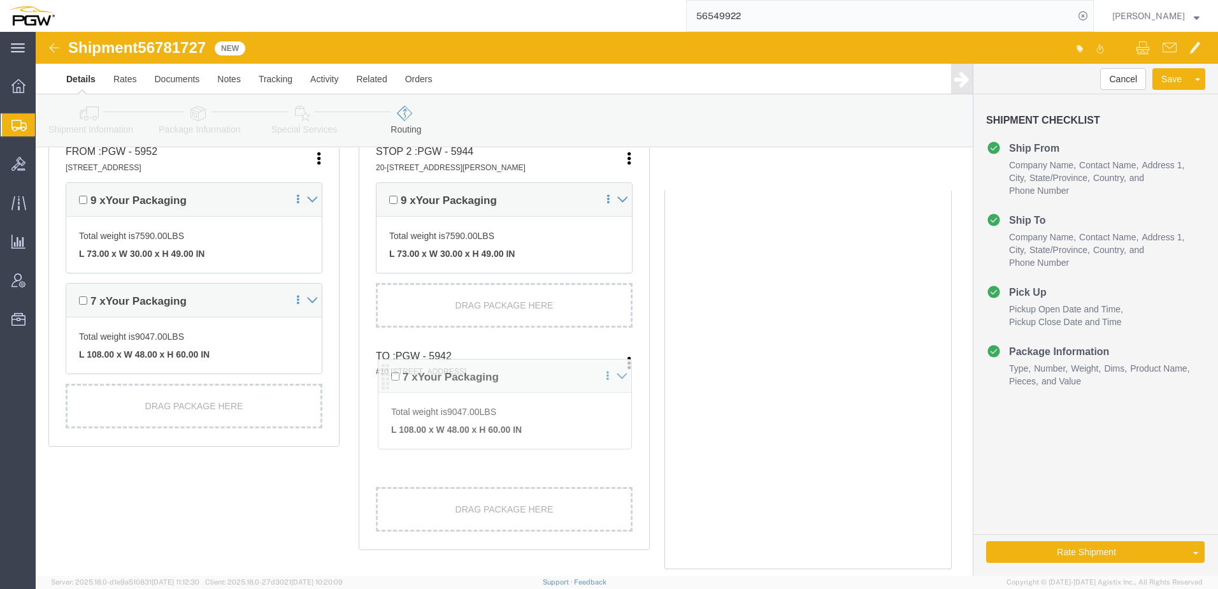
scroll to position [361, 0]
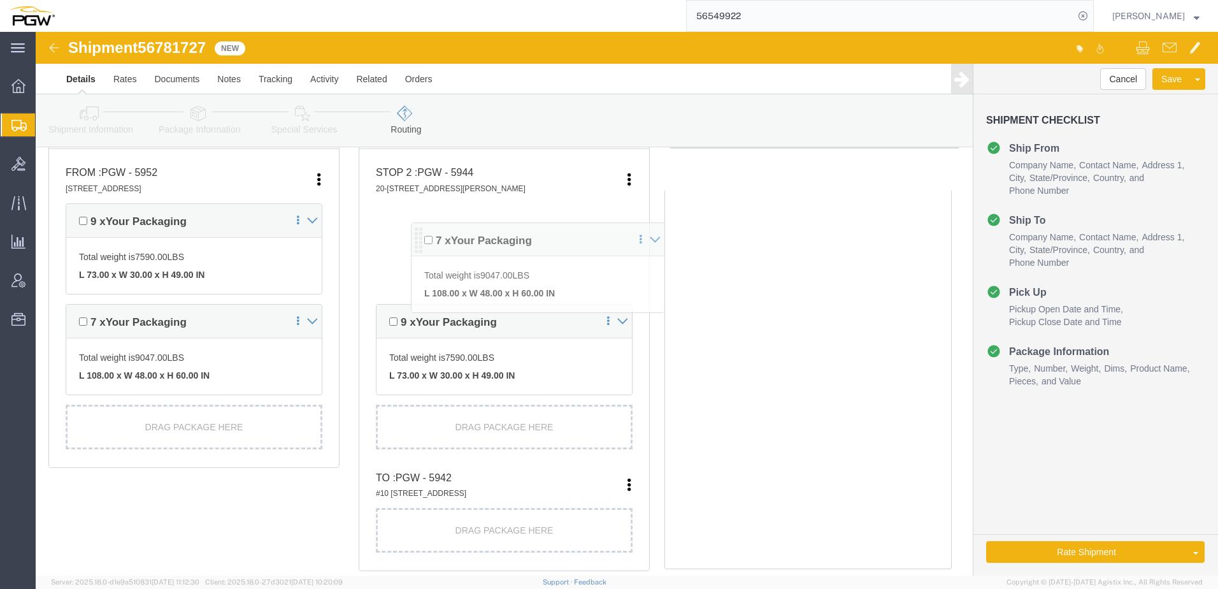
drag, startPoint x: 345, startPoint y: 376, endPoint x: 382, endPoint y: 211, distance: 168.6
click div "Pickups + Add Stop From : PGW - 5952 [STREET_ADDRESS] Edit Move to top Move to …"
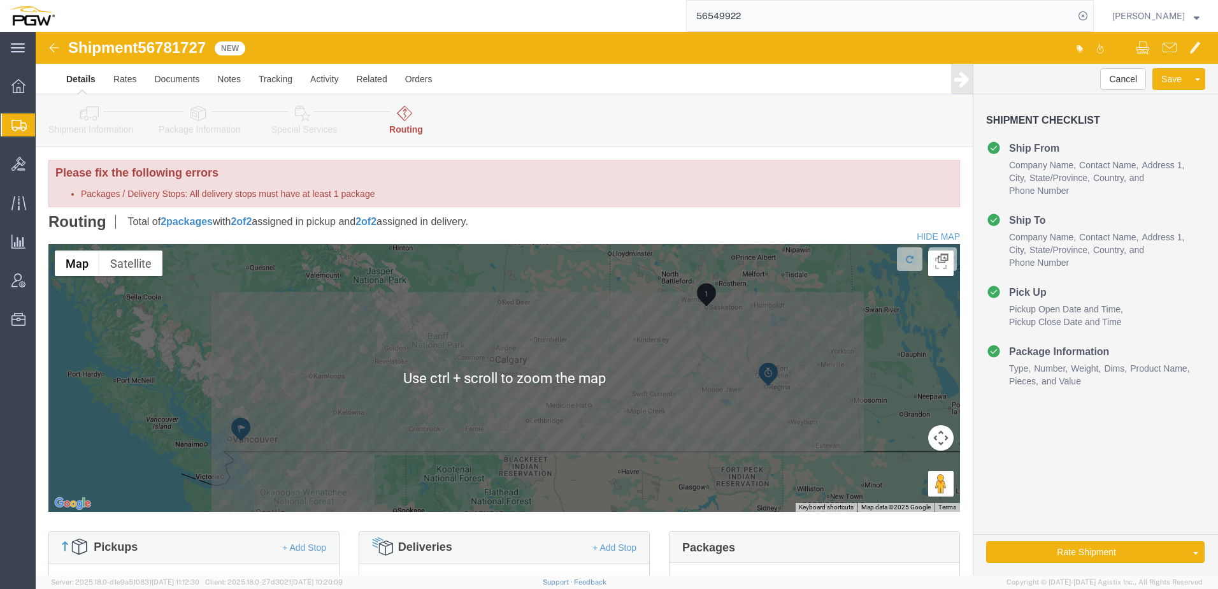
scroll to position [382, 0]
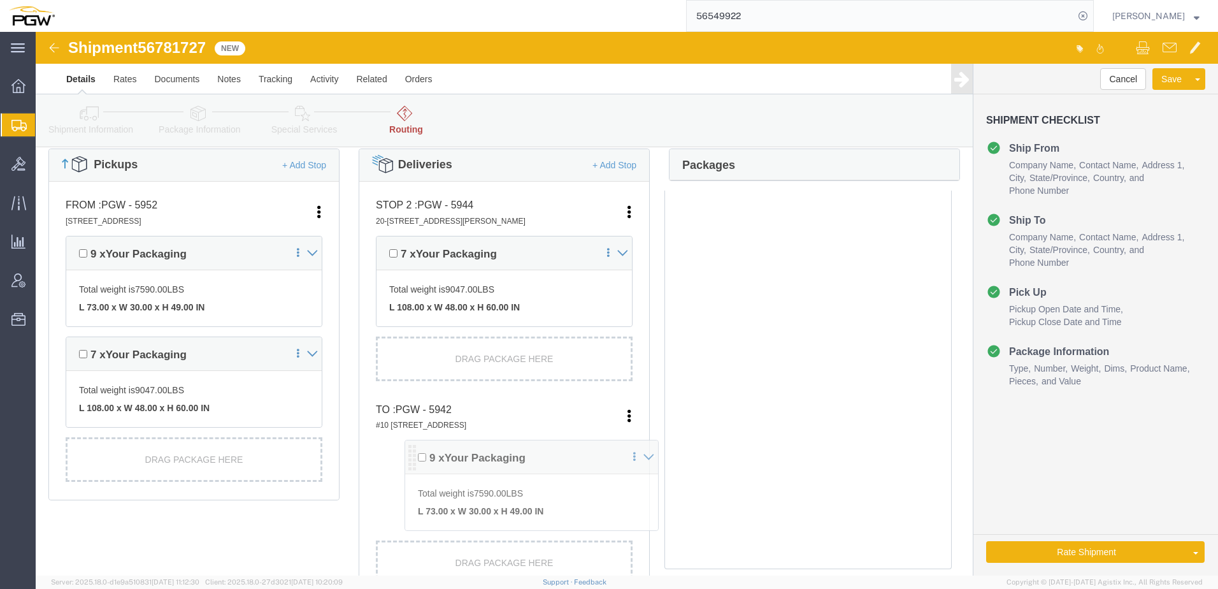
drag, startPoint x: 347, startPoint y: 222, endPoint x: 378, endPoint y: 426, distance: 206.2
click div "Pickups + Add Stop From : PGW - 5952 [STREET_ADDRESS] Edit Move to top Move to …"
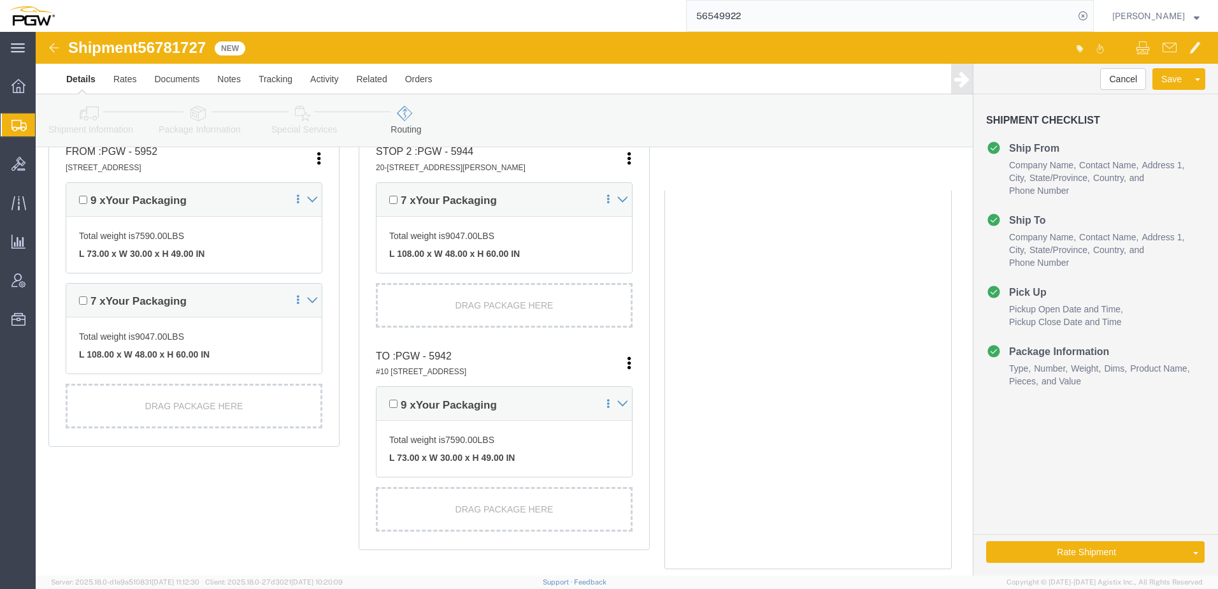
scroll to position [329, 0]
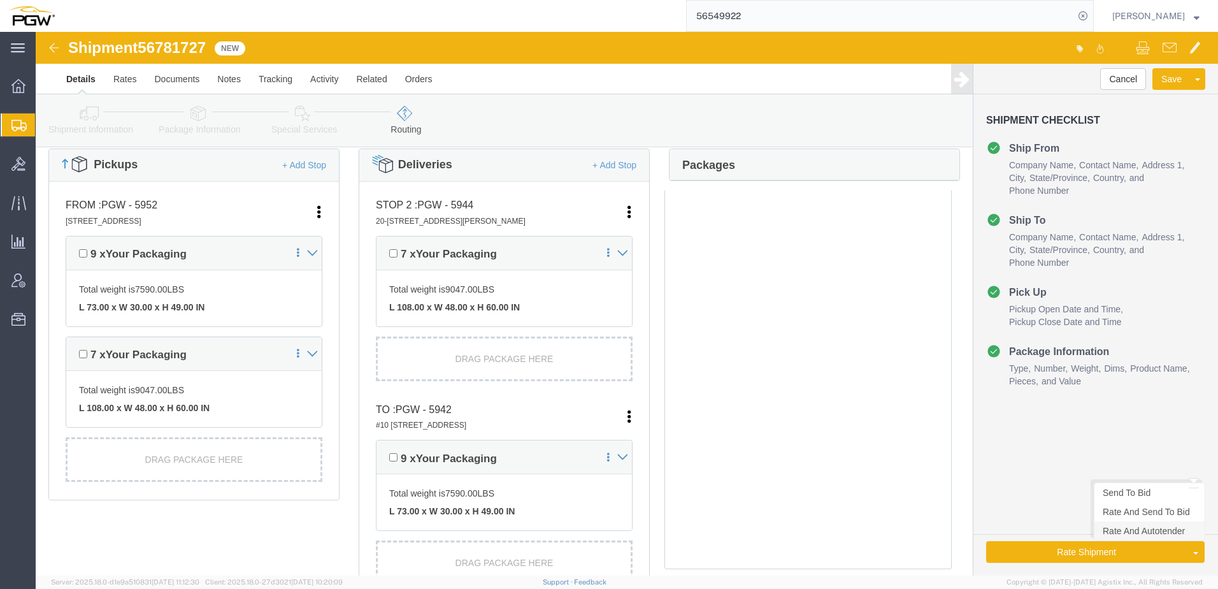
click link "Rate And Autotender"
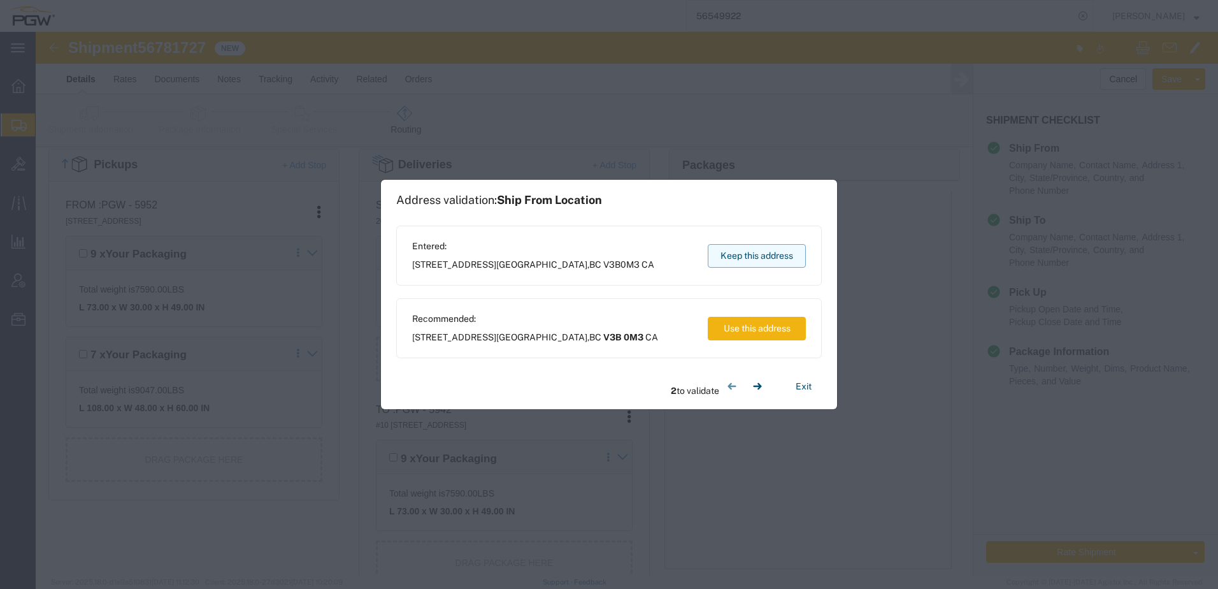
click at [761, 256] on button "Keep this address" at bounding box center [757, 256] width 98 height 24
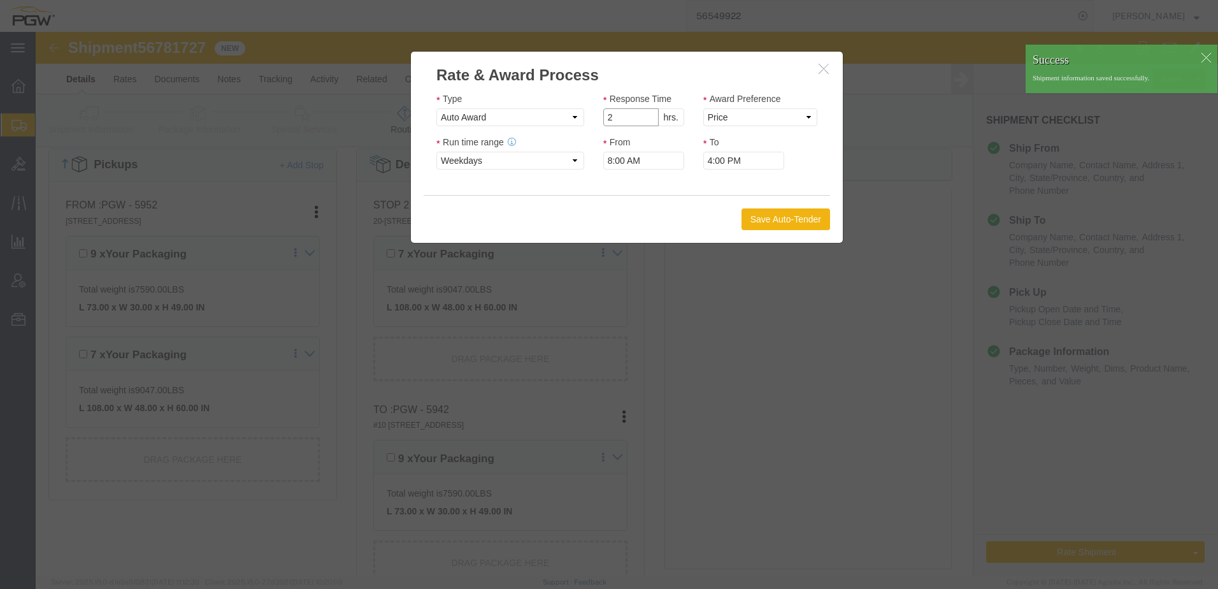
click input "2"
type input "1"
click input "1"
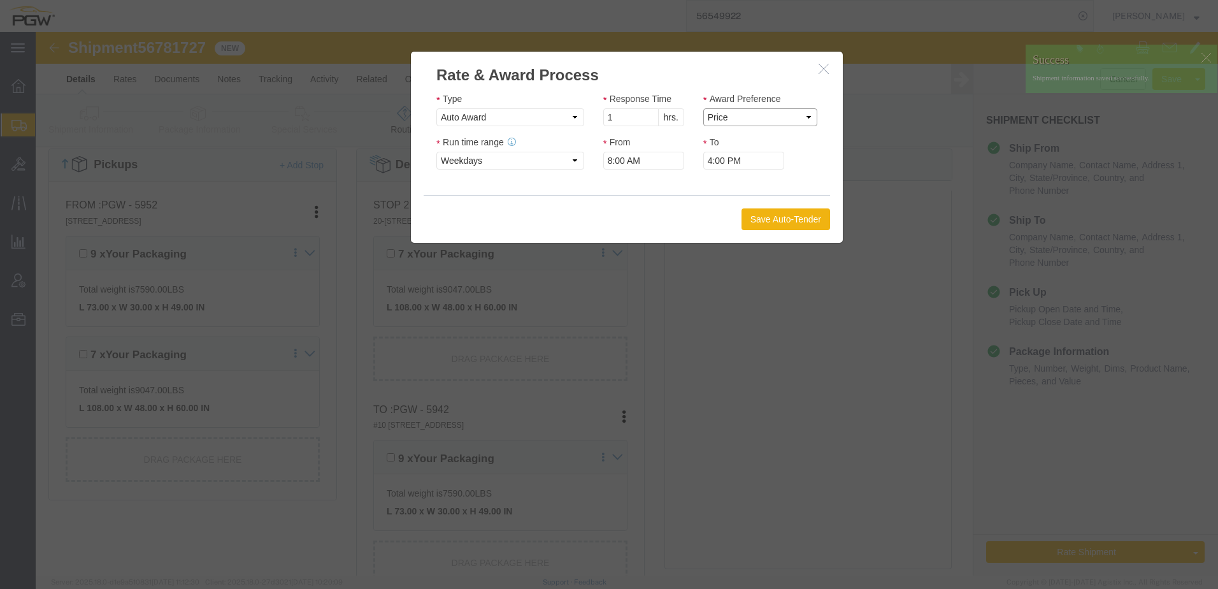
click select "Price Carrier Rank"
select select "LANE_RANK"
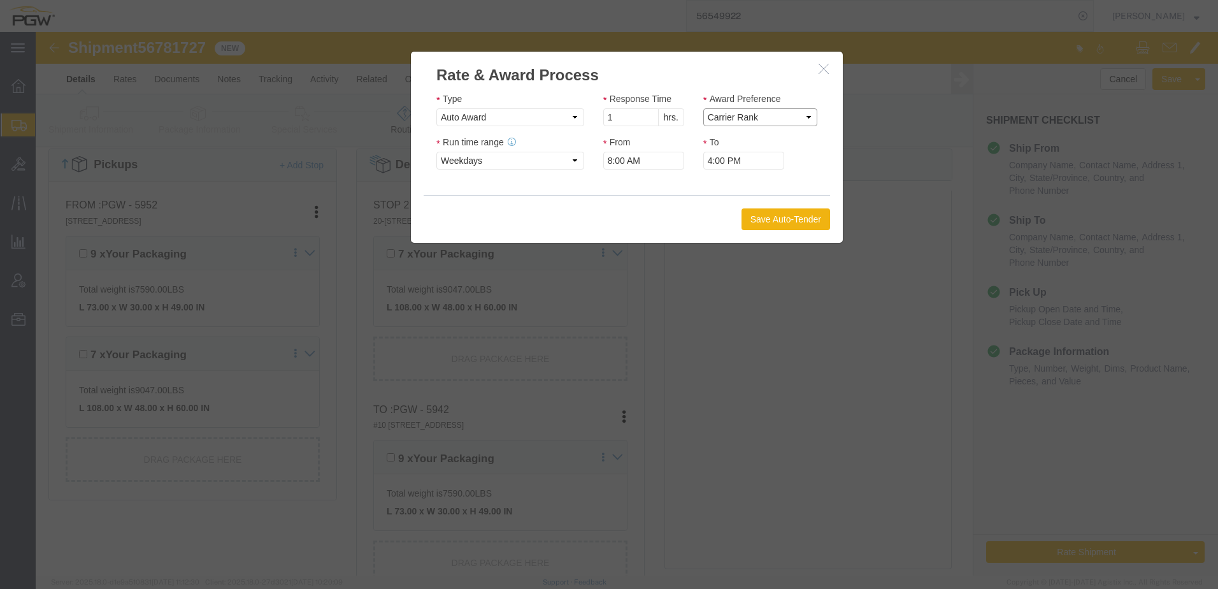
click select "Price Carrier Rank"
click button "Save Auto-Tender"
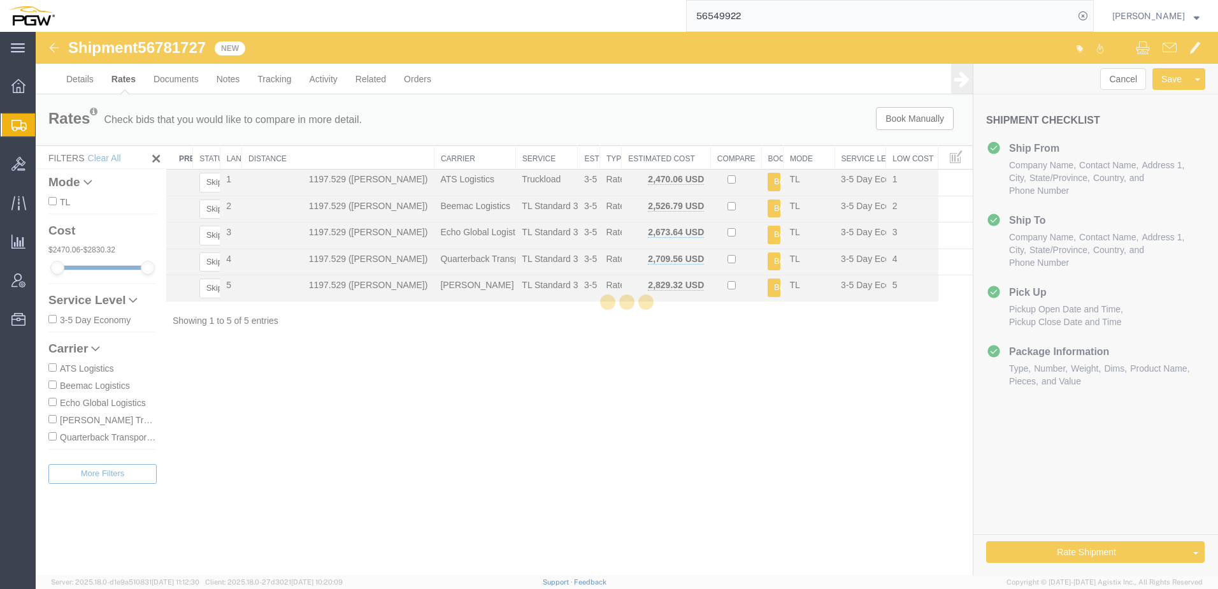
scroll to position [0, 0]
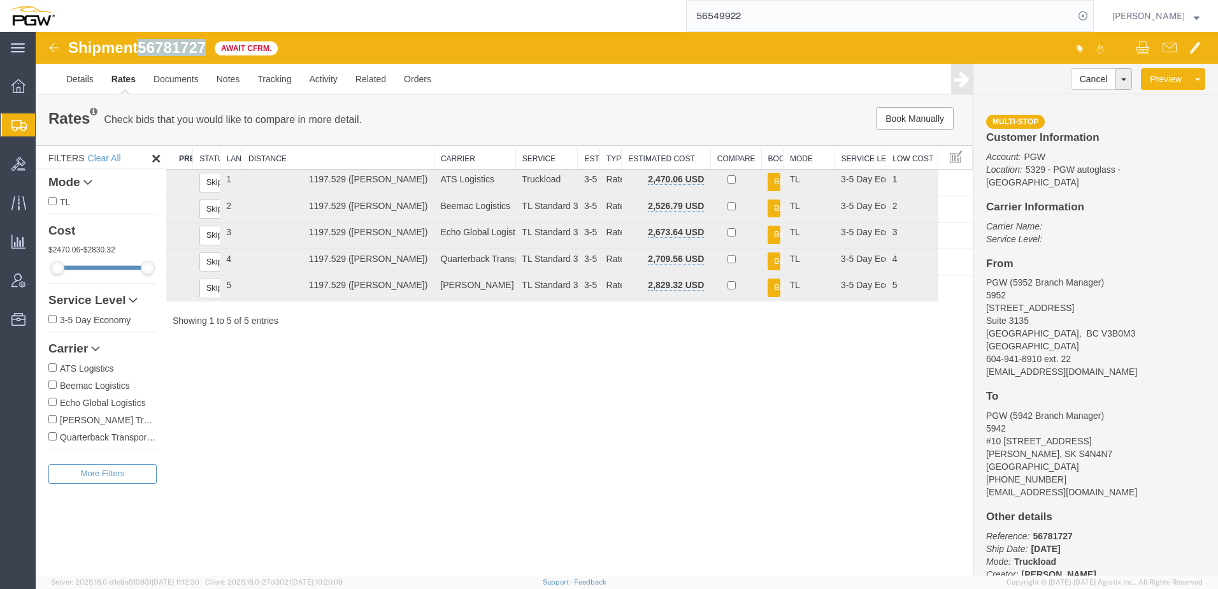
drag, startPoint x: 143, startPoint y: 50, endPoint x: 217, endPoint y: 41, distance: 75.0
click at [217, 41] on div "Shipment 56781727 5 of 5 Await Cfrm." at bounding box center [332, 51] width 590 height 24
copy span "56781727"
click at [471, 487] on div "Shipment 56781727 5 of 5 Await Cfrm. Details Rates Documents Notes Tracking Act…" at bounding box center [627, 303] width 1182 height 543
click at [513, 447] on div "Shipment 56781727 5 of 5 Await Cfrm. Details Rates Documents Notes Tracking Act…" at bounding box center [627, 303] width 1182 height 543
